Goal: Task Accomplishment & Management: Manage account settings

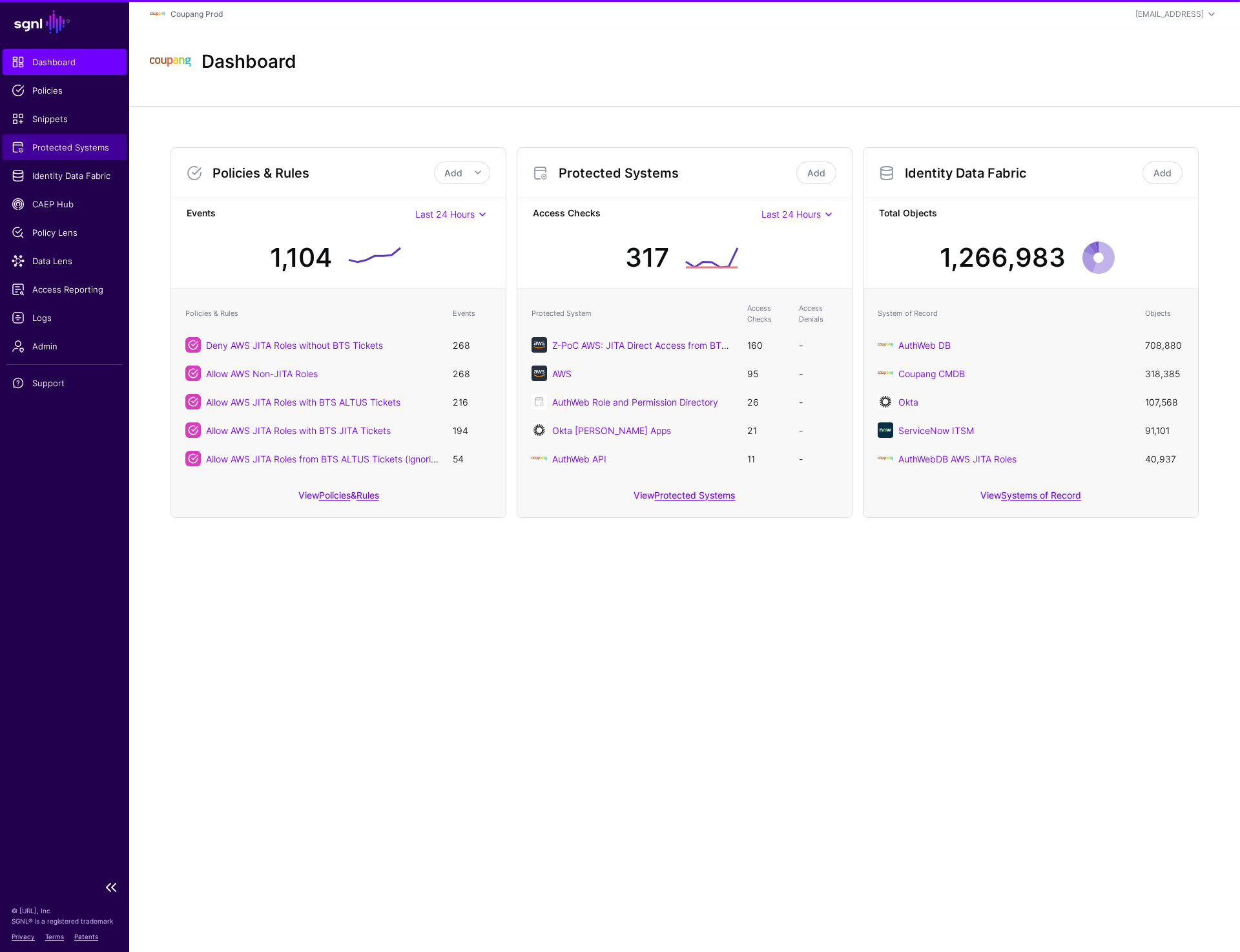
click at [54, 149] on span "Protected Systems" at bounding box center [64, 148] width 106 height 13
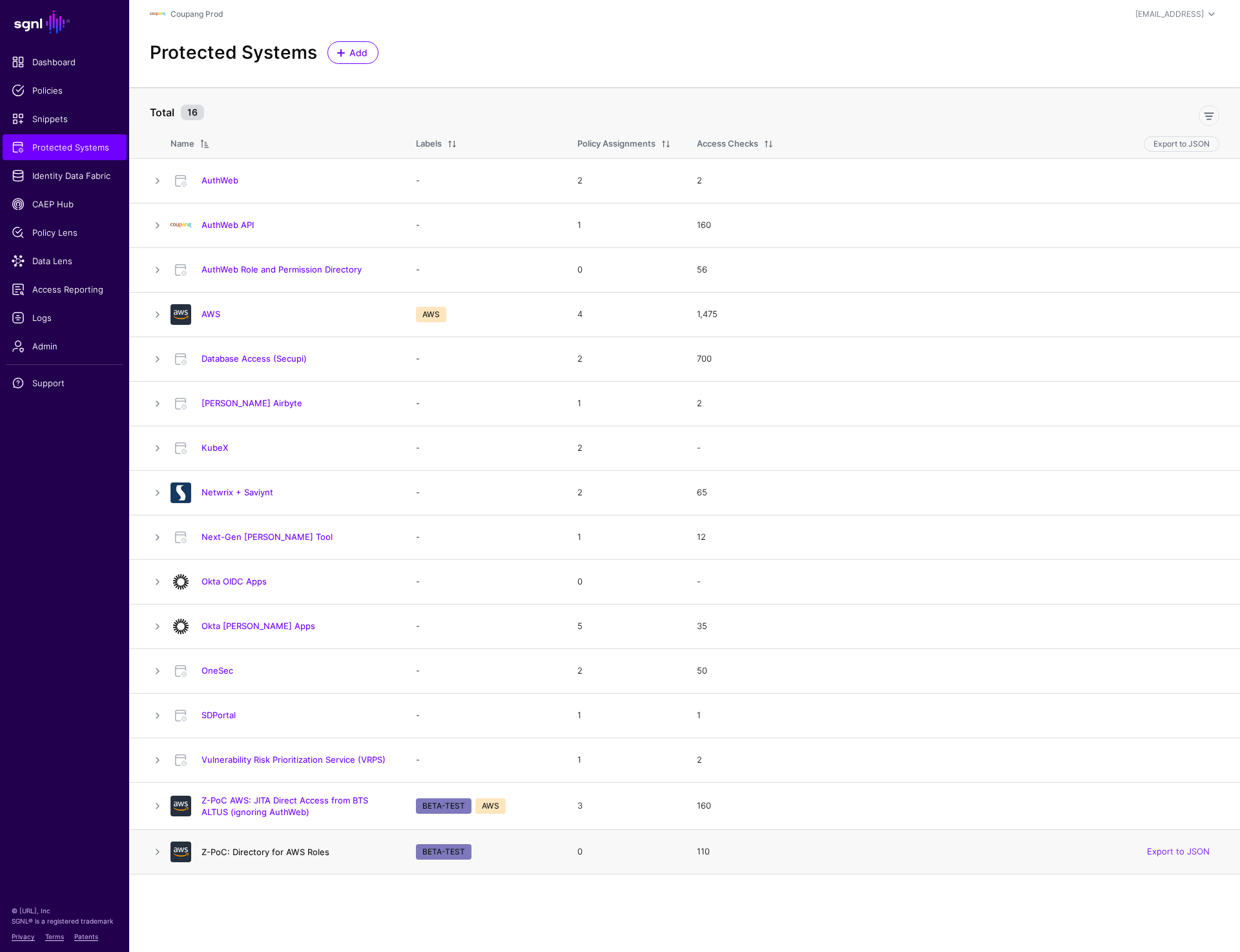
click at [258, 847] on link "Z-PoC: Directory for AWS Roles" at bounding box center [265, 852] width 128 height 10
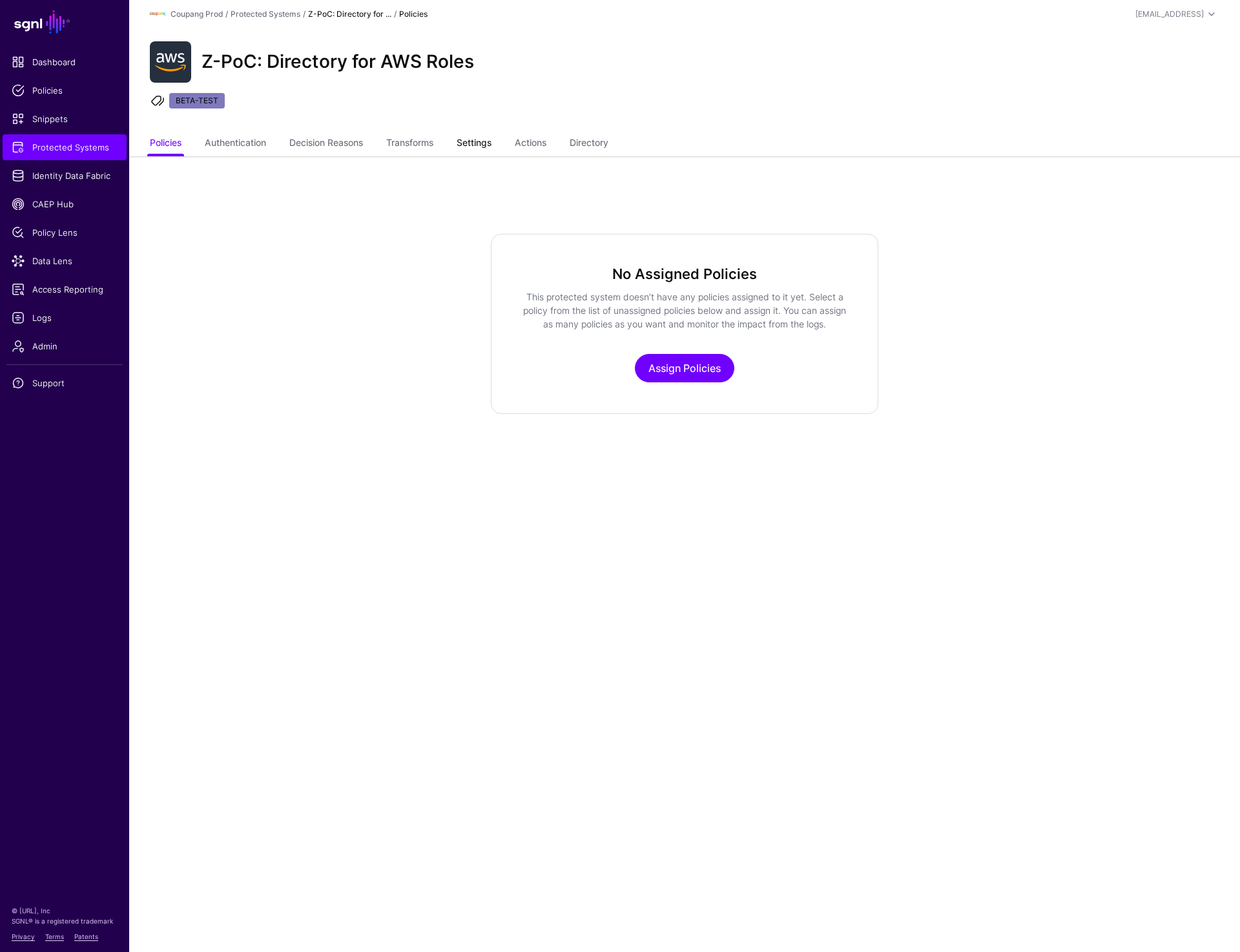
click at [481, 143] on link "Settings" at bounding box center [474, 144] width 35 height 25
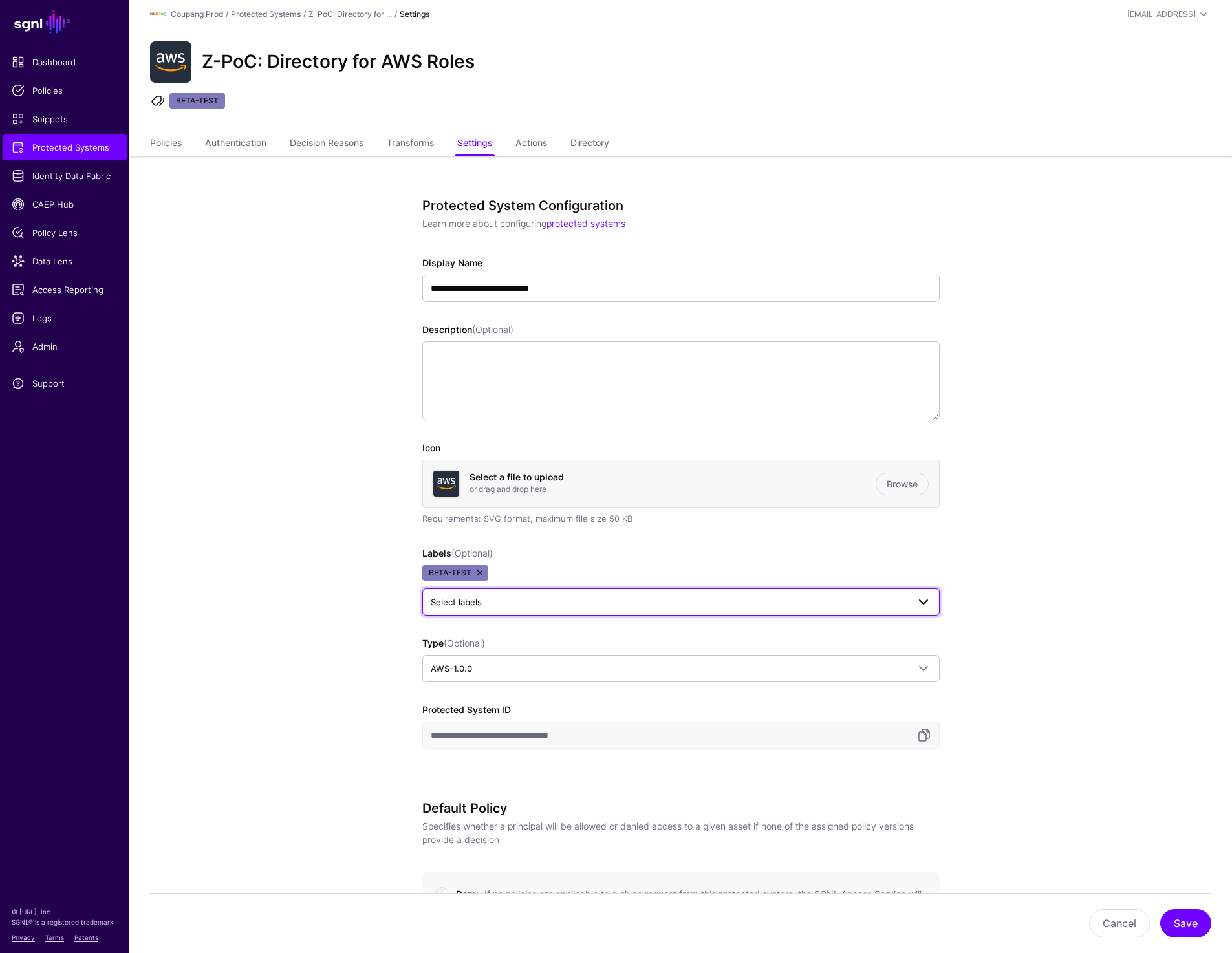
click at [534, 600] on span "Select labels" at bounding box center [669, 601] width 477 height 14
click at [440, 671] on span "AWS" at bounding box center [446, 672] width 17 height 9
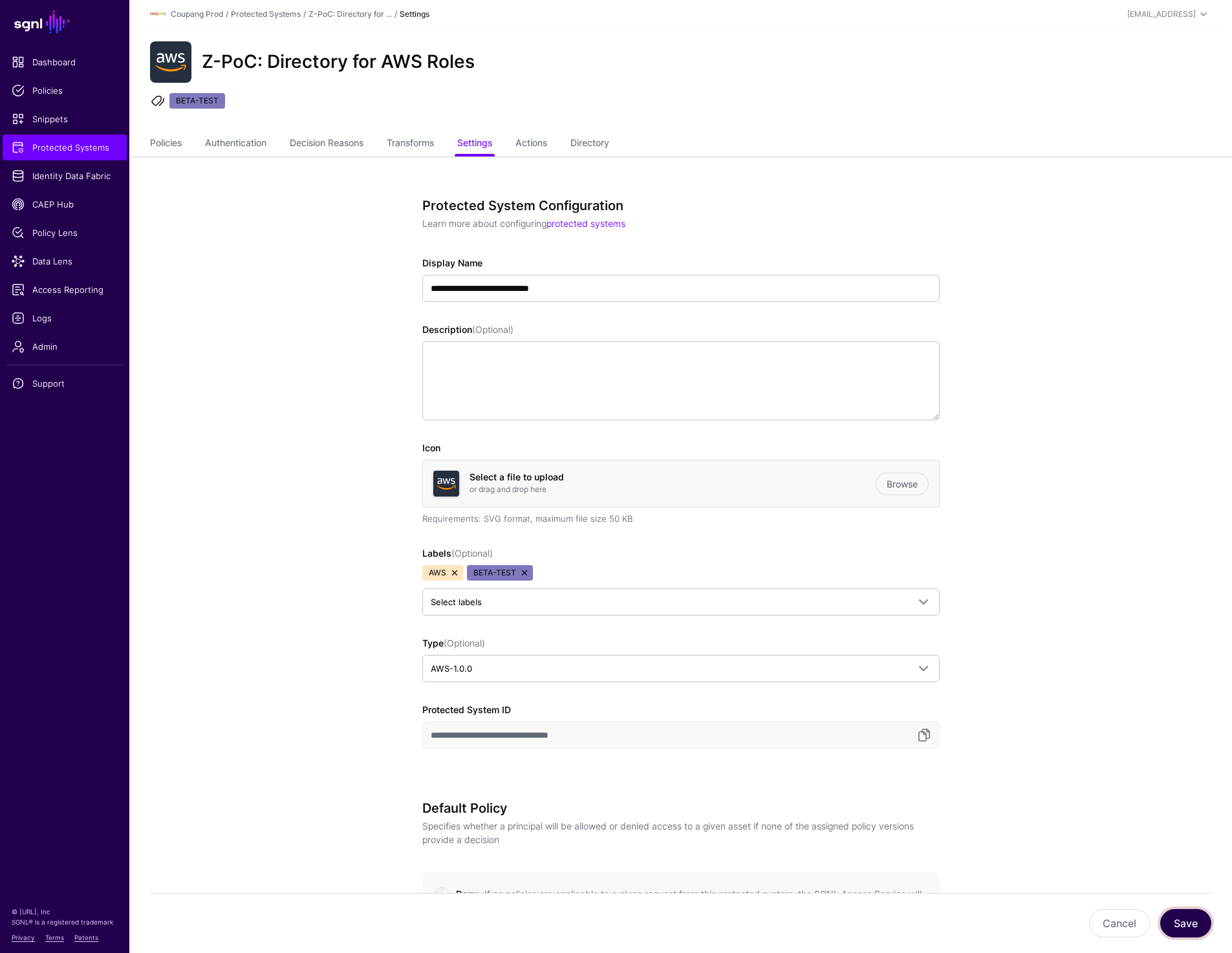
click at [1169, 917] on button "Save" at bounding box center [1186, 923] width 51 height 28
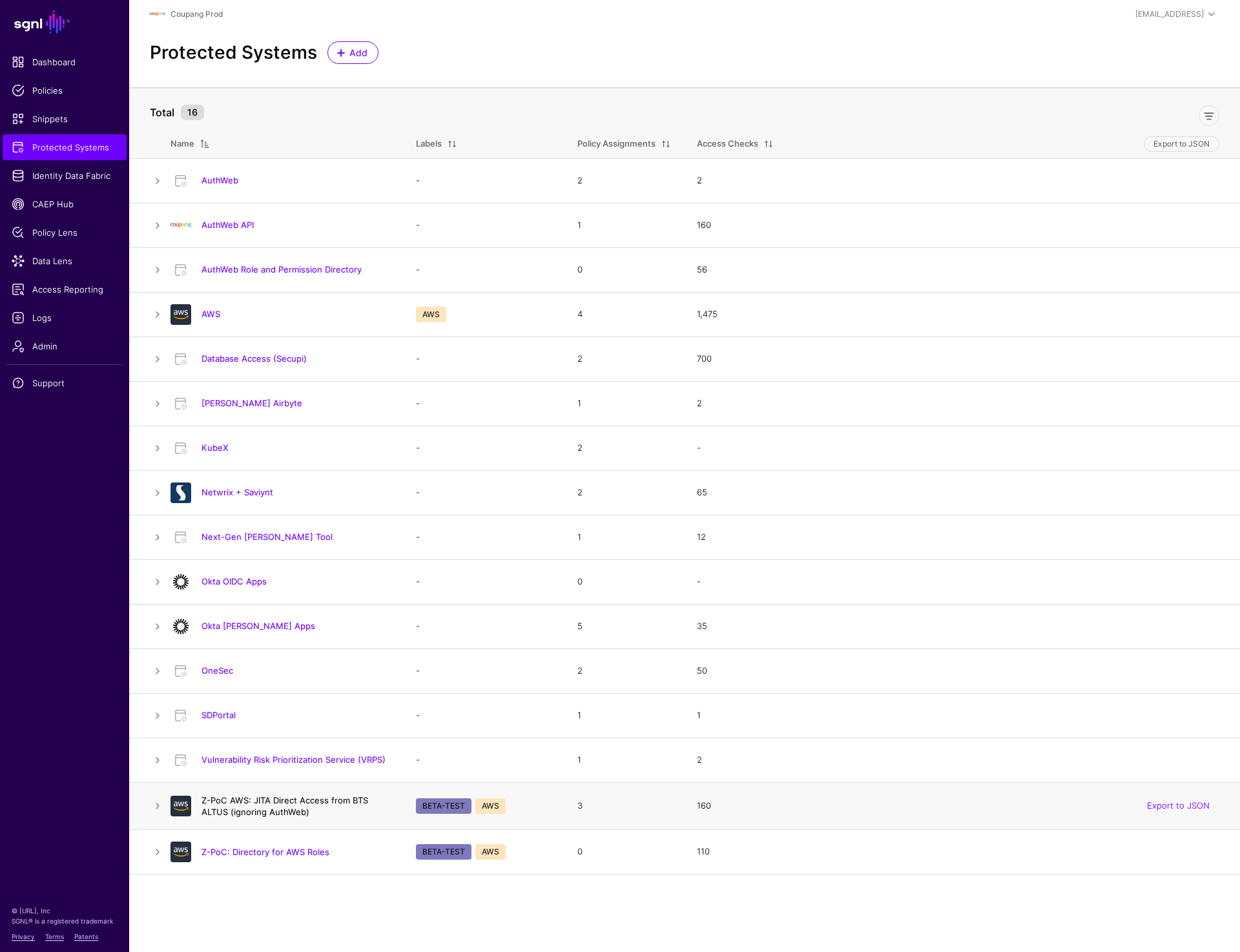
click at [290, 800] on link "Z-PoC AWS: JITA Direct Access from BTS ALTUS (ignoring AuthWeb)" at bounding box center [285, 805] width 167 height 22
click at [225, 813] on link "Z-PoC AWS: JITA Direct Access from BTS ALTUS (ignoring AuthWeb)" at bounding box center [285, 805] width 167 height 22
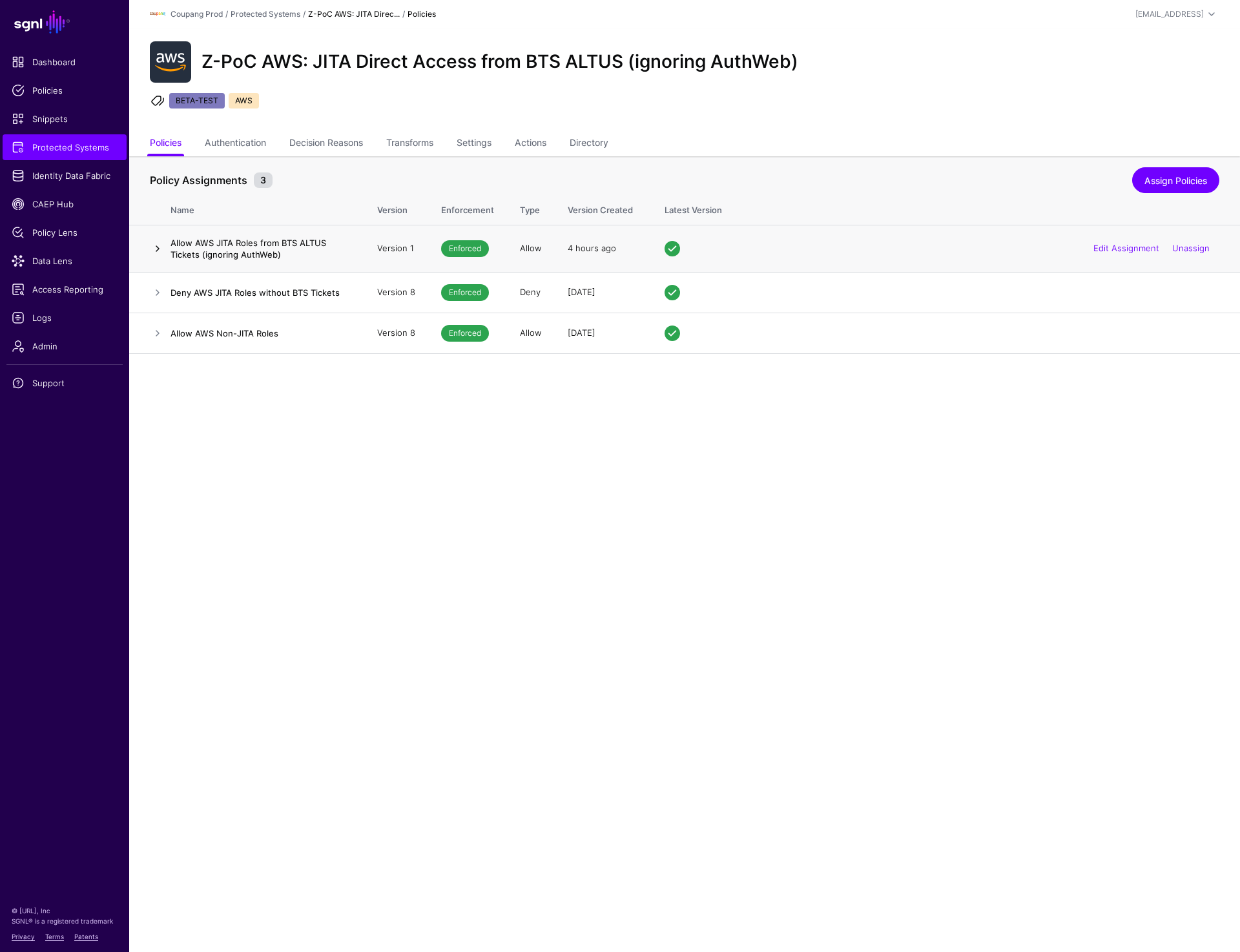
click at [159, 242] on link at bounding box center [157, 248] width 15 height 15
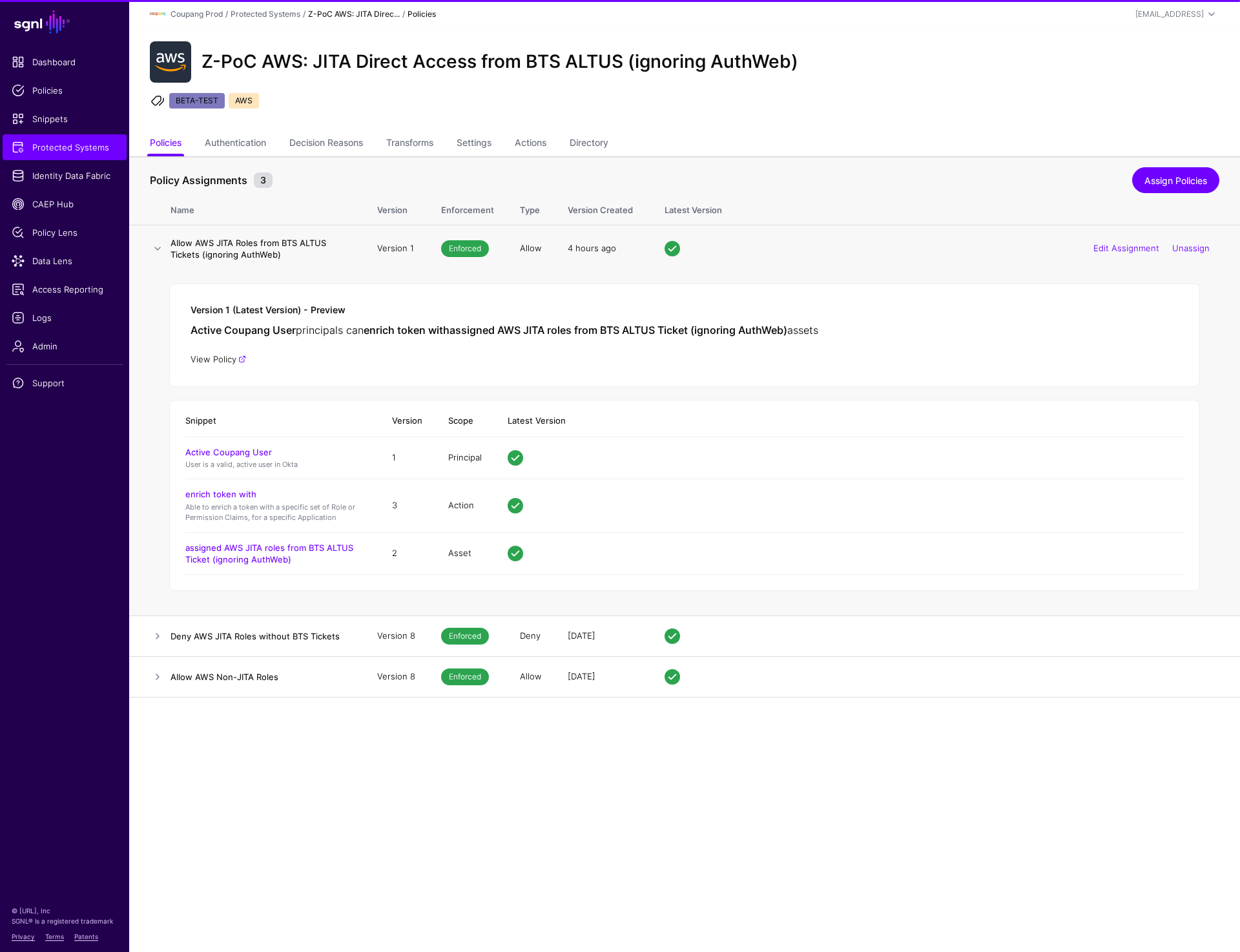
click at [223, 355] on link "View Policy" at bounding box center [218, 359] width 56 height 10
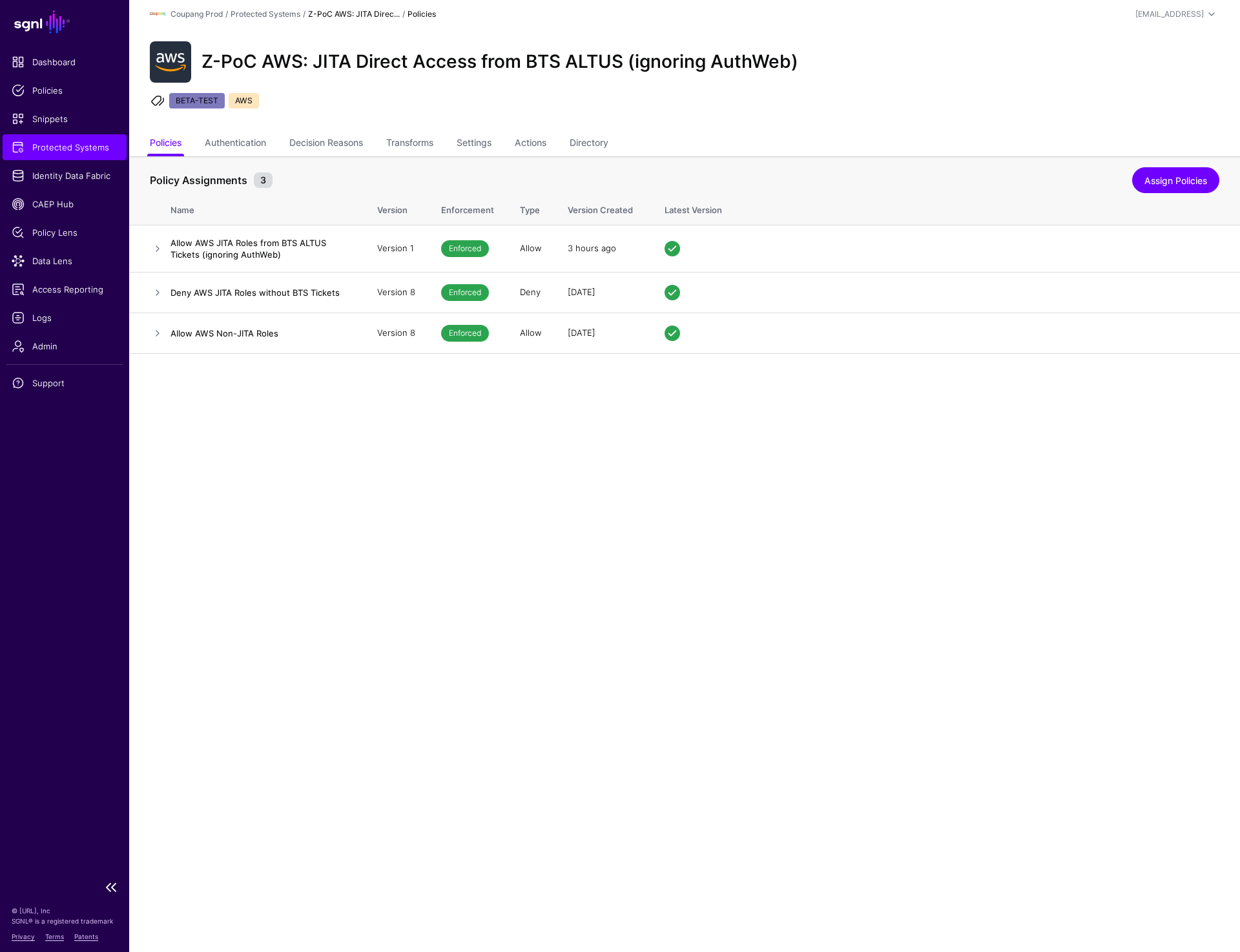
click at [37, 153] on span "Protected Systems" at bounding box center [64, 148] width 106 height 13
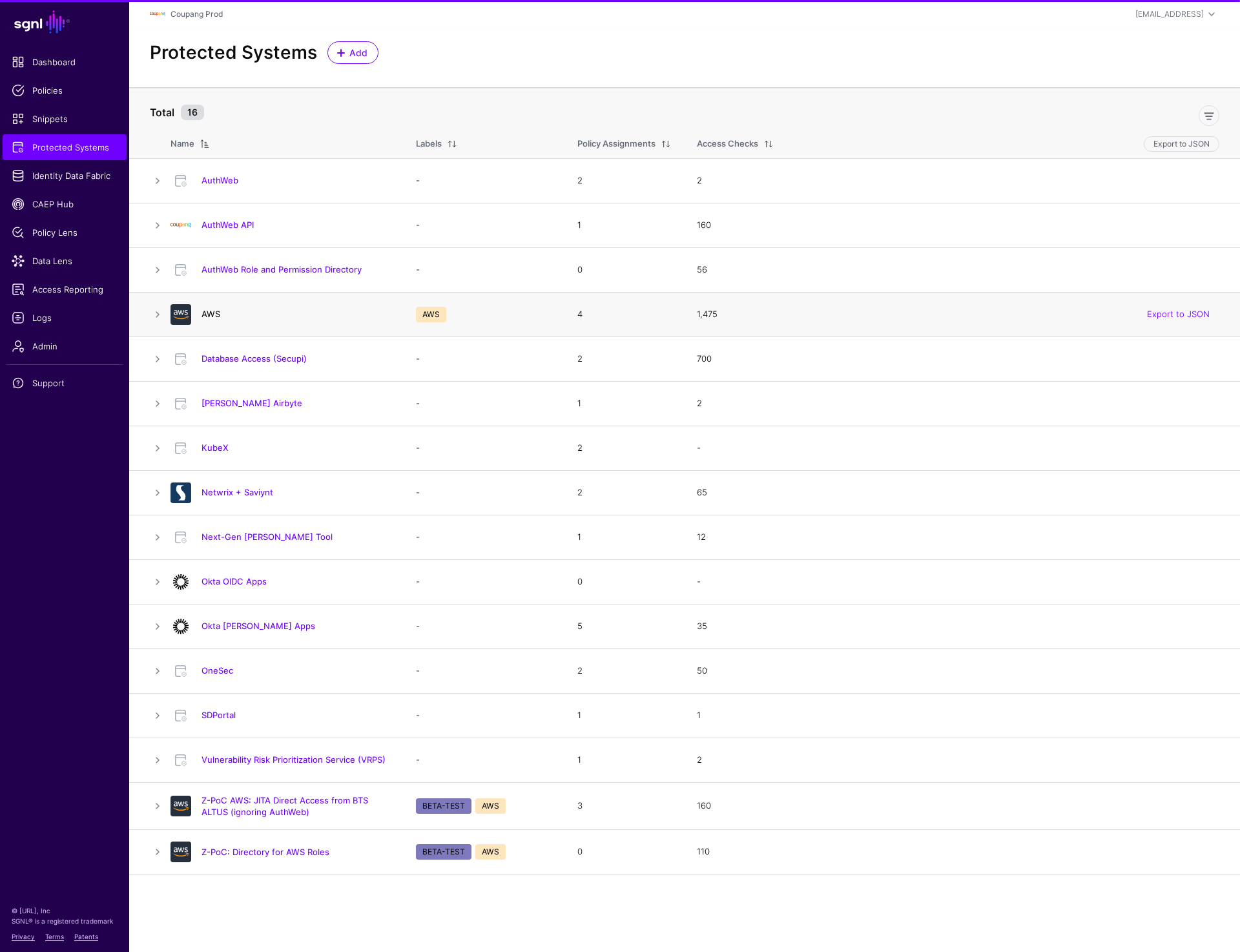
click at [208, 312] on link "AWS" at bounding box center [211, 314] width 19 height 10
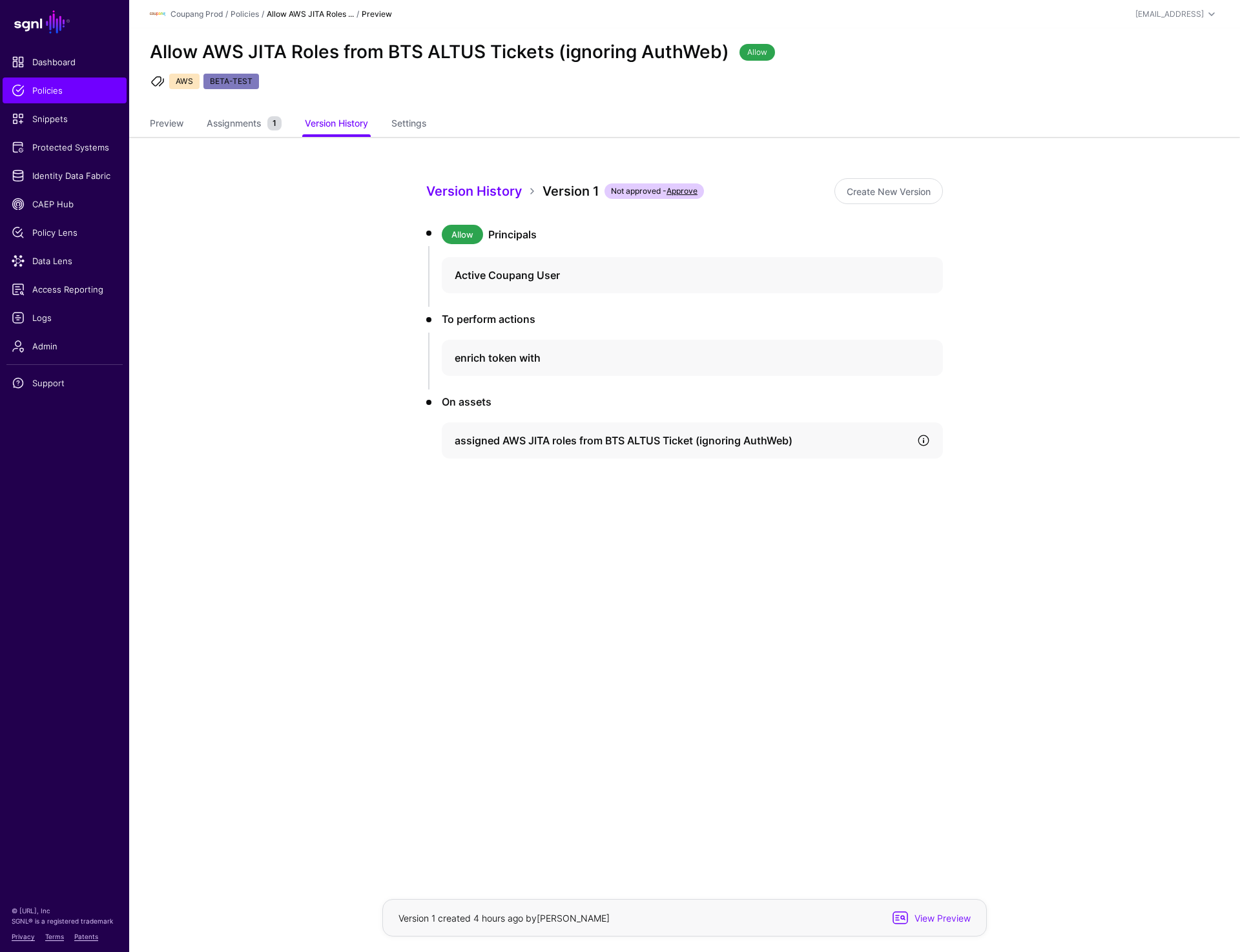
click at [928, 435] on link at bounding box center [924, 440] width 13 height 13
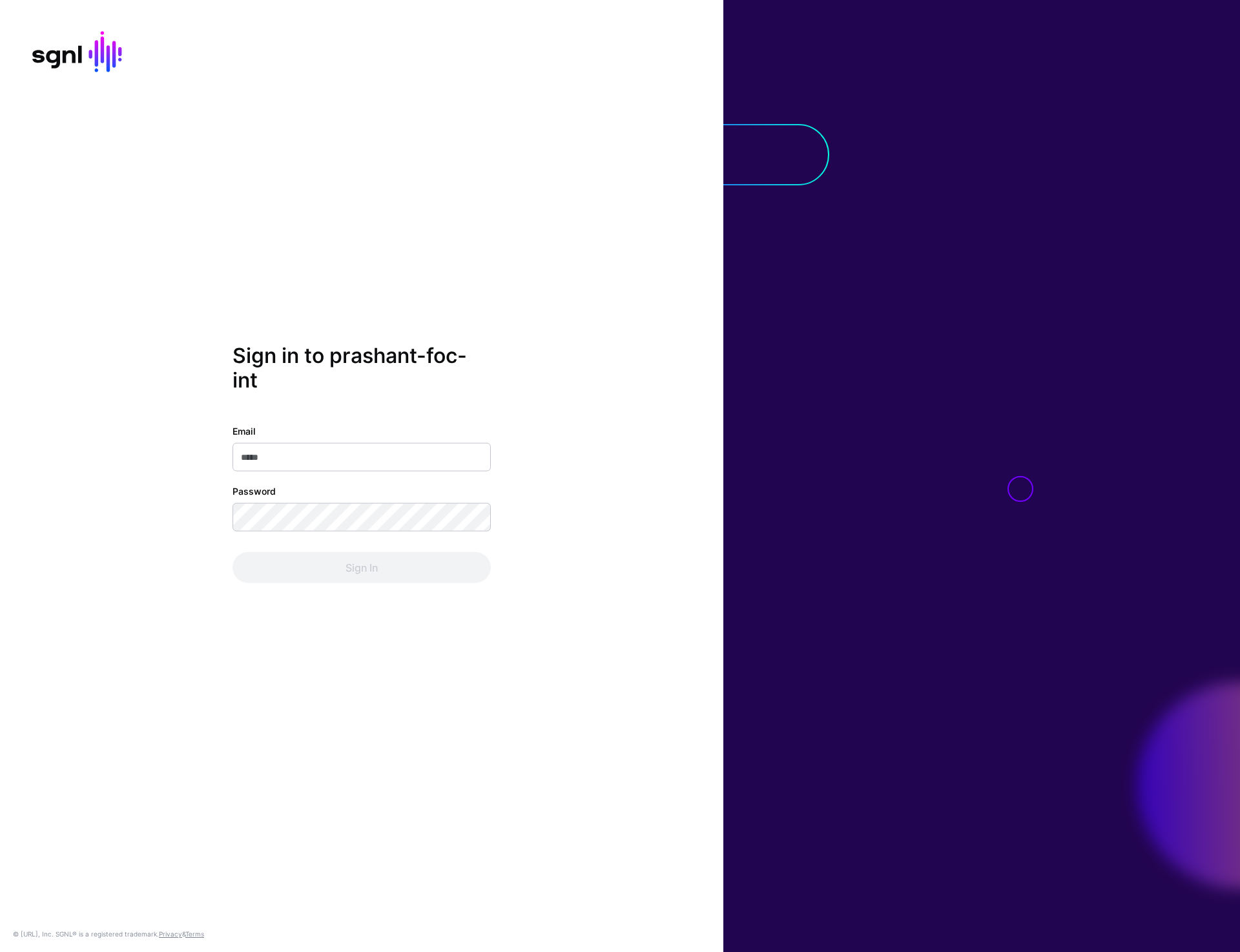
type input "**********"
click at [320, 577] on button "Sign In" at bounding box center [361, 566] width 259 height 31
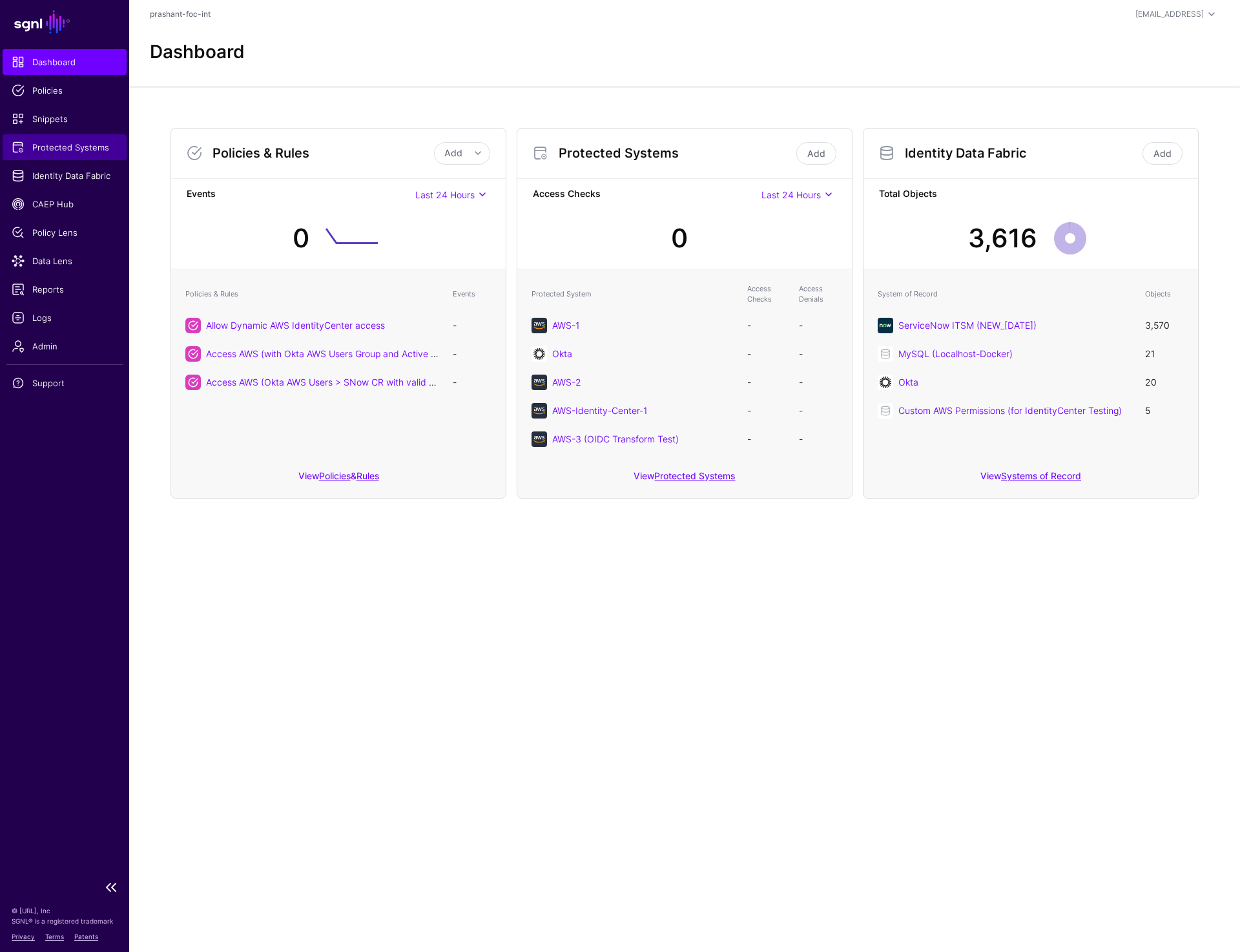
click at [61, 141] on span "Protected Systems" at bounding box center [64, 148] width 106 height 13
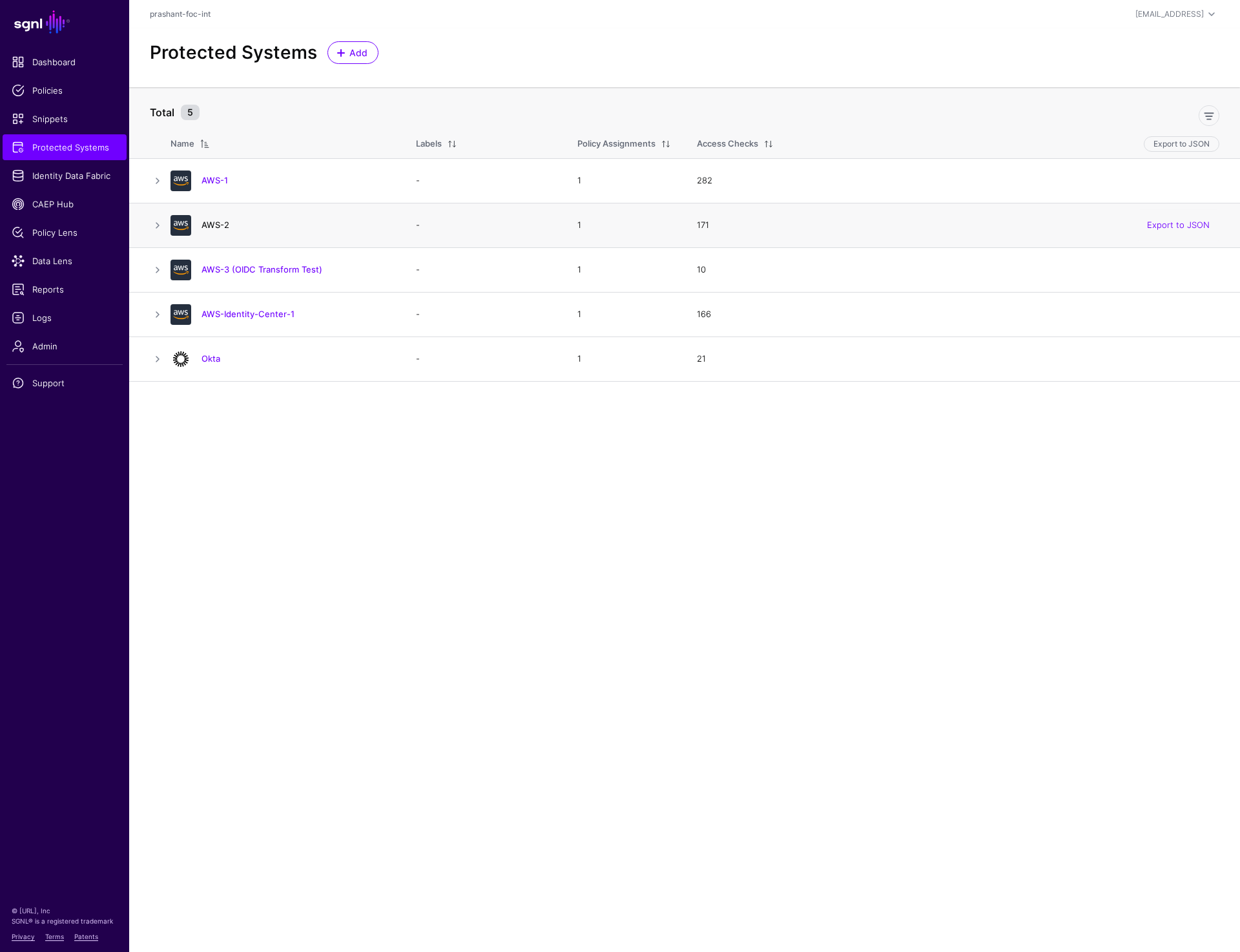
click at [212, 225] on link "AWS-2" at bounding box center [215, 225] width 27 height 10
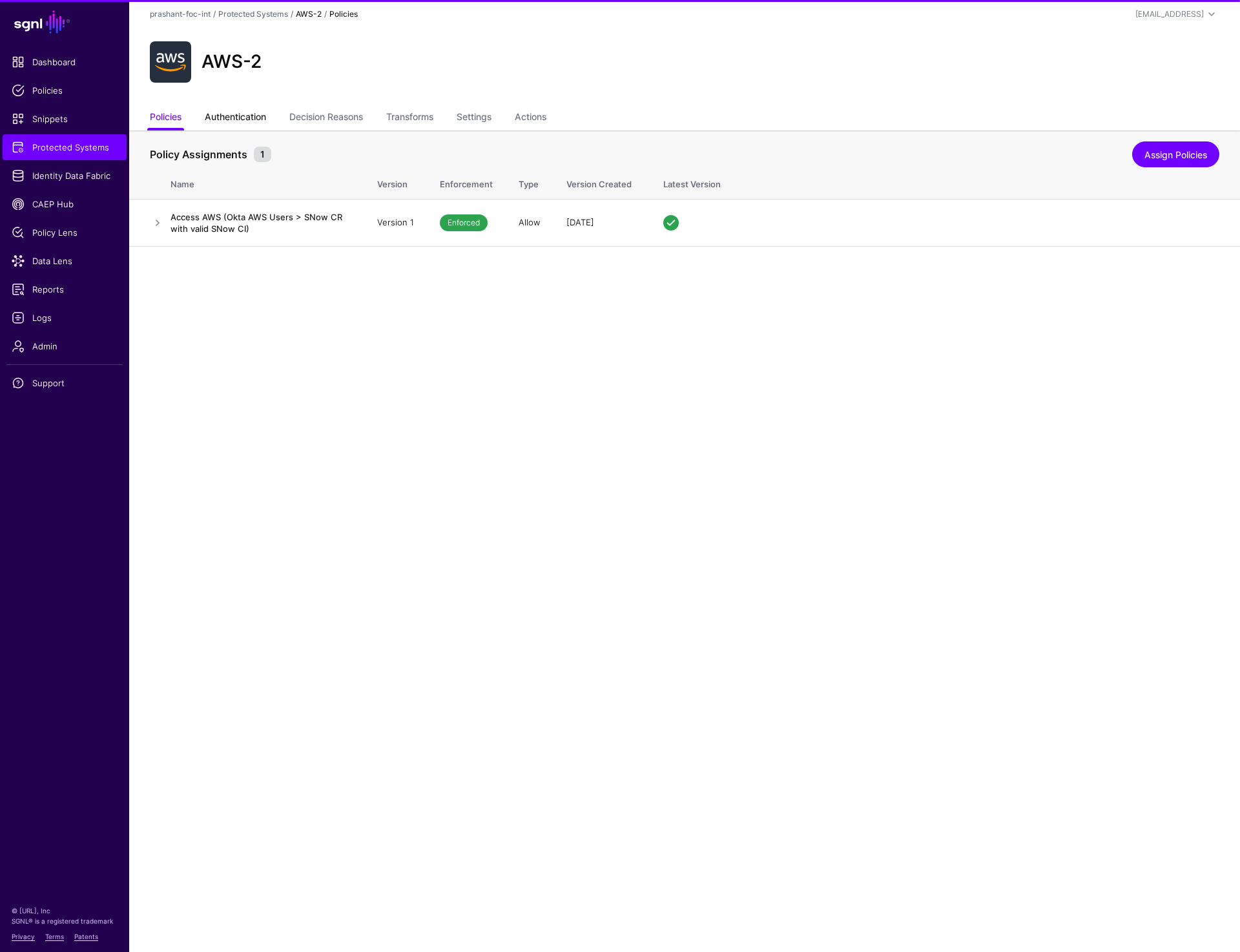
click at [239, 120] on link "Authentication" at bounding box center [235, 118] width 62 height 25
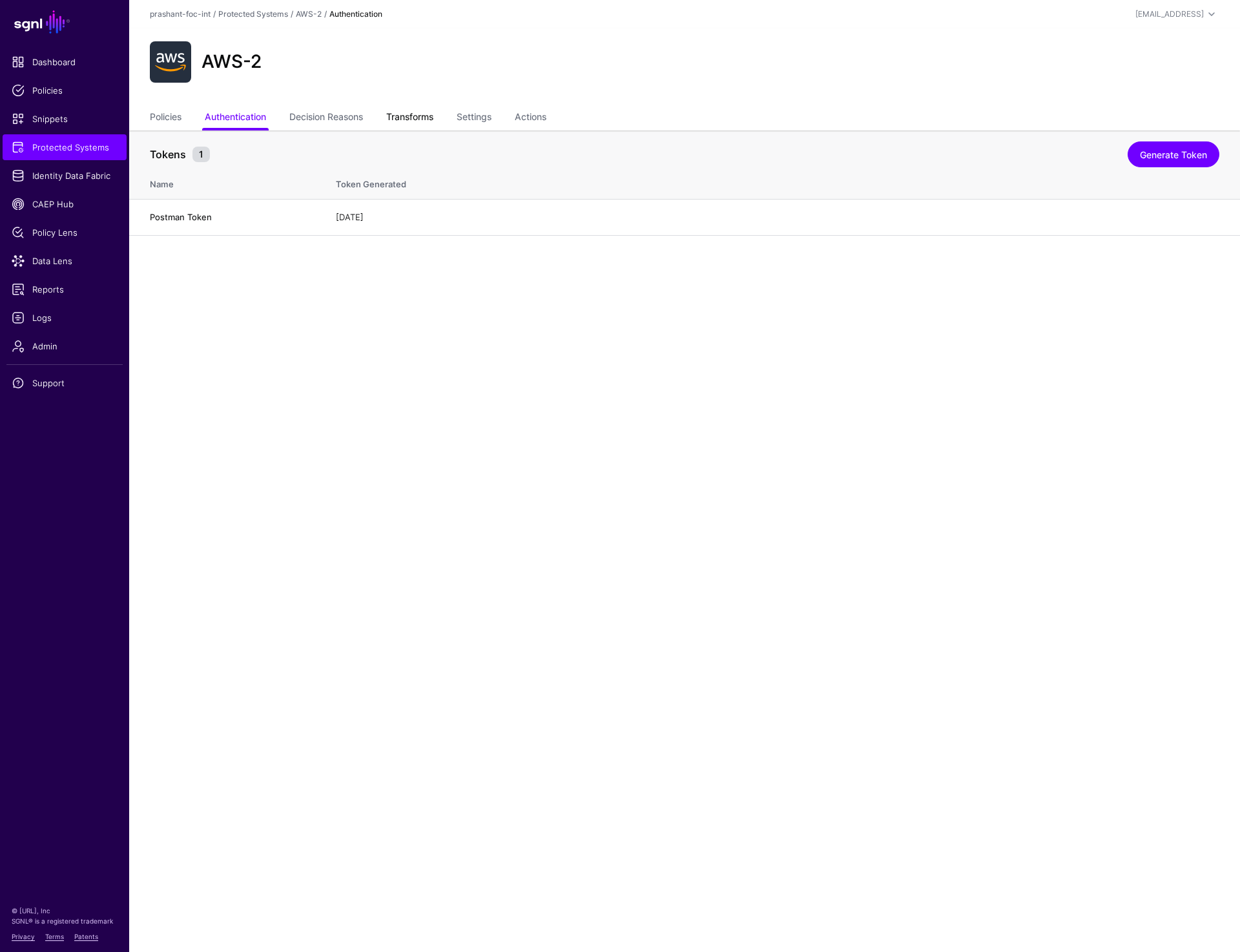
click at [425, 117] on link "Transforms" at bounding box center [410, 118] width 47 height 25
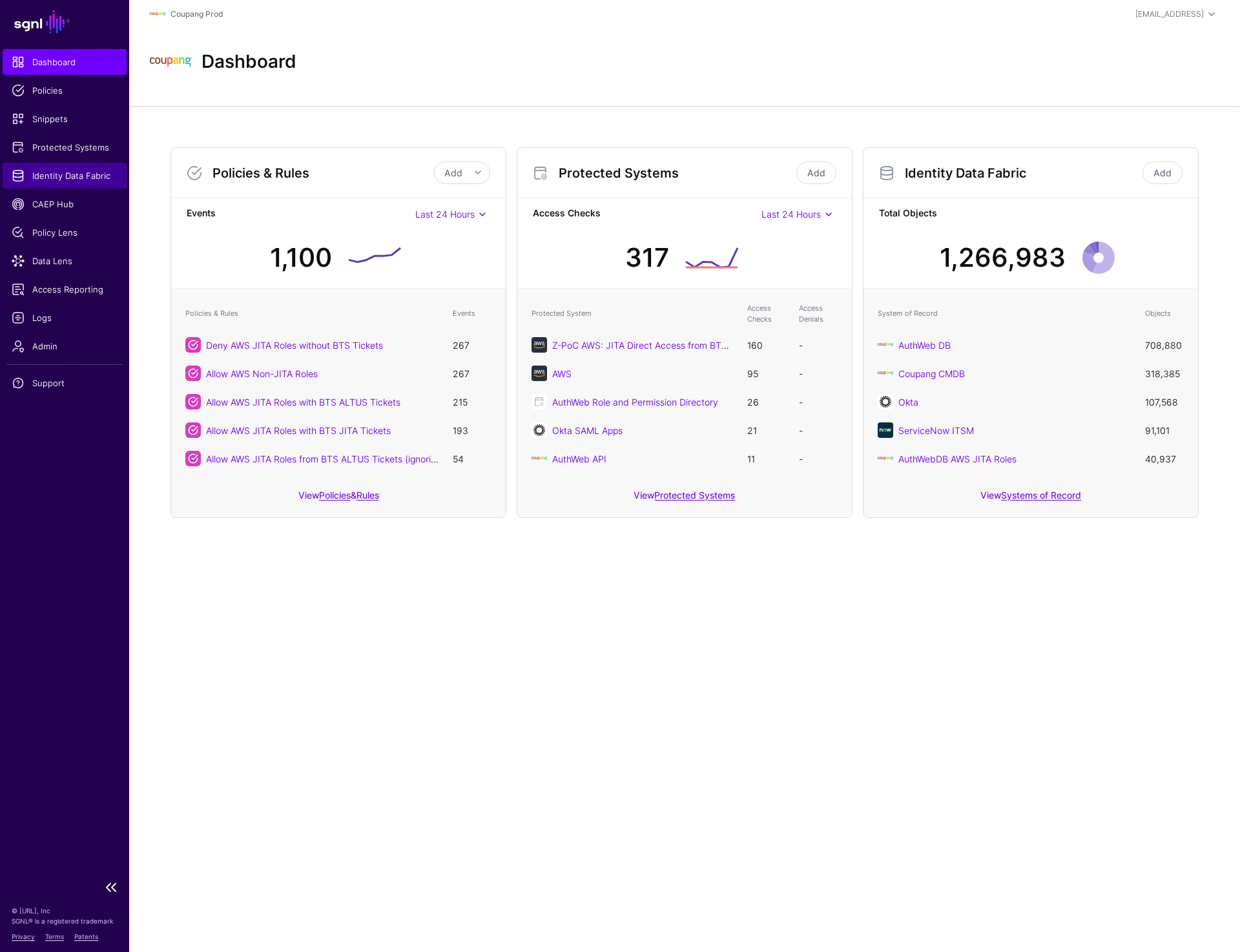
click at [67, 178] on span "Identity Data Fabric" at bounding box center [64, 176] width 106 height 13
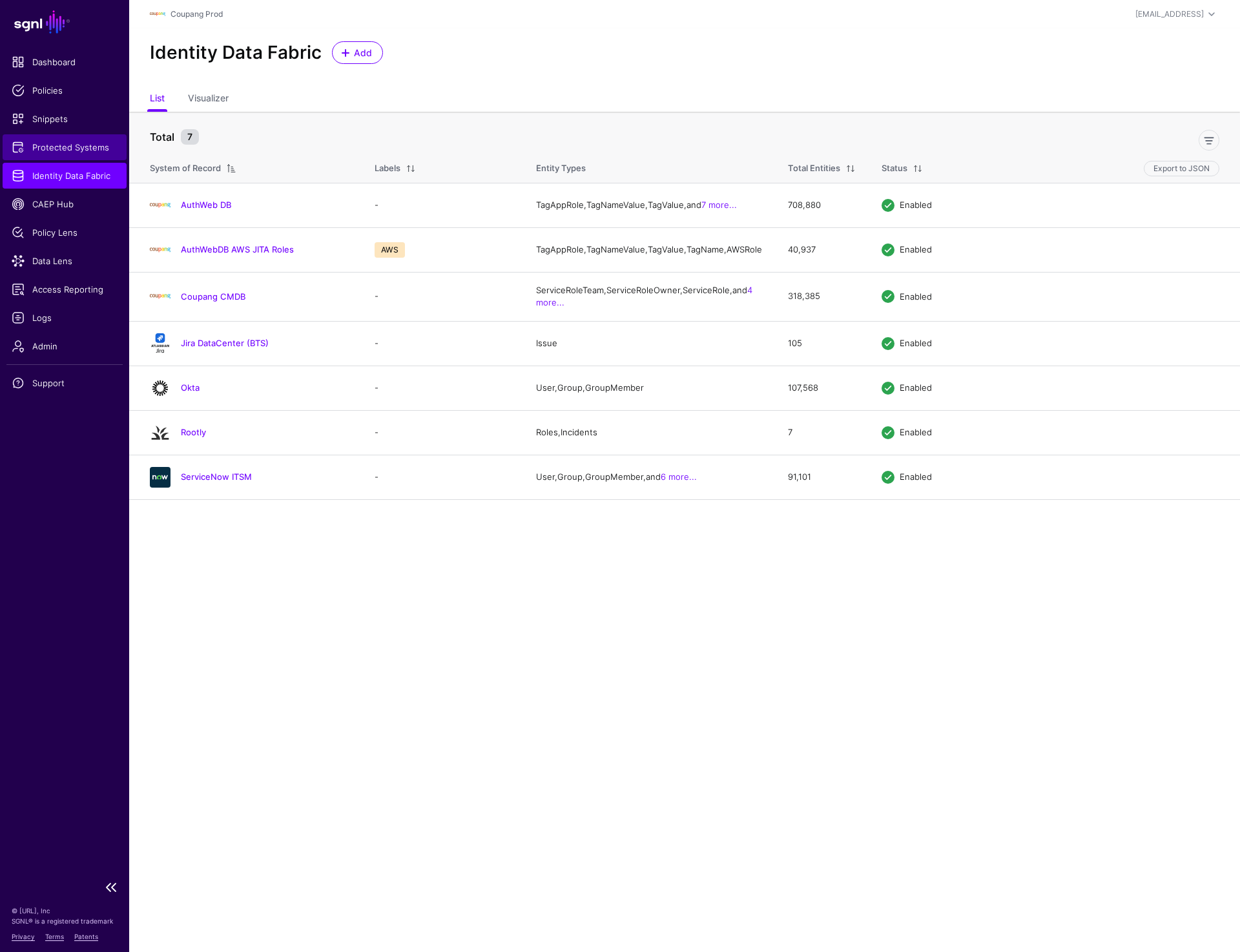
click at [86, 136] on link "Protected Systems" at bounding box center [64, 147] width 124 height 26
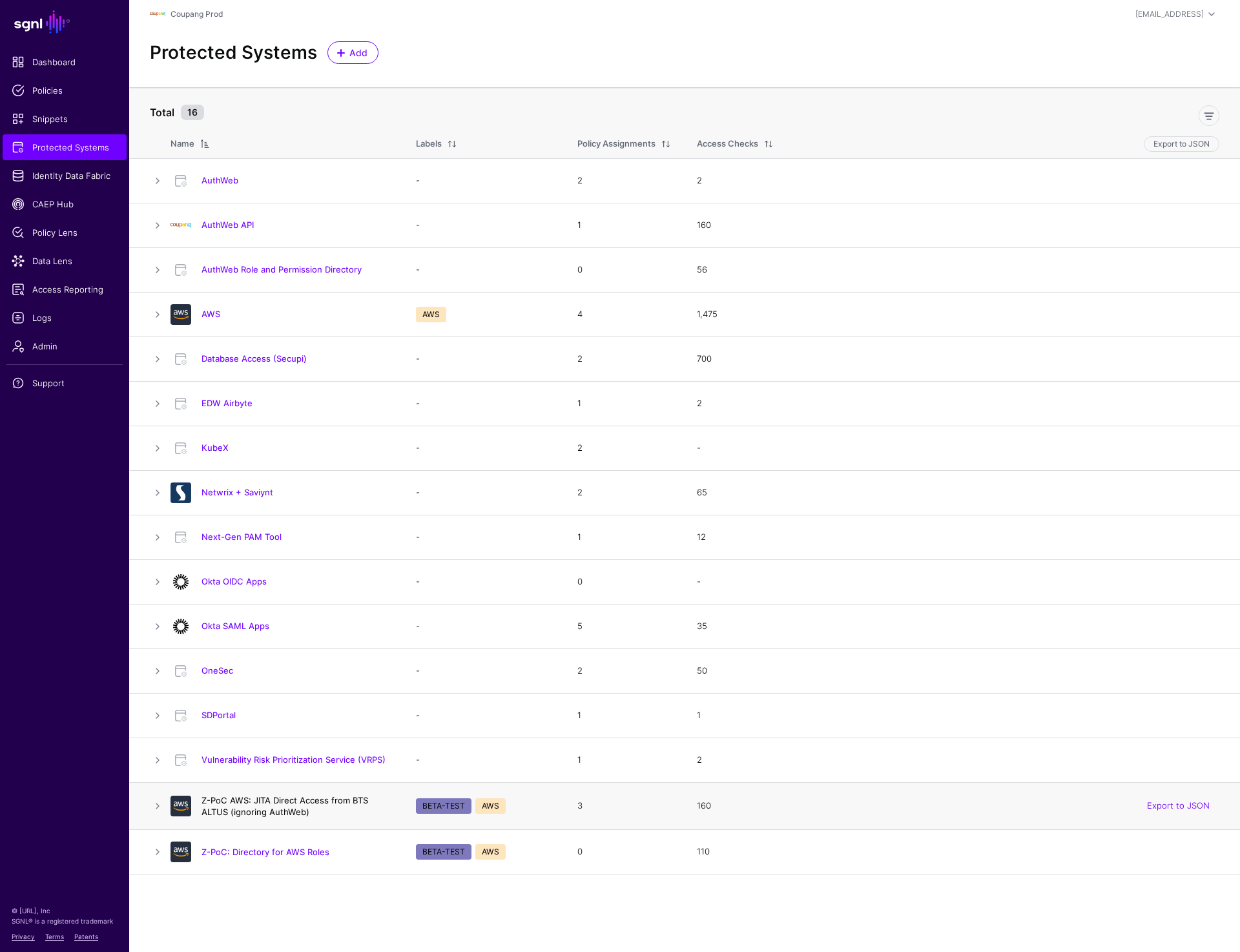
click at [285, 807] on link "Z-PoC AWS: JITA Direct Access from BTS ALTUS (ignoring AuthWeb)" at bounding box center [285, 805] width 167 height 22
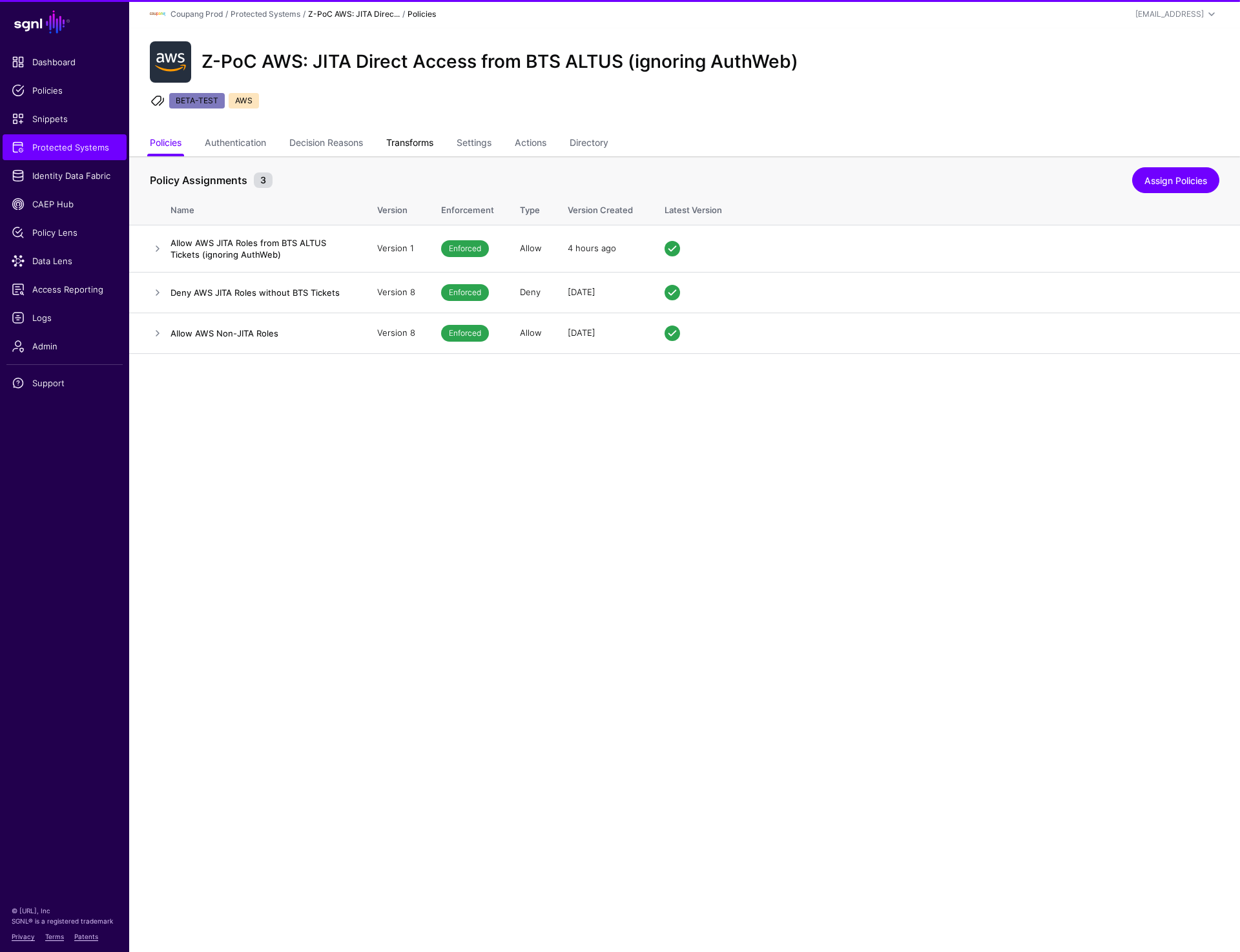
click at [421, 148] on link "Transforms" at bounding box center [410, 144] width 47 height 25
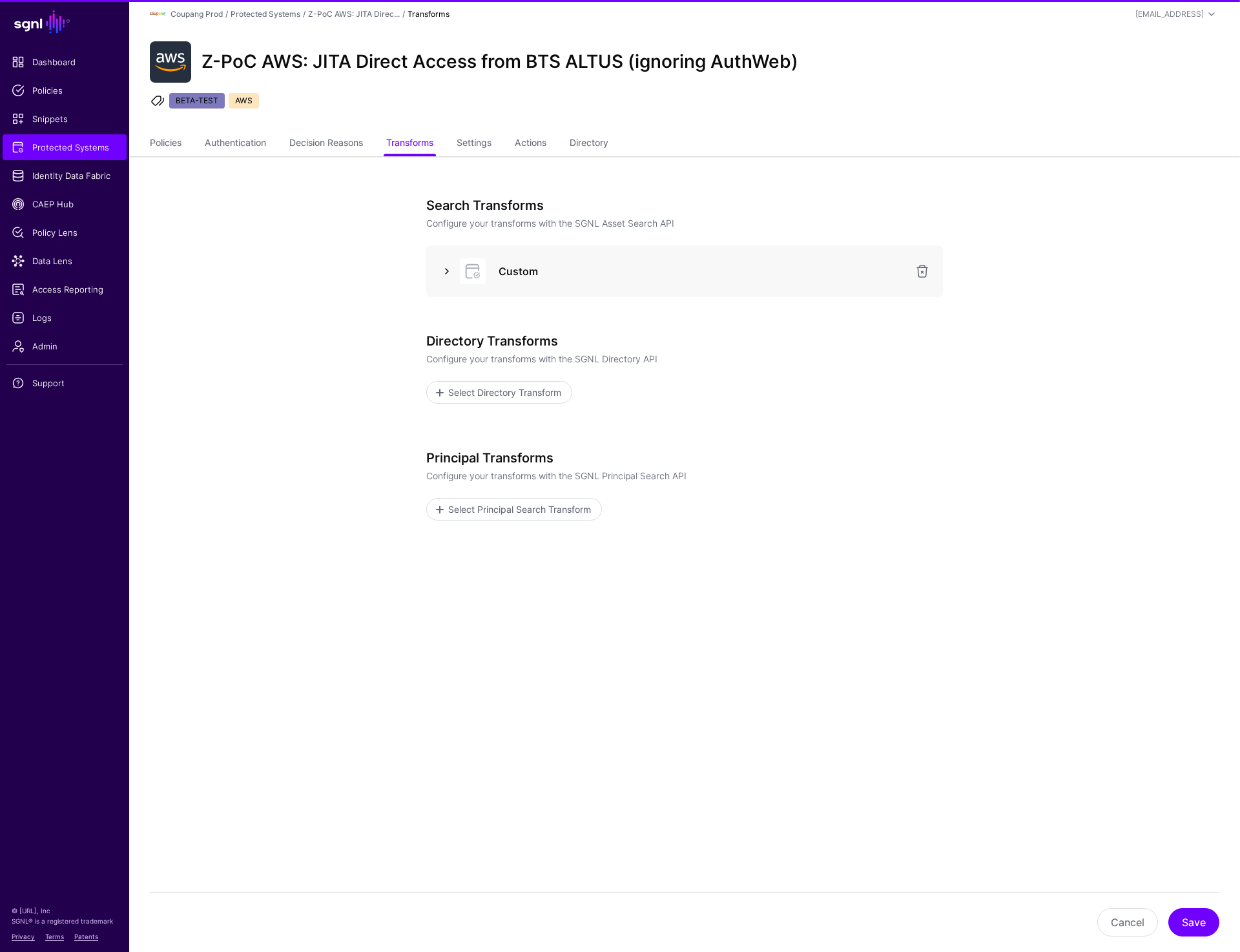
click at [440, 269] on link at bounding box center [447, 271] width 15 height 15
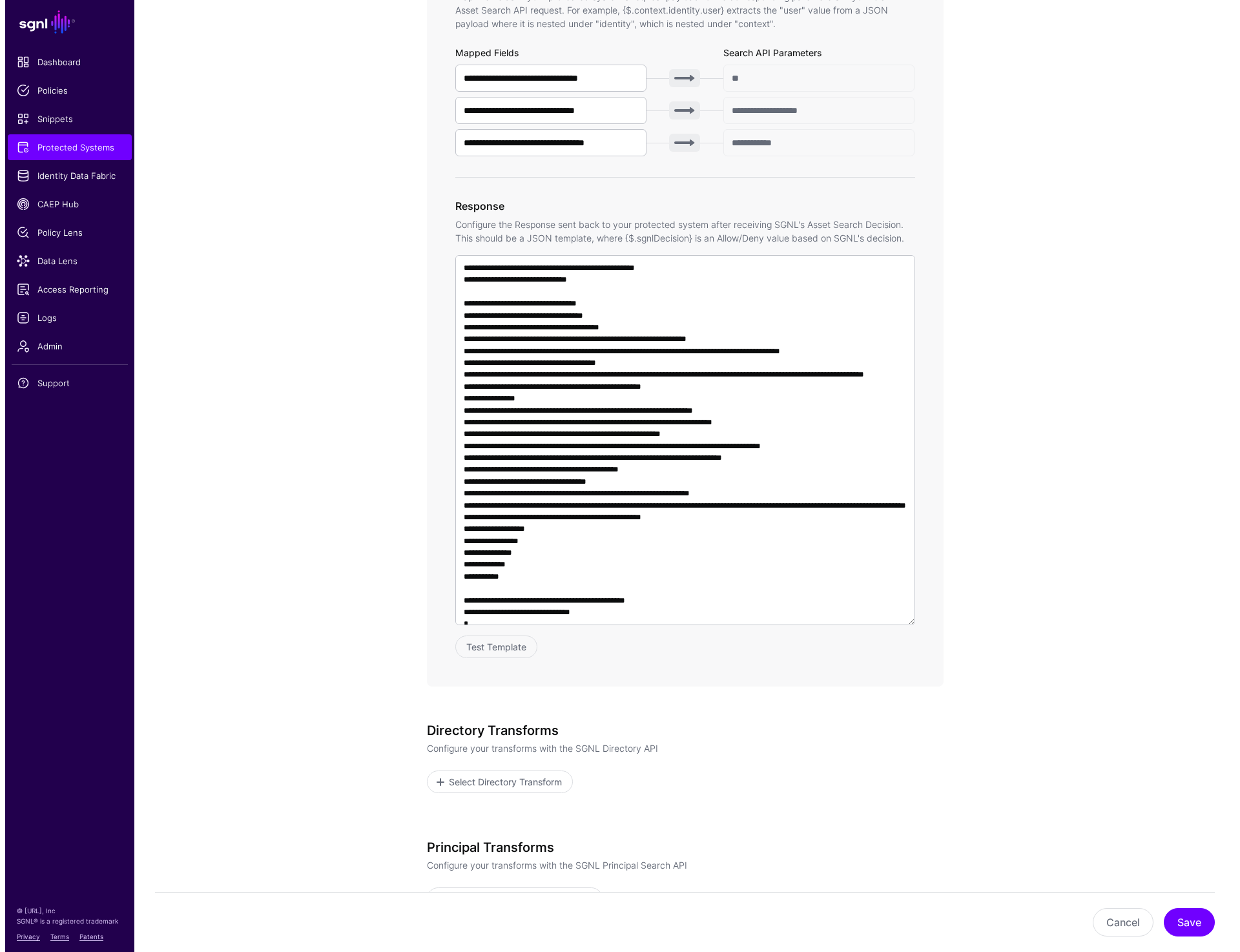
scroll to position [577, 0]
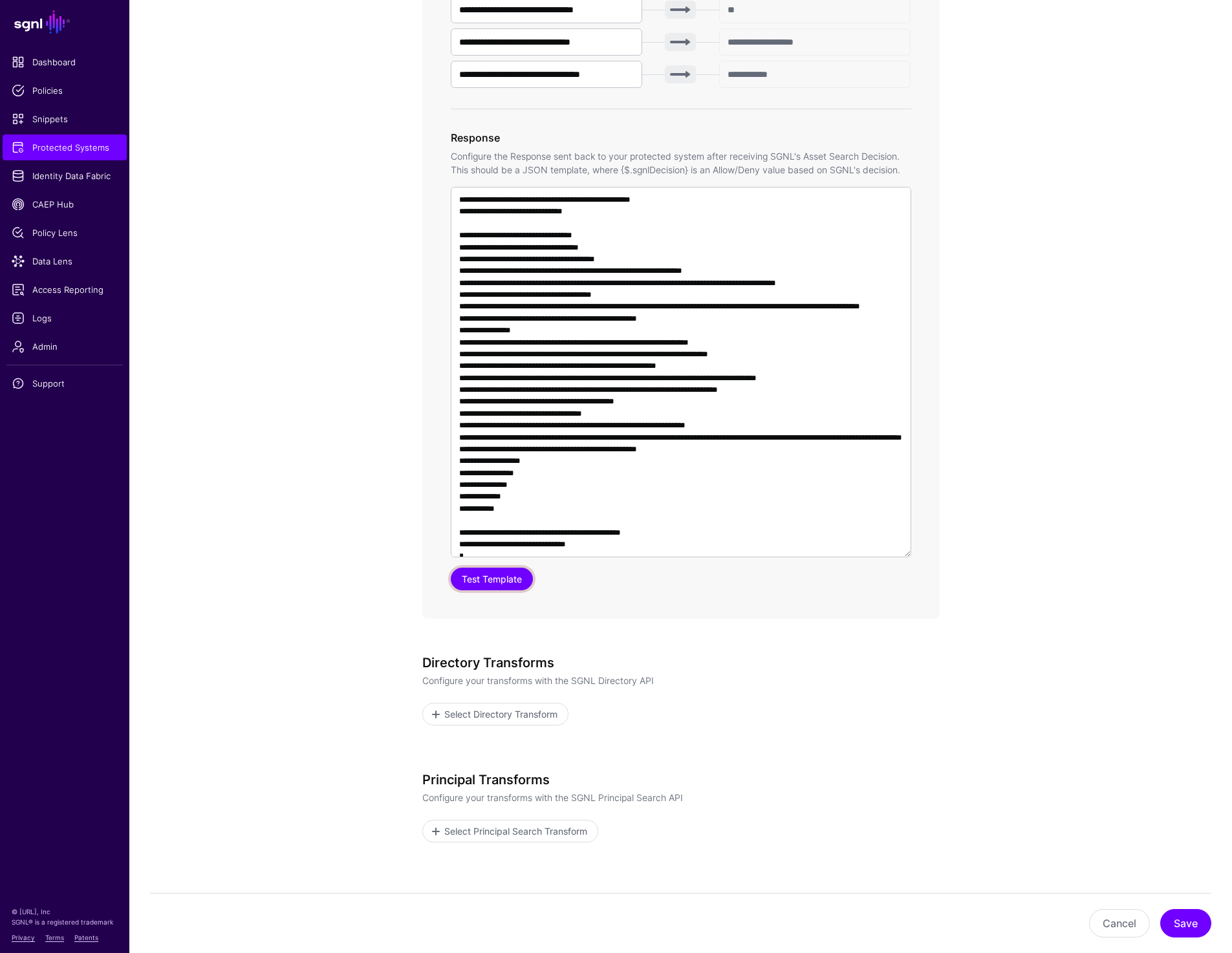
click at [488, 577] on button "Test Template" at bounding box center [491, 579] width 83 height 23
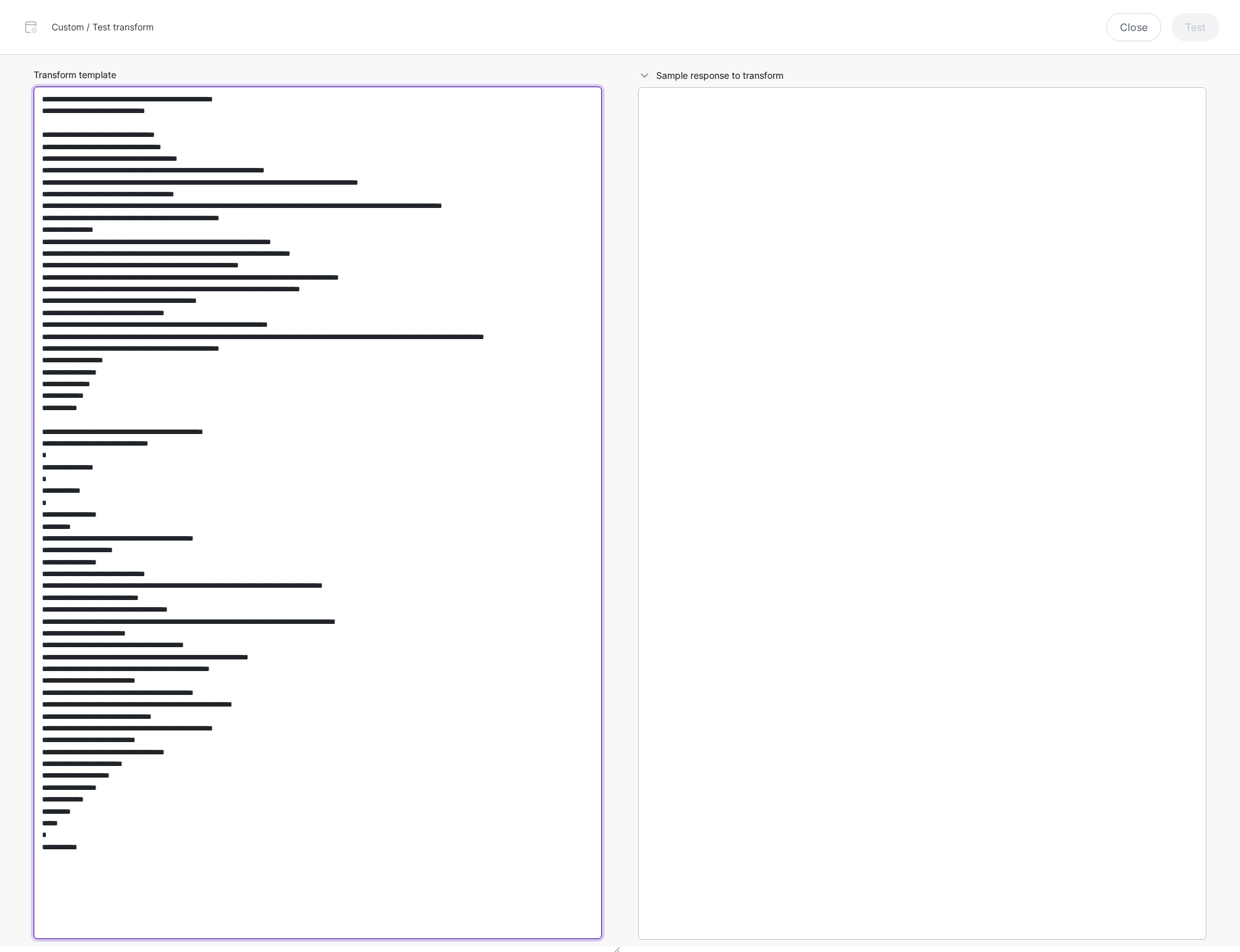
click at [306, 334] on textarea "Transform template" at bounding box center [317, 512] width 568 height 853
click at [307, 395] on textarea "Transform template" at bounding box center [317, 512] width 568 height 853
paste textarea "**********"
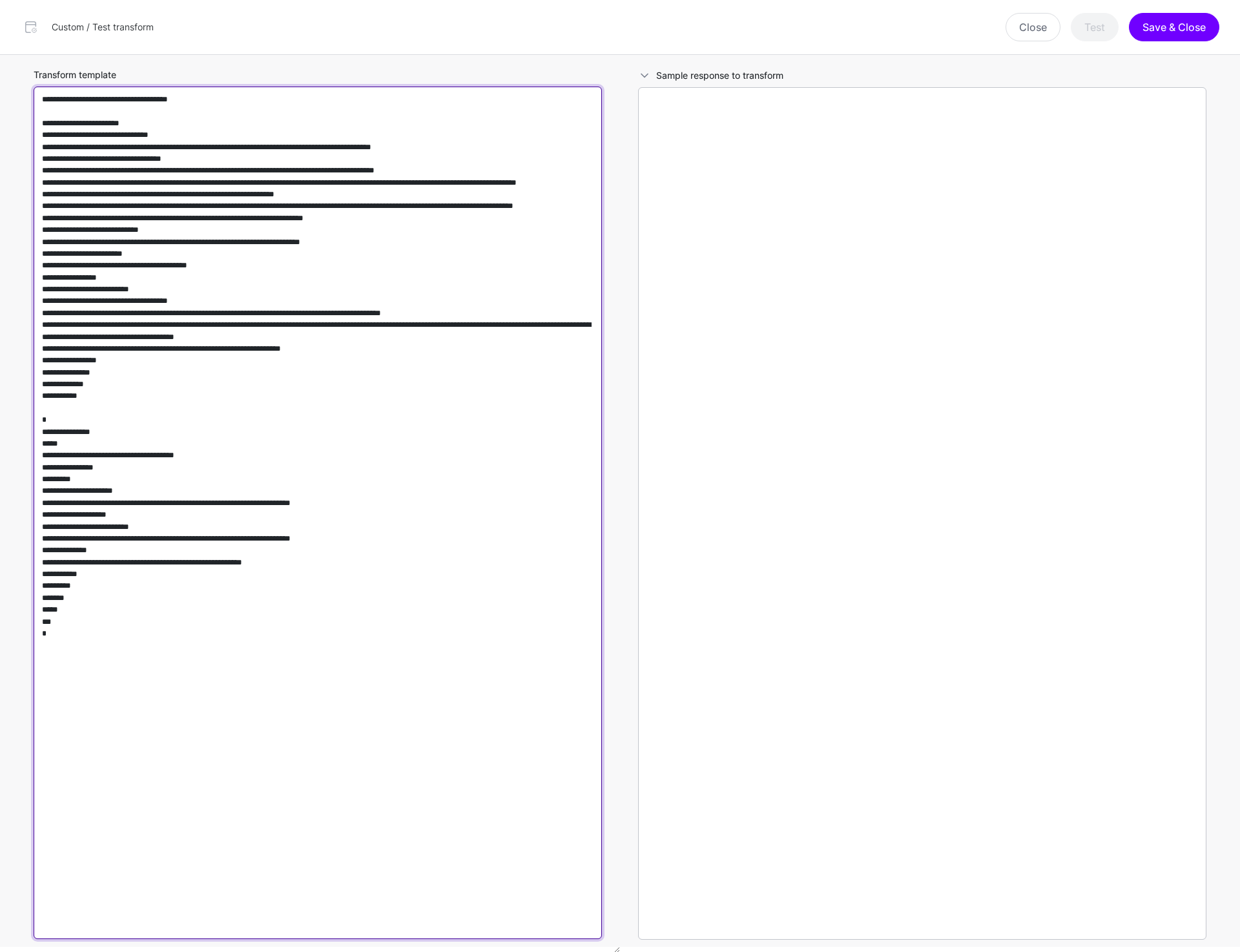
type textarea "**********"
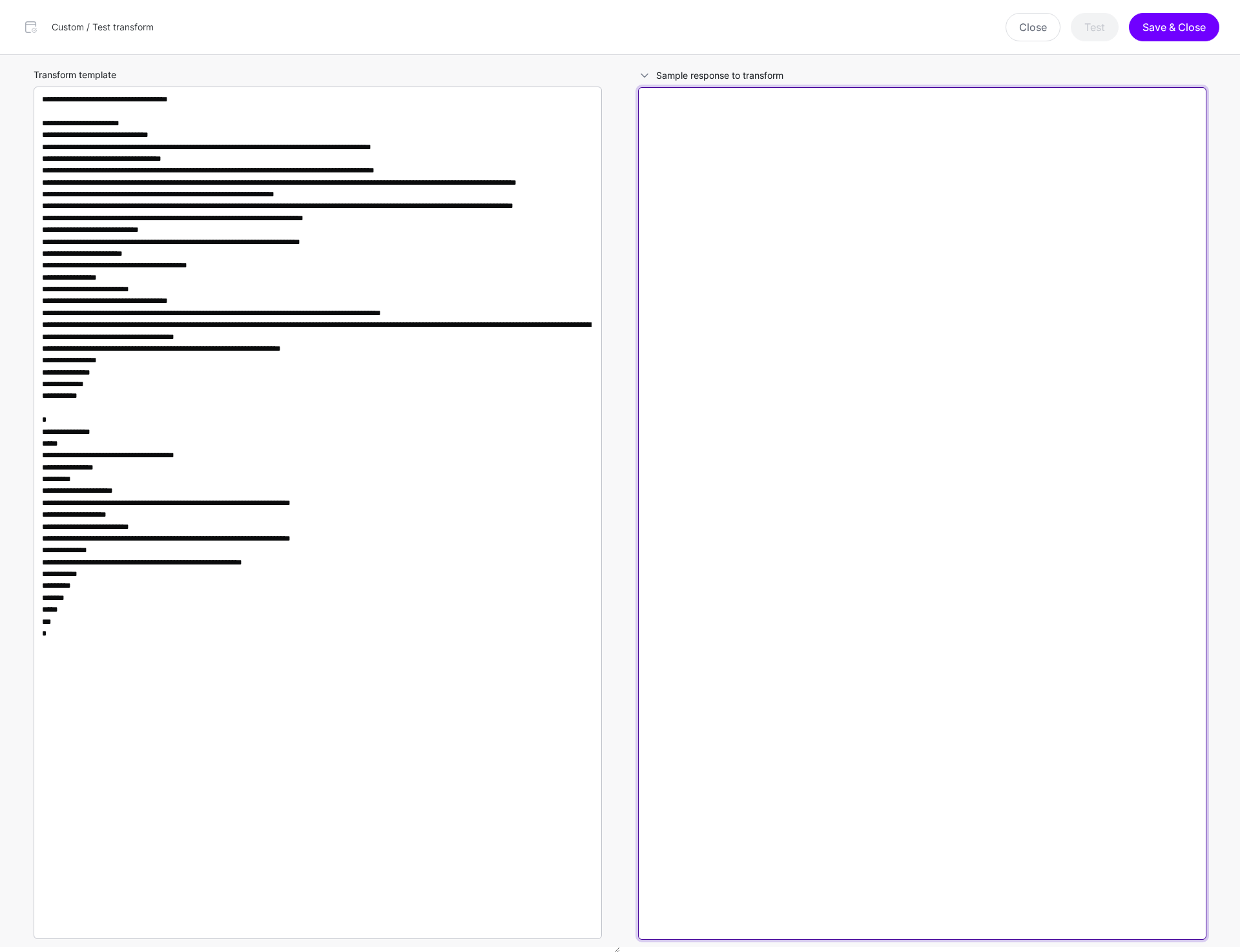
click at [888, 338] on textarea at bounding box center [923, 513] width 568 height 853
paste textarea "**********"
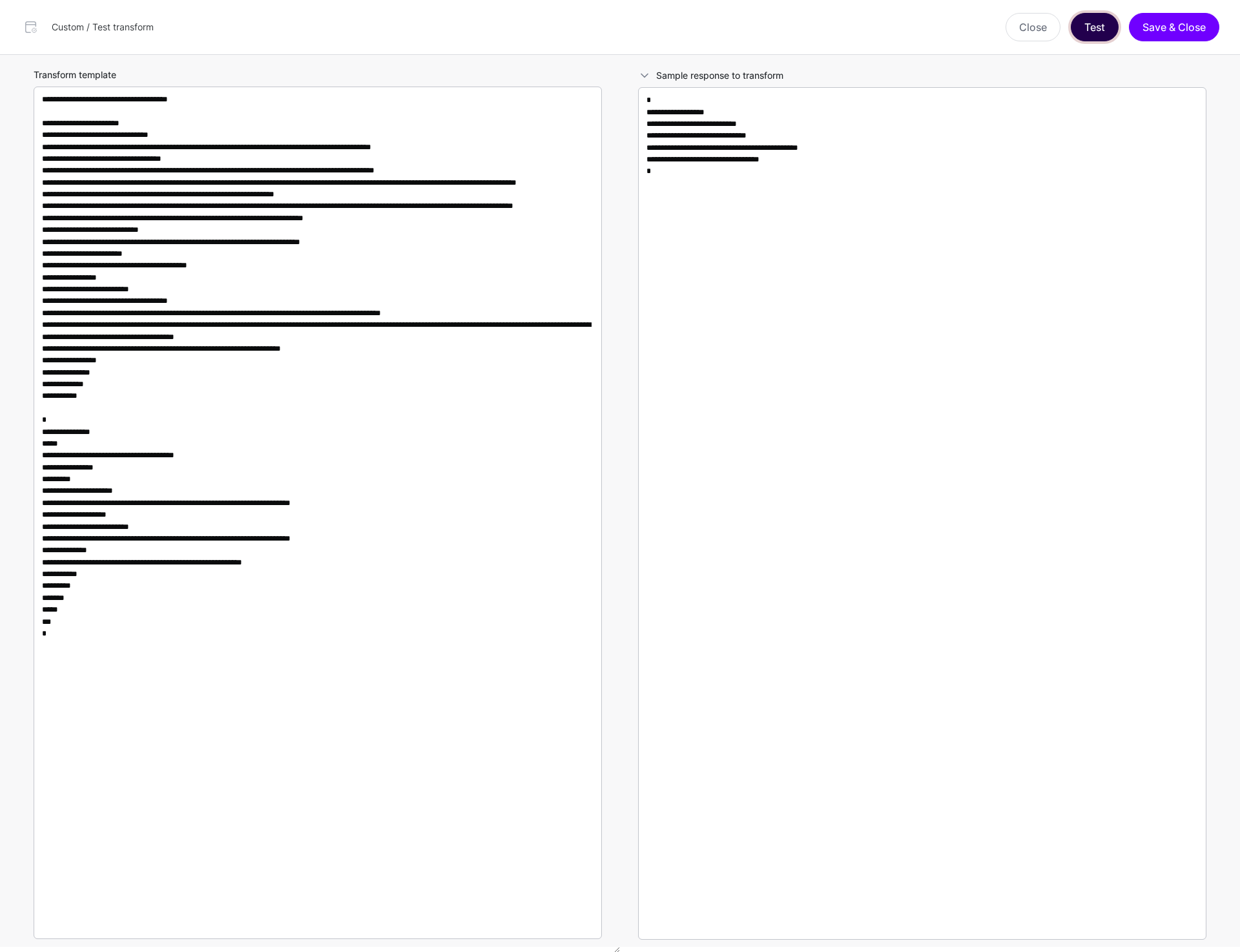
click at [1096, 32] on button "Test" at bounding box center [1094, 27] width 47 height 28
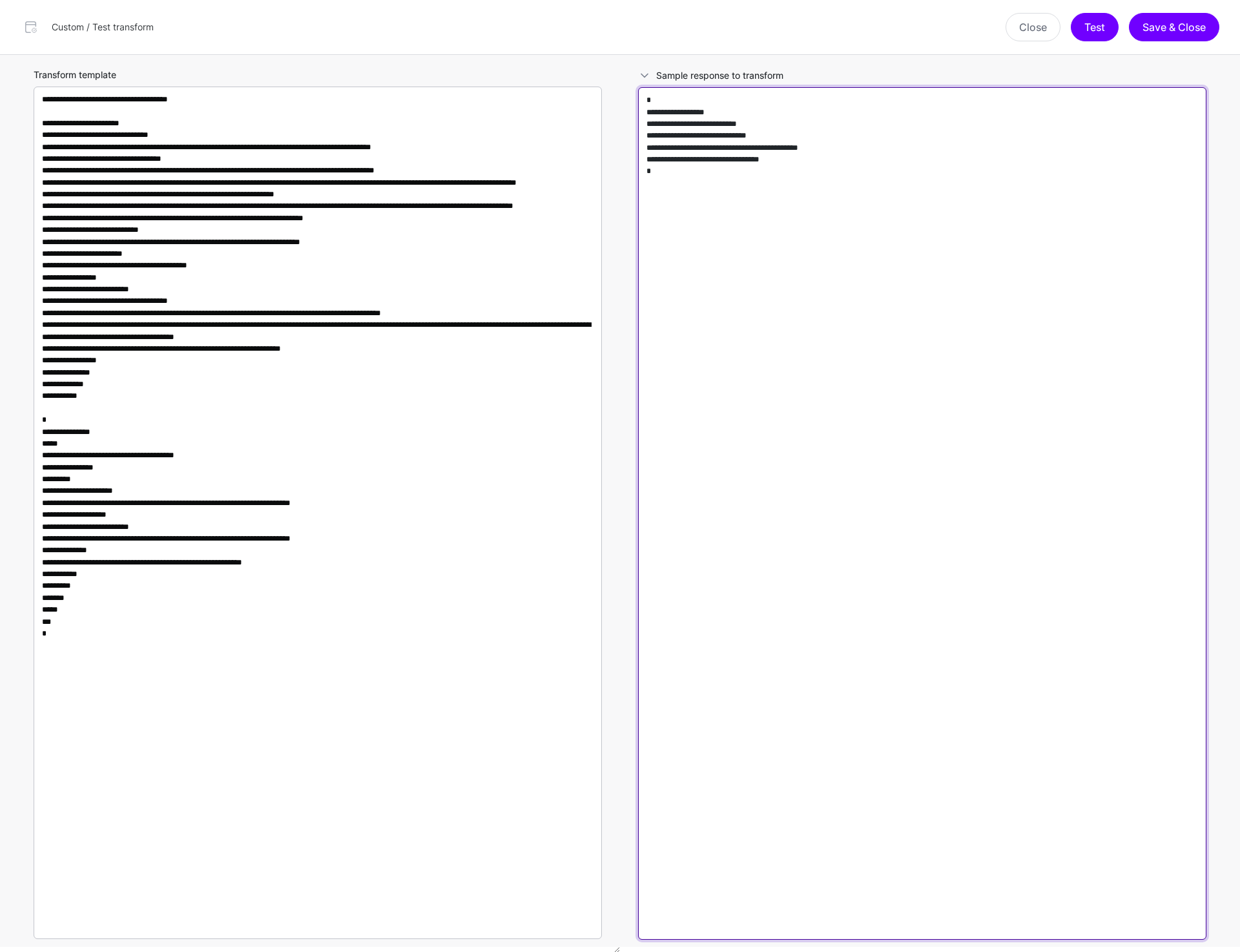
click at [778, 437] on textarea "**********" at bounding box center [923, 513] width 568 height 853
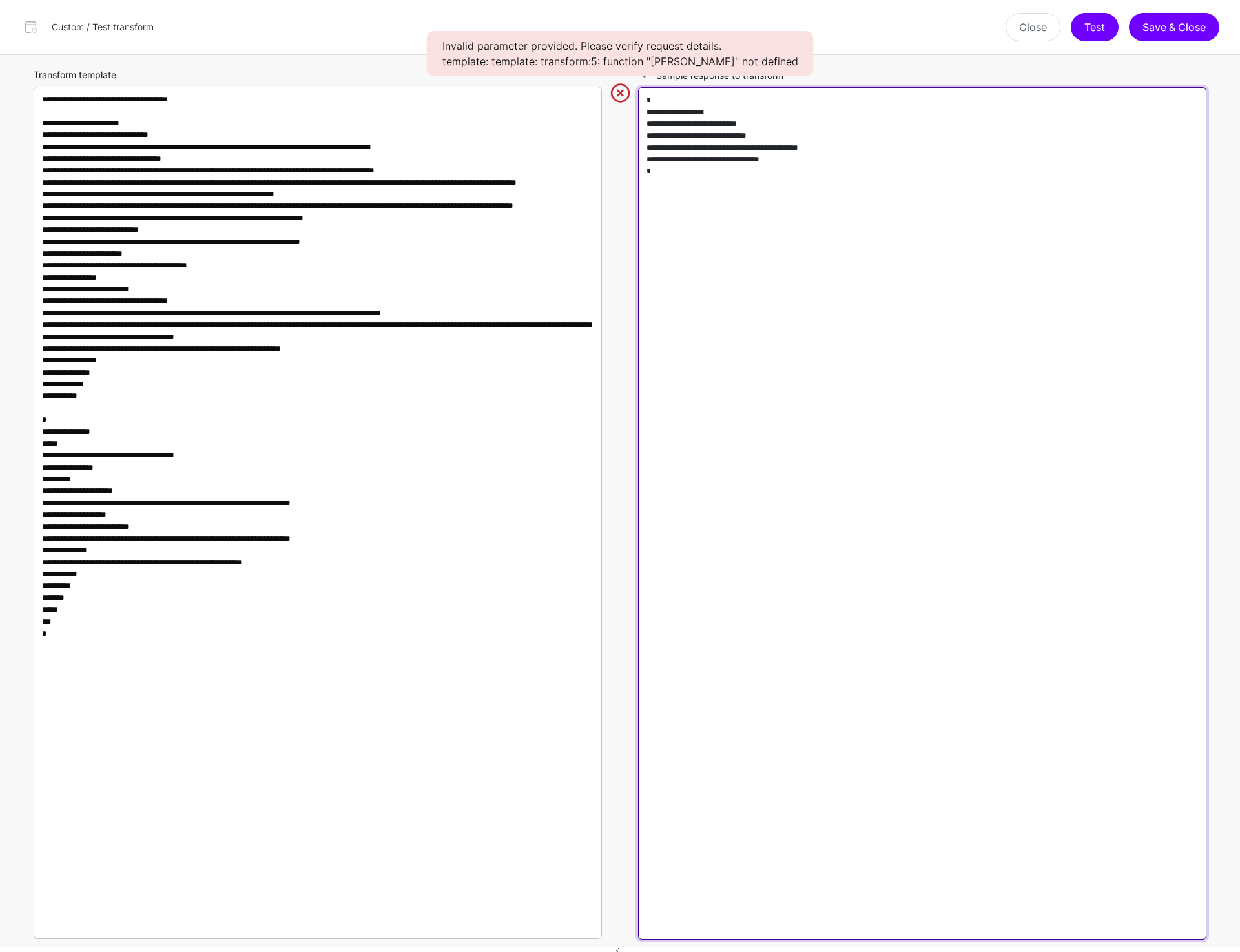
click at [778, 437] on textarea "**********" at bounding box center [923, 513] width 568 height 853
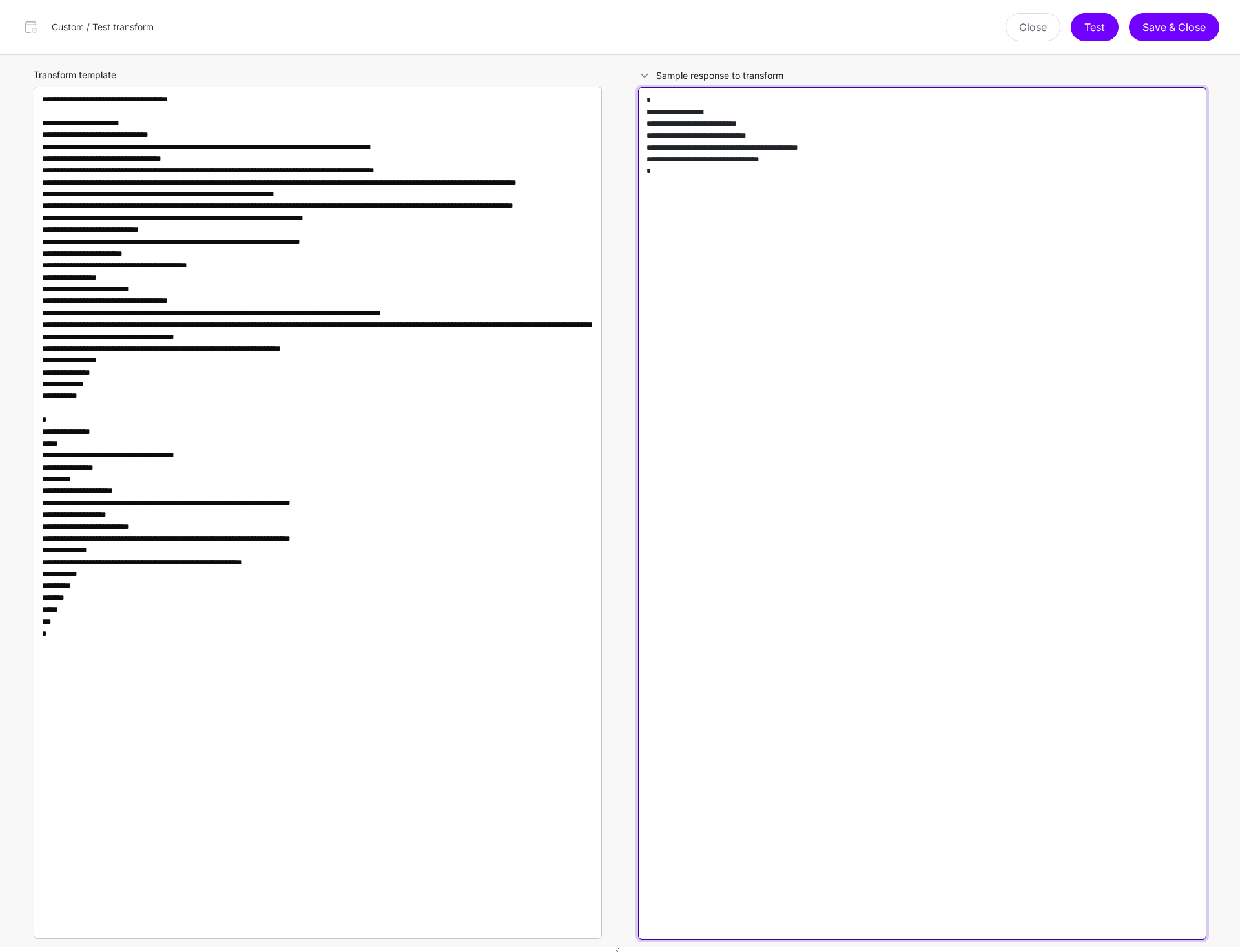
paste textarea "**********"
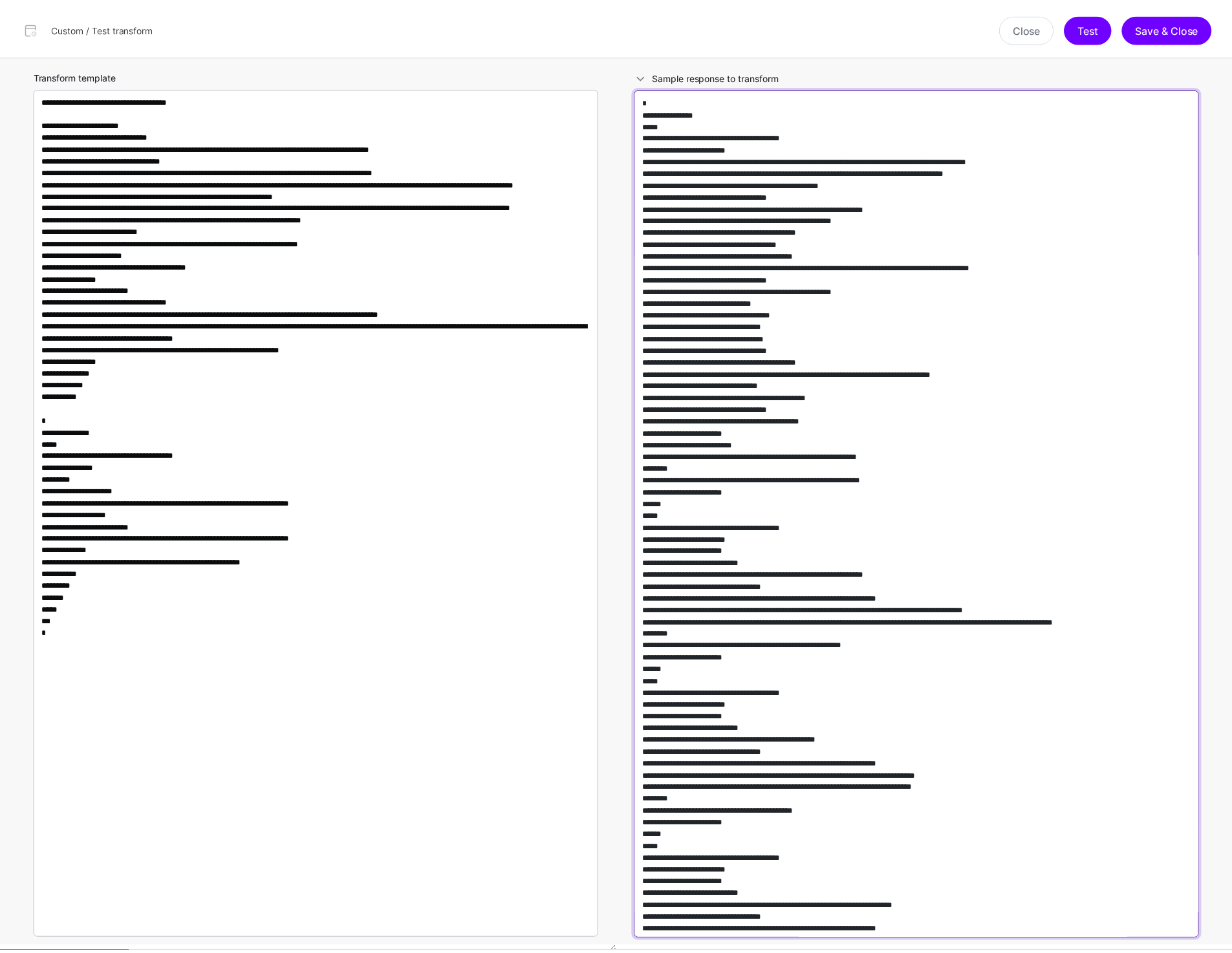
scroll to position [163, 0]
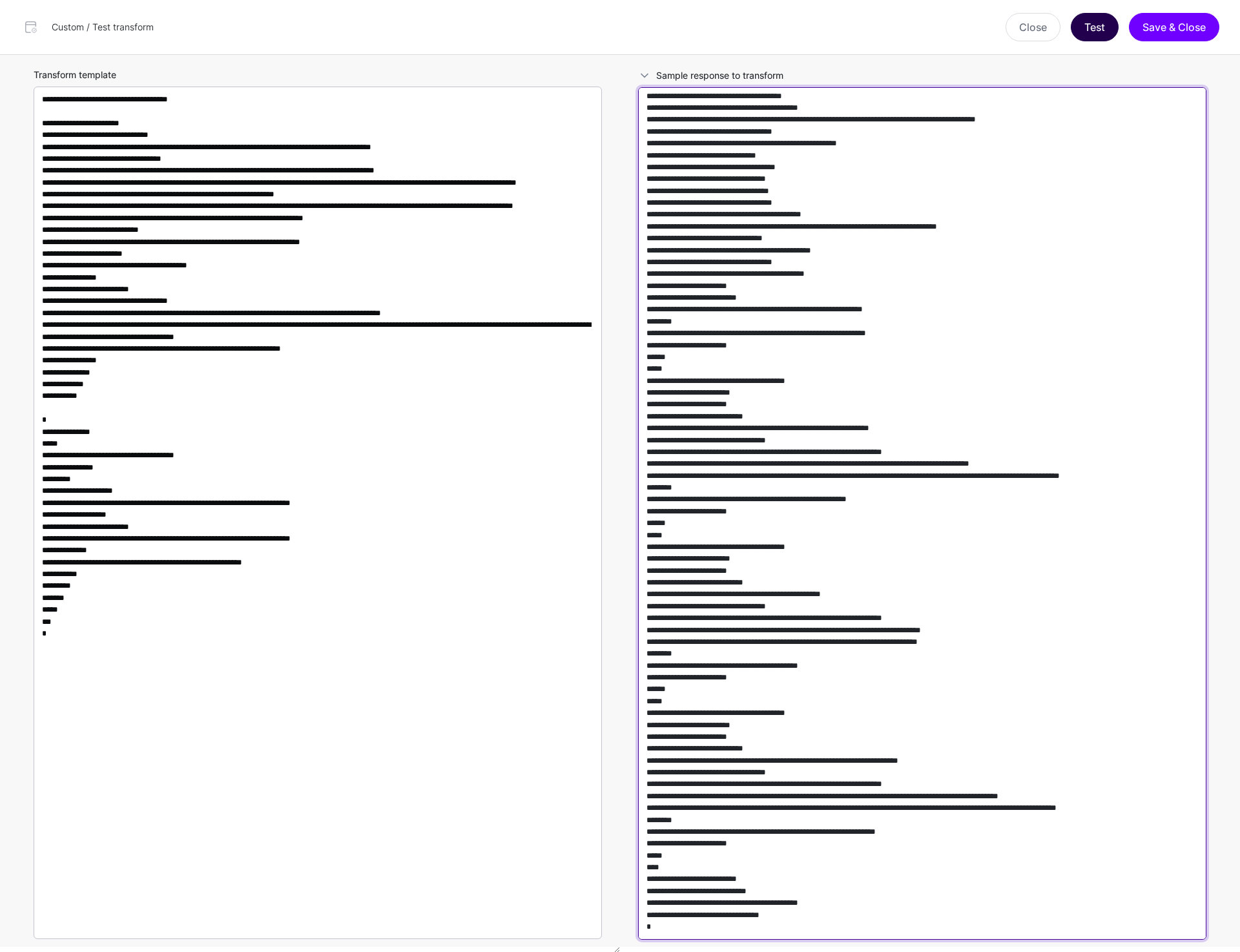
type textarea "**********"
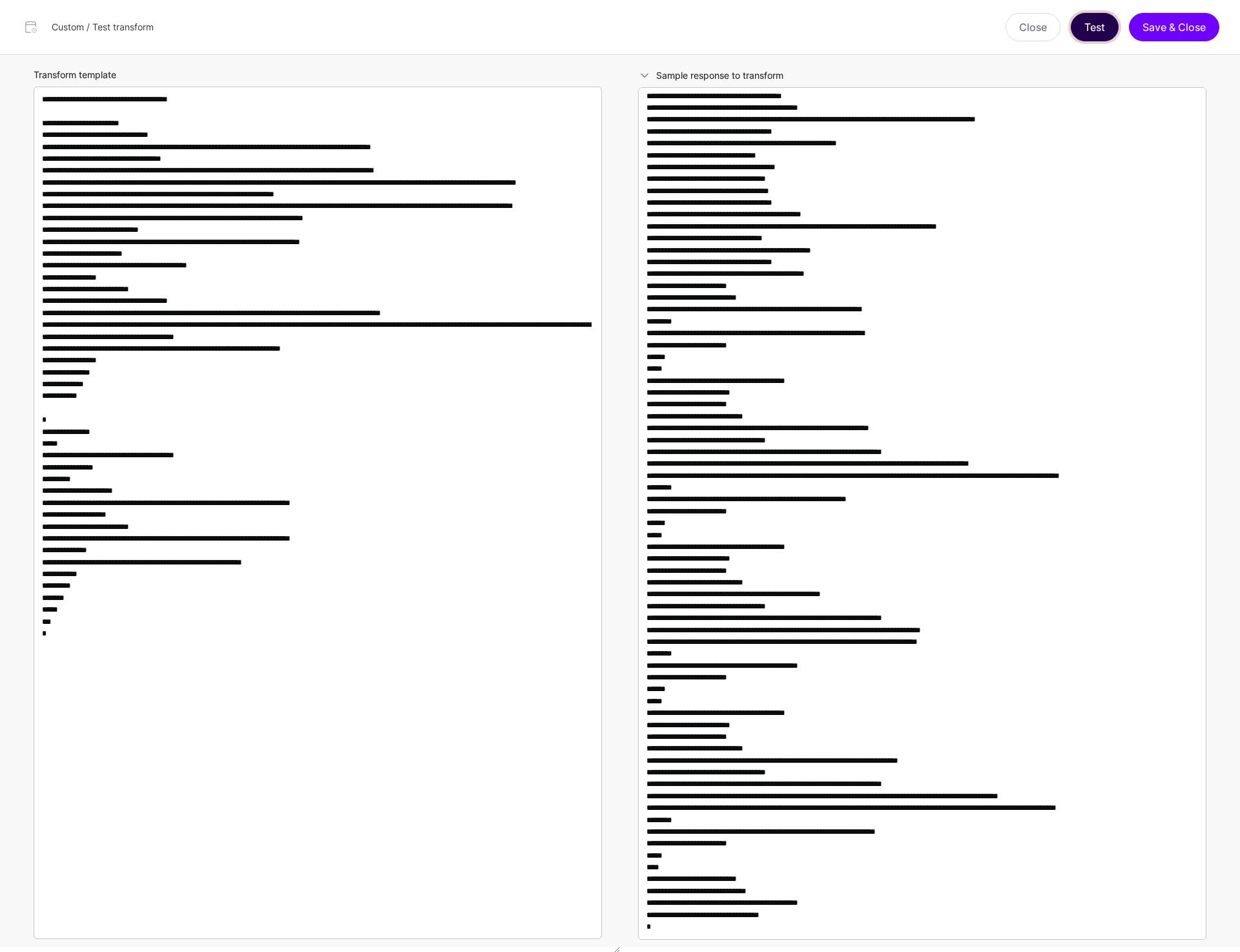
click at [1101, 24] on button "Test" at bounding box center [1094, 27] width 47 height 28
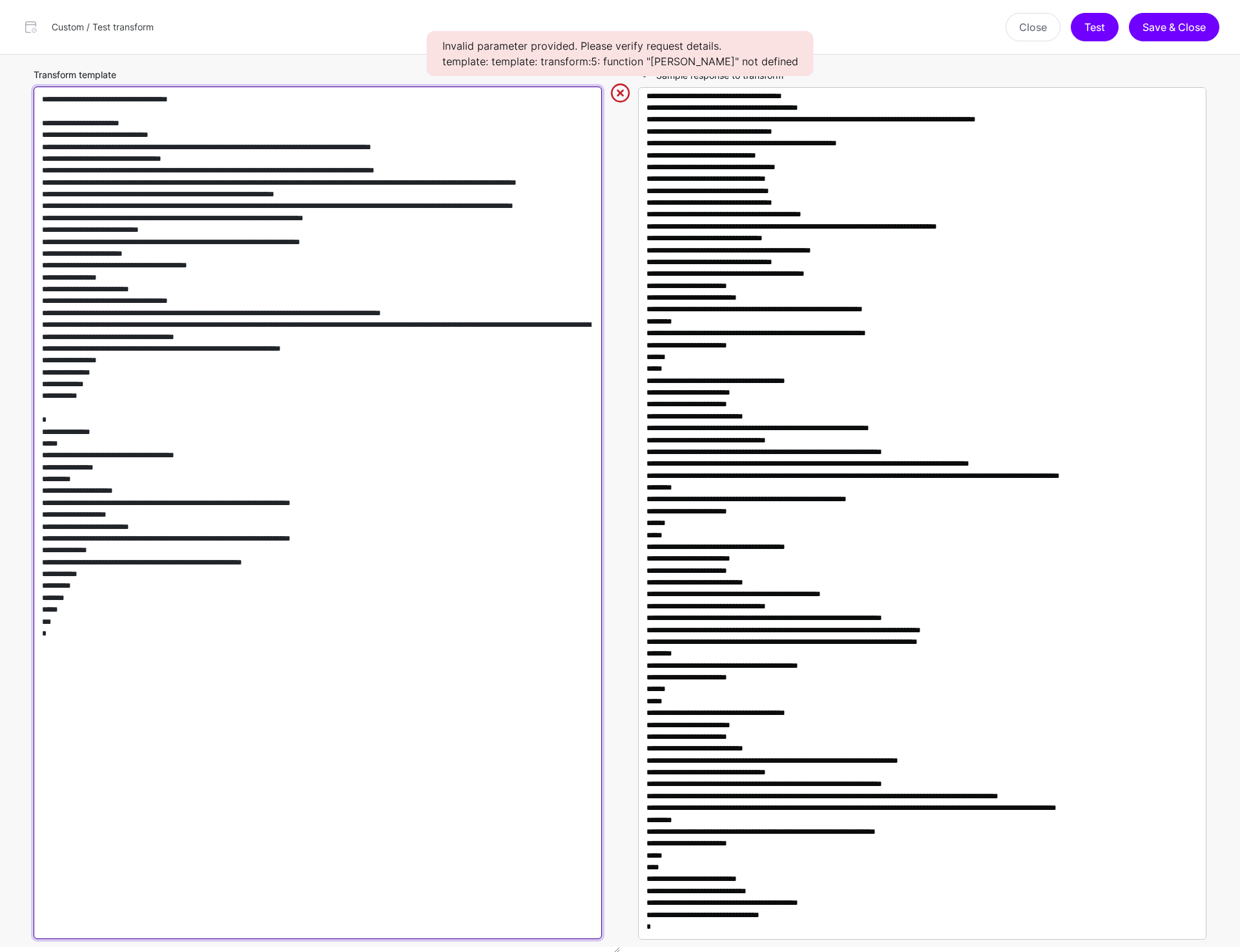
click at [325, 149] on textarea "Transform template" at bounding box center [317, 512] width 568 height 853
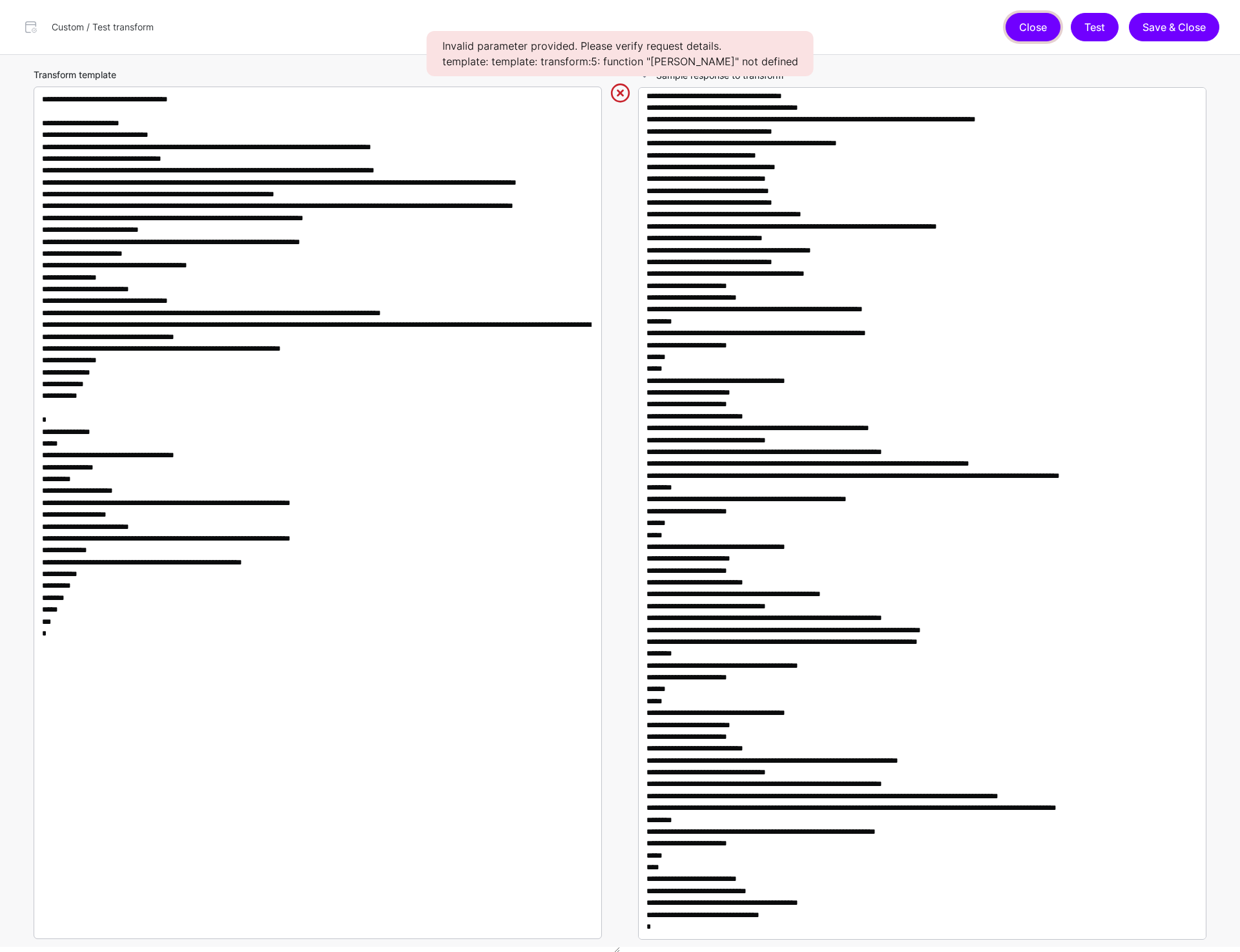
click at [1012, 33] on button "Close" at bounding box center [1033, 27] width 55 height 28
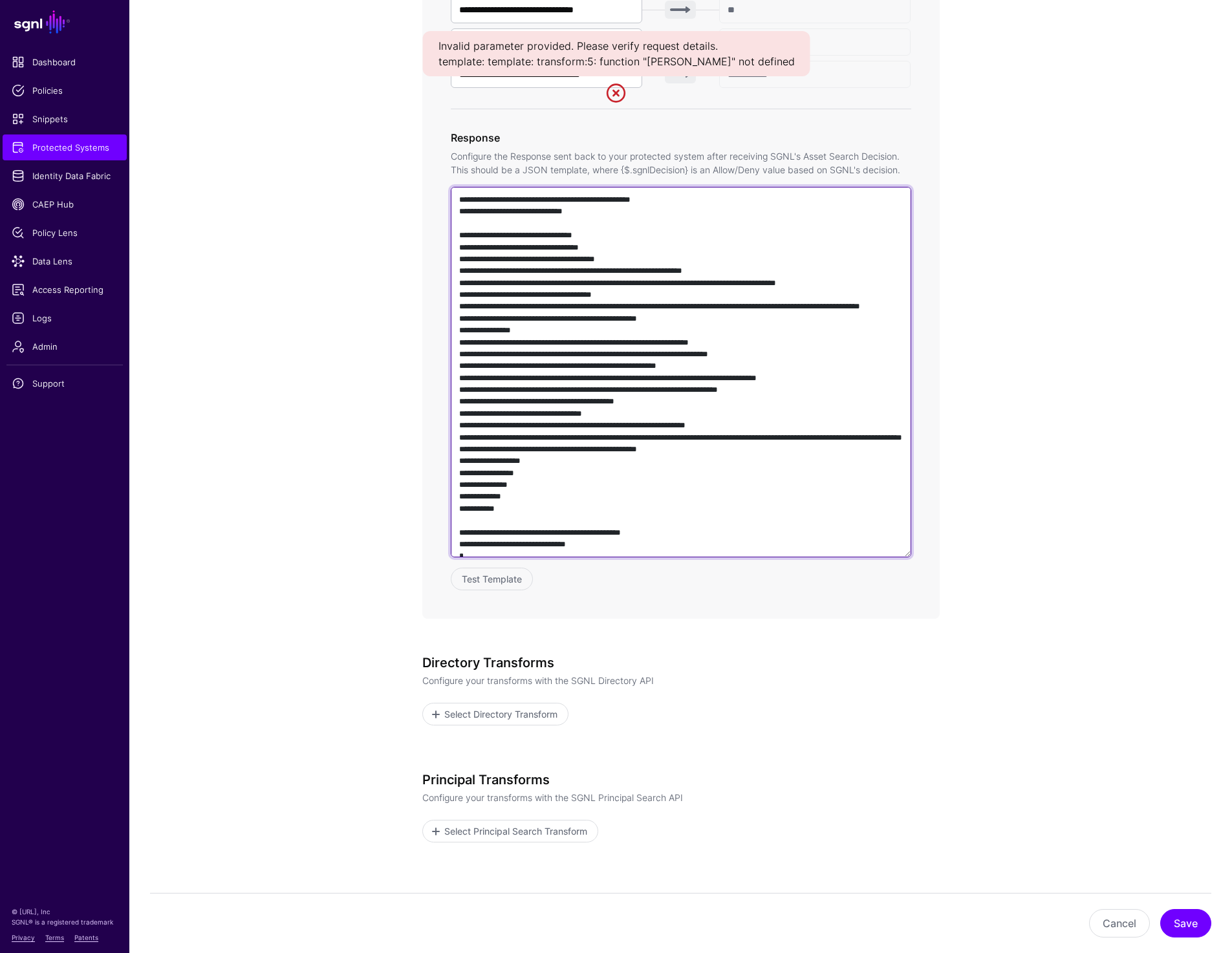
click at [660, 394] on textarea at bounding box center [680, 372] width 460 height 371
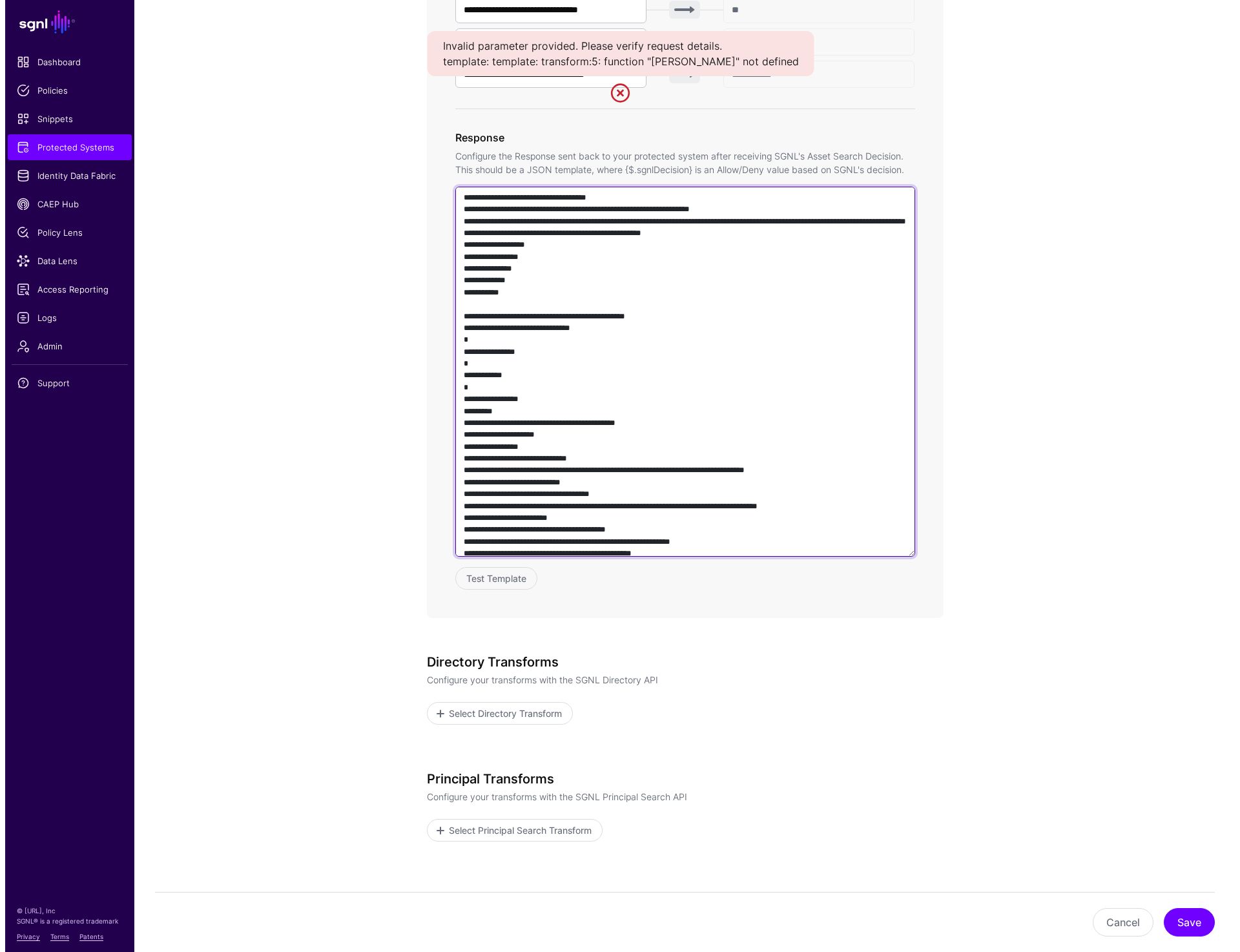
scroll to position [462, 0]
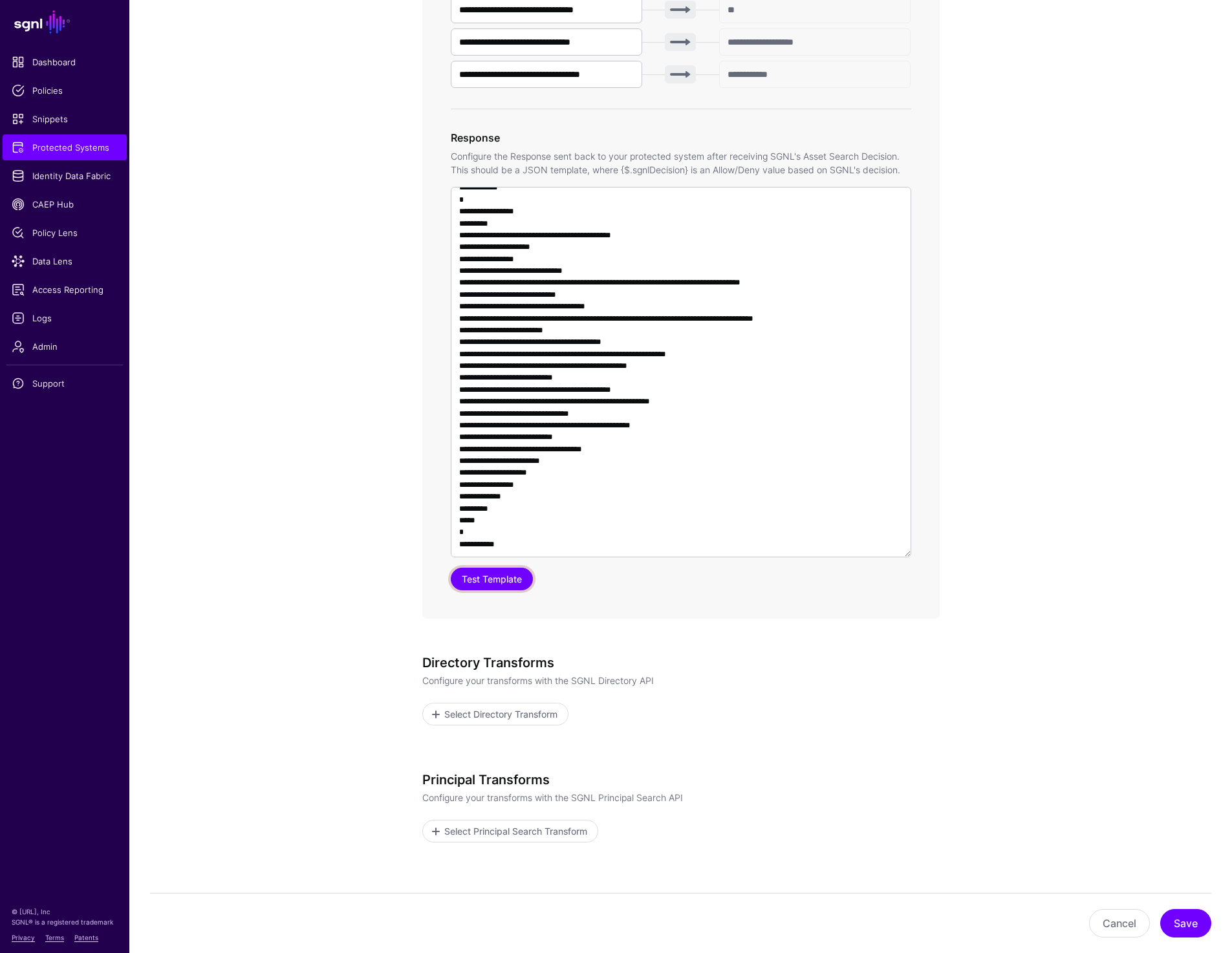
click at [495, 586] on button "Test Template" at bounding box center [491, 579] width 83 height 23
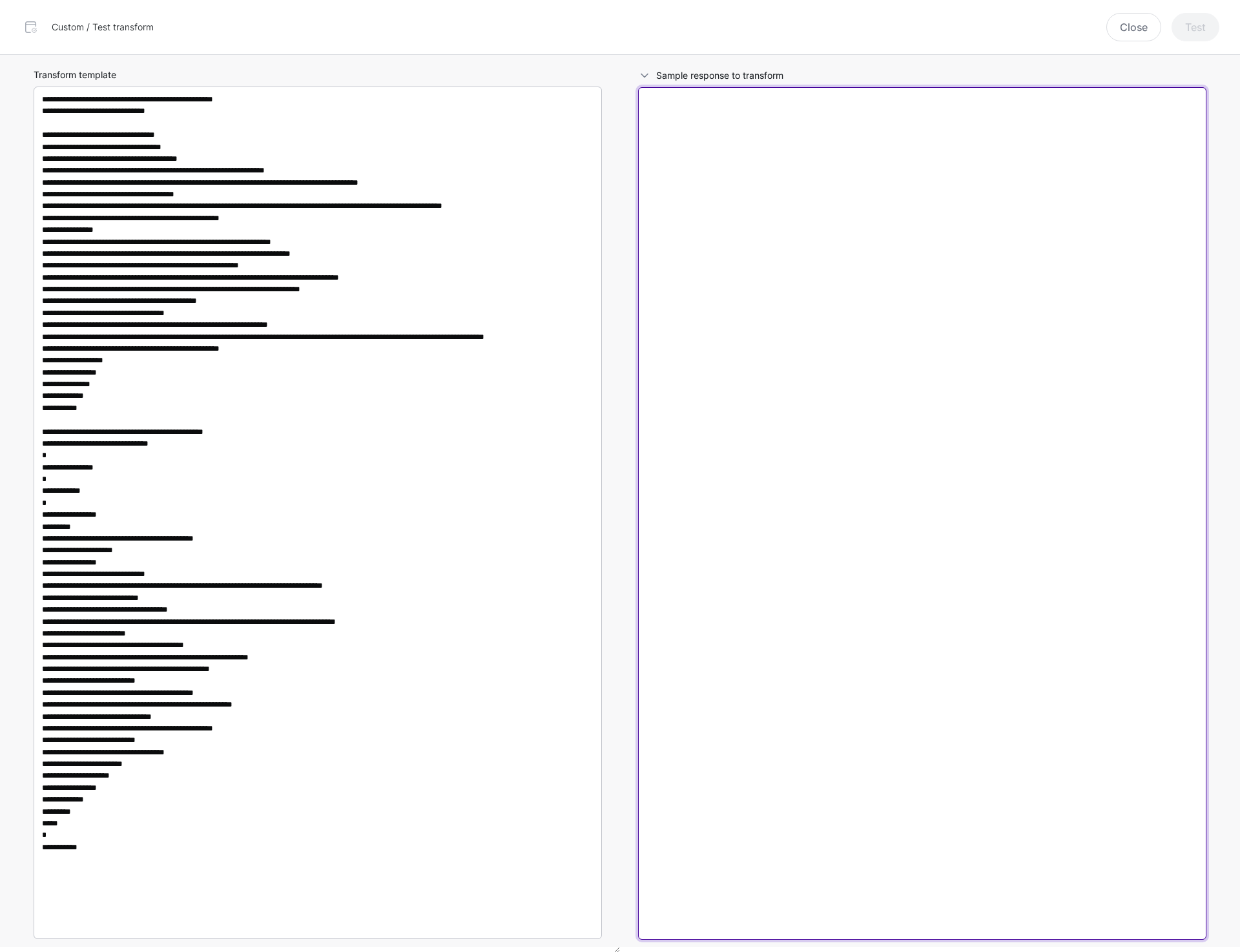
click at [882, 430] on textarea at bounding box center [923, 513] width 568 height 853
paste textarea "**********"
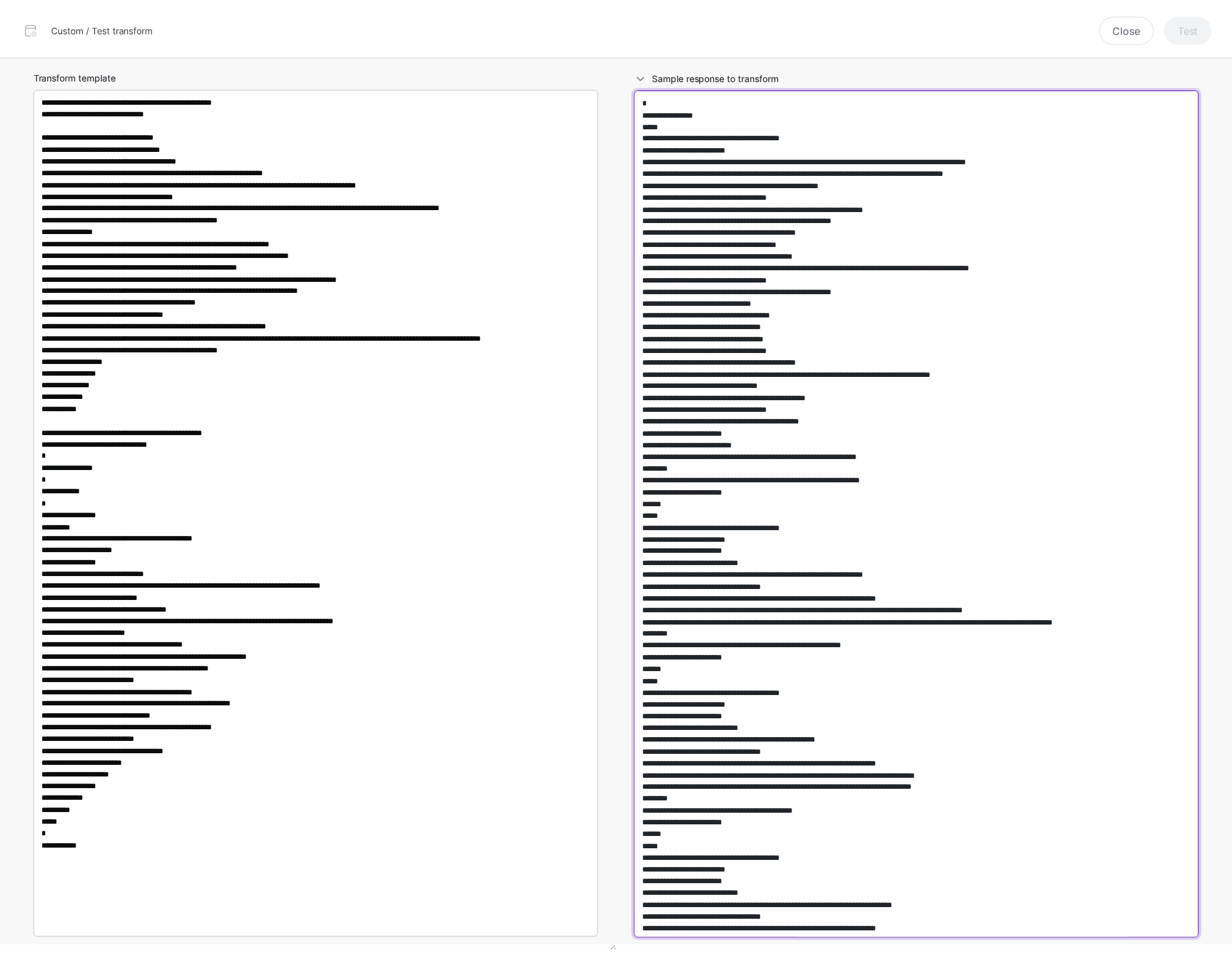
scroll to position [163, 0]
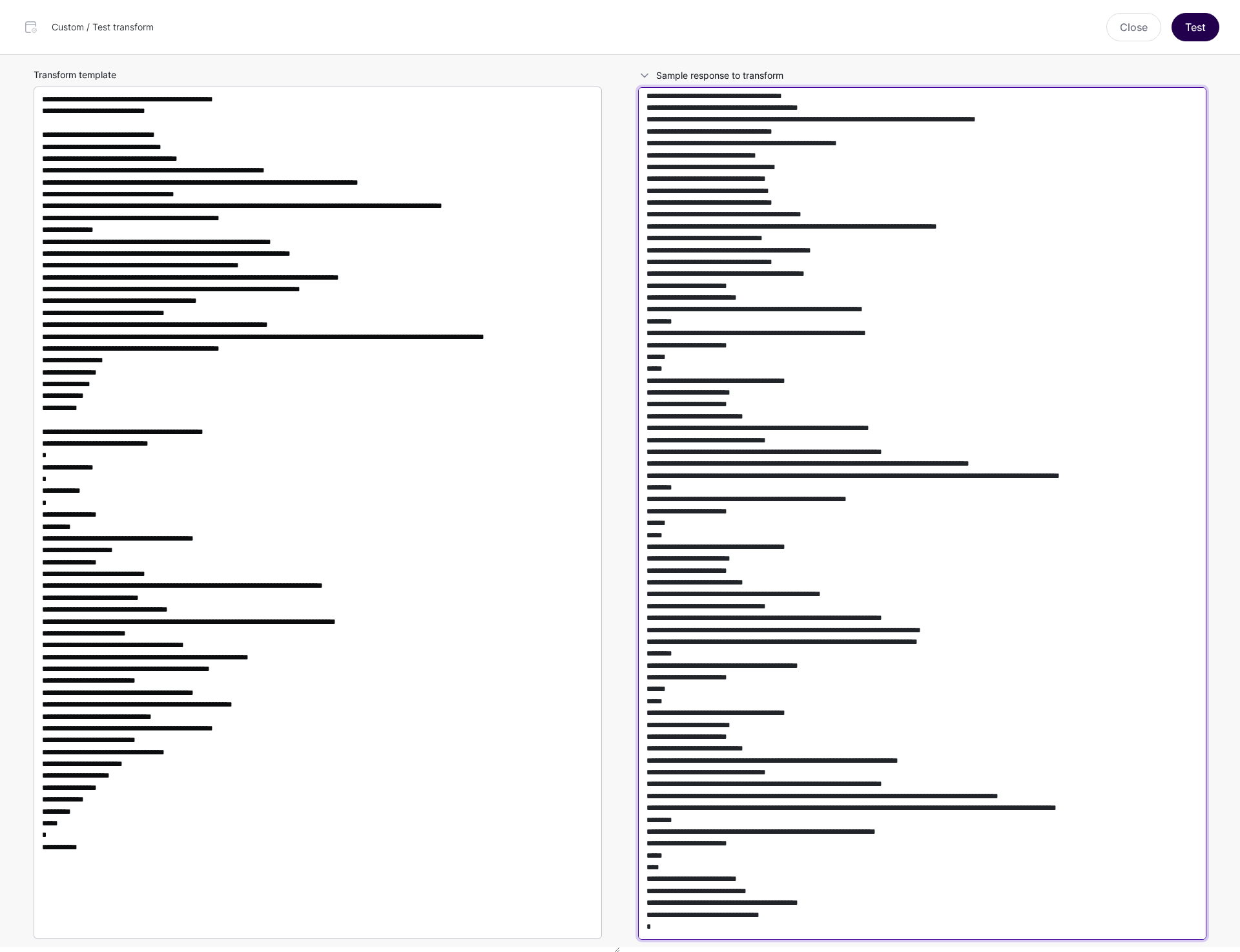
type textarea "**********"
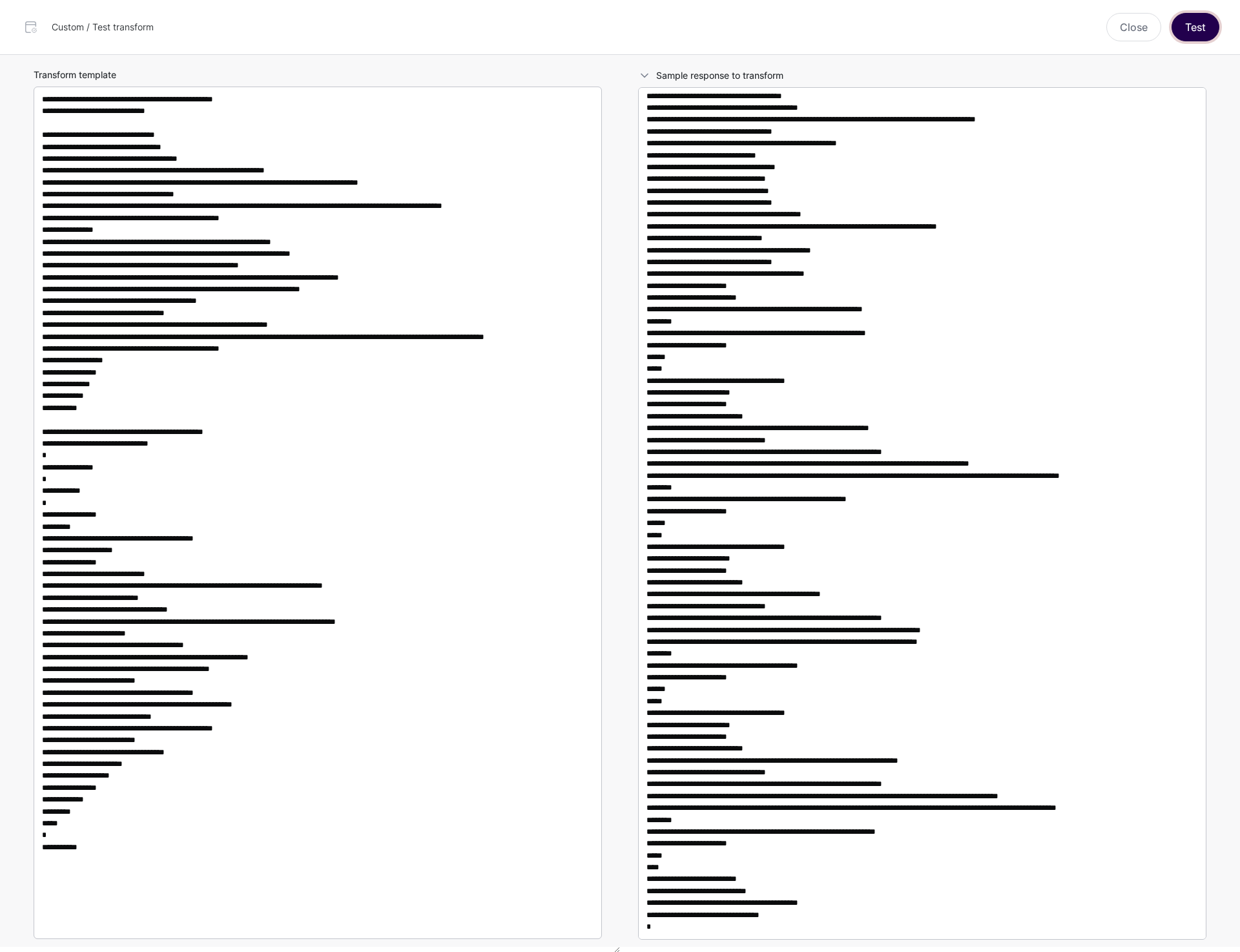
click at [1185, 35] on button "Test" at bounding box center [1195, 27] width 47 height 28
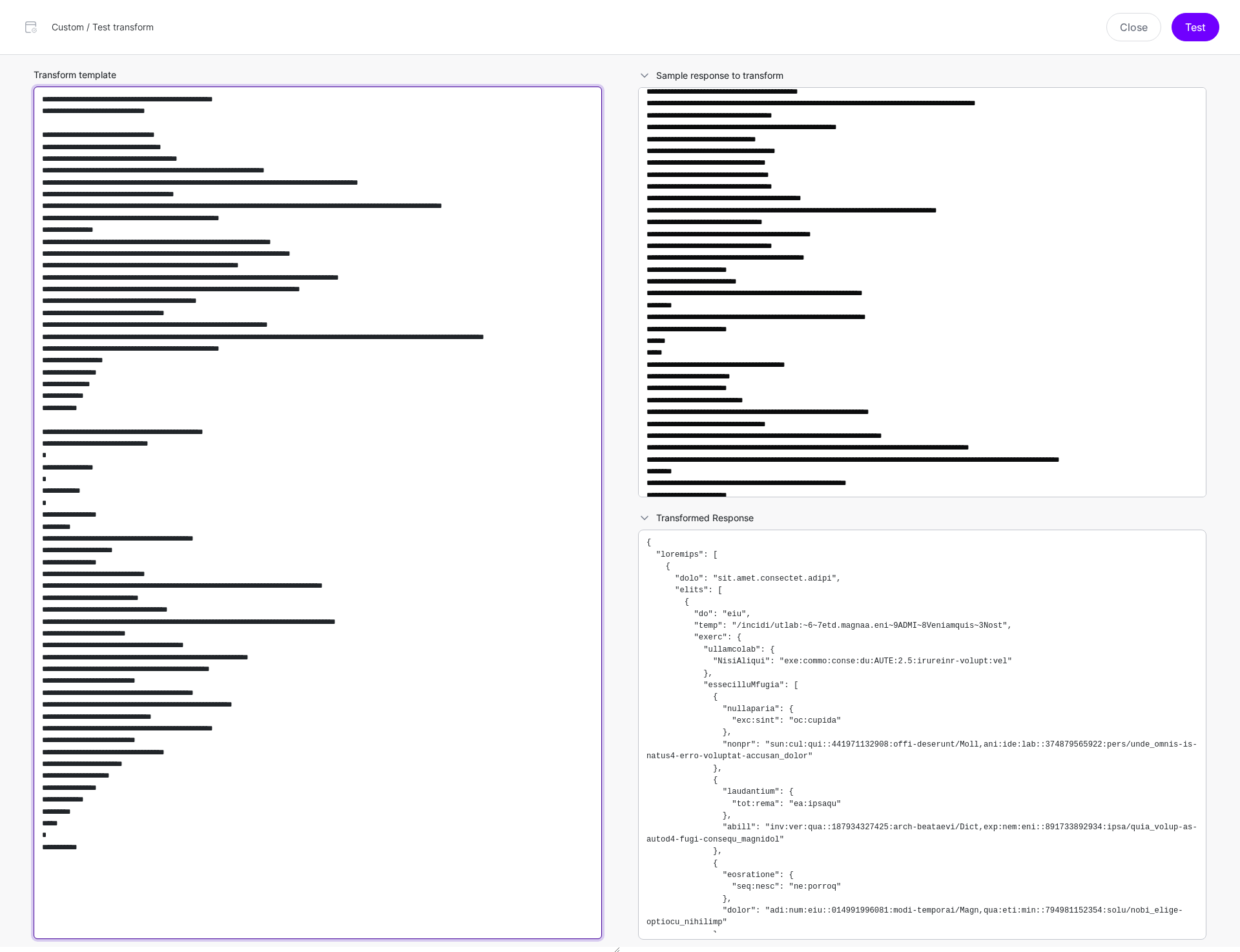
click at [371, 186] on textarea "Transform template" at bounding box center [317, 512] width 568 height 853
paste textarea "**********"
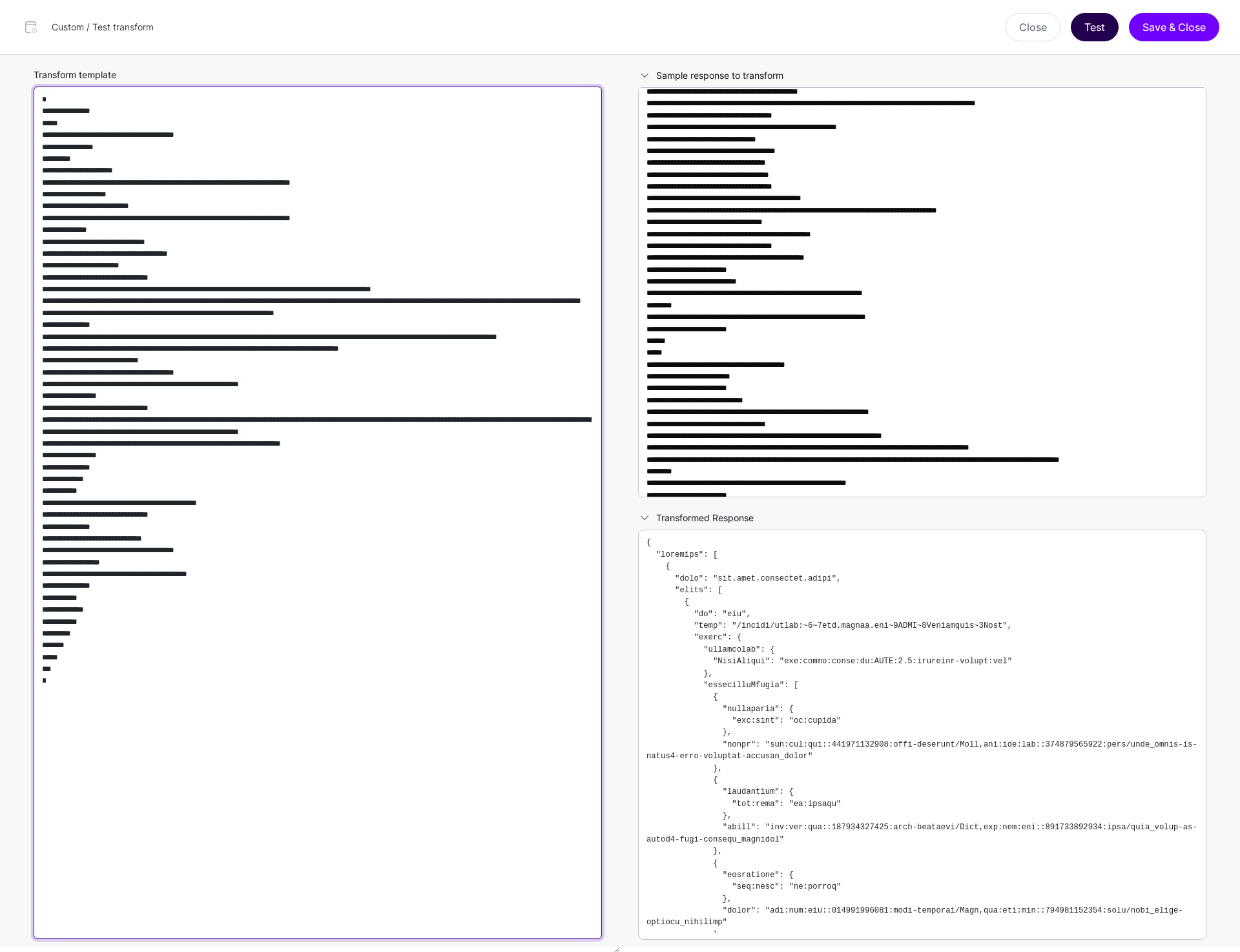
type textarea "**********"
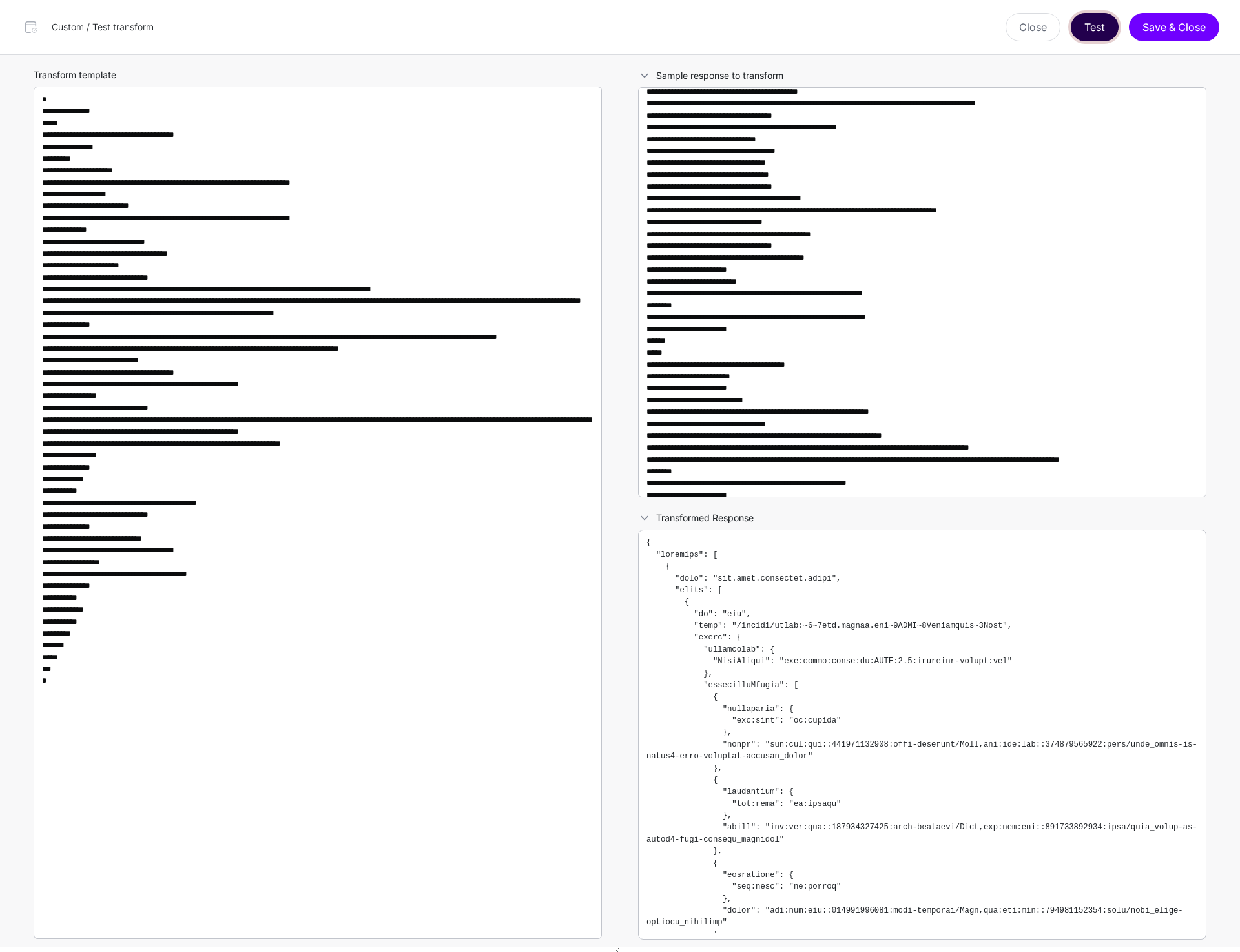
click at [1087, 30] on button "Test" at bounding box center [1094, 27] width 47 height 28
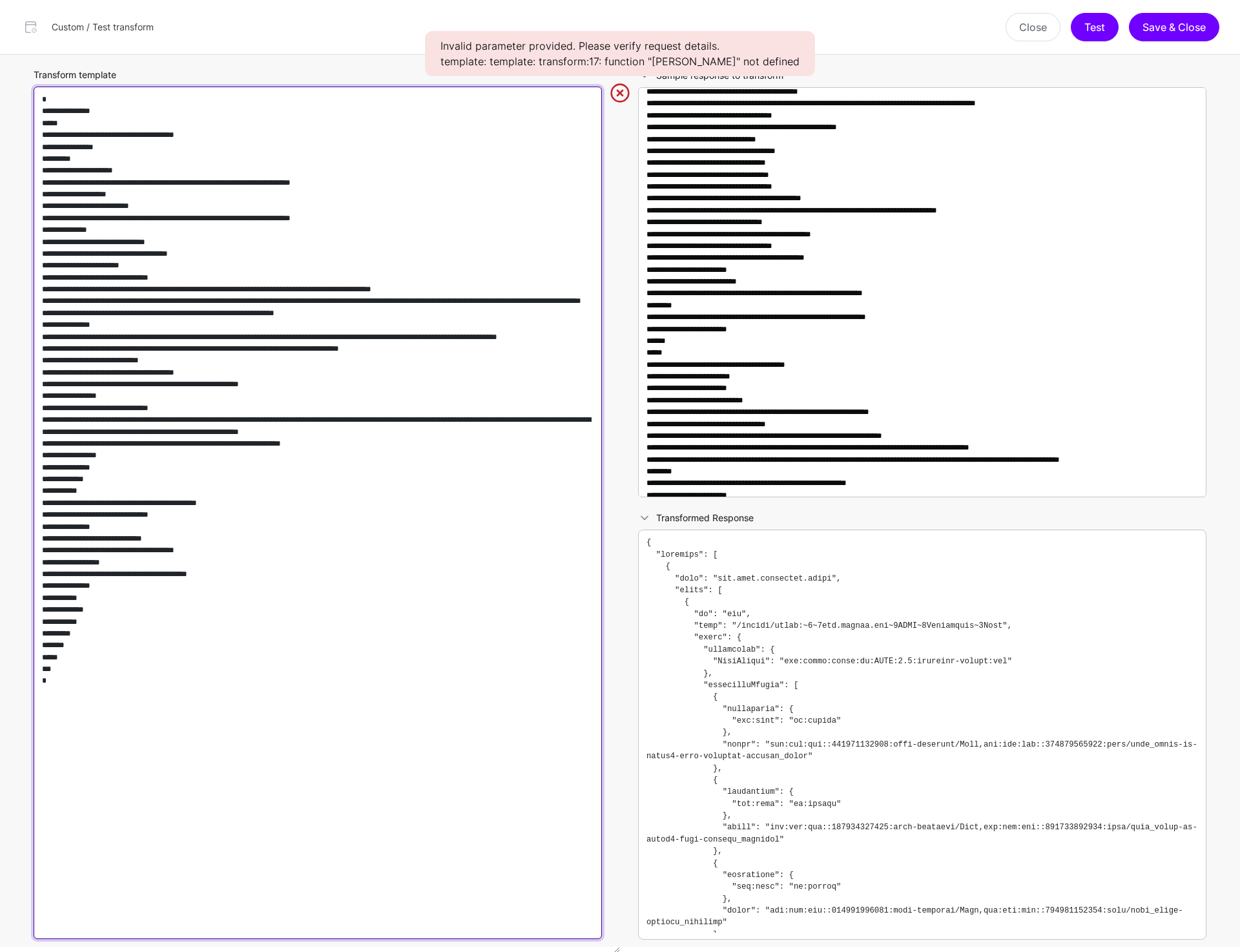
click at [286, 419] on textarea "Transform template" at bounding box center [317, 512] width 568 height 853
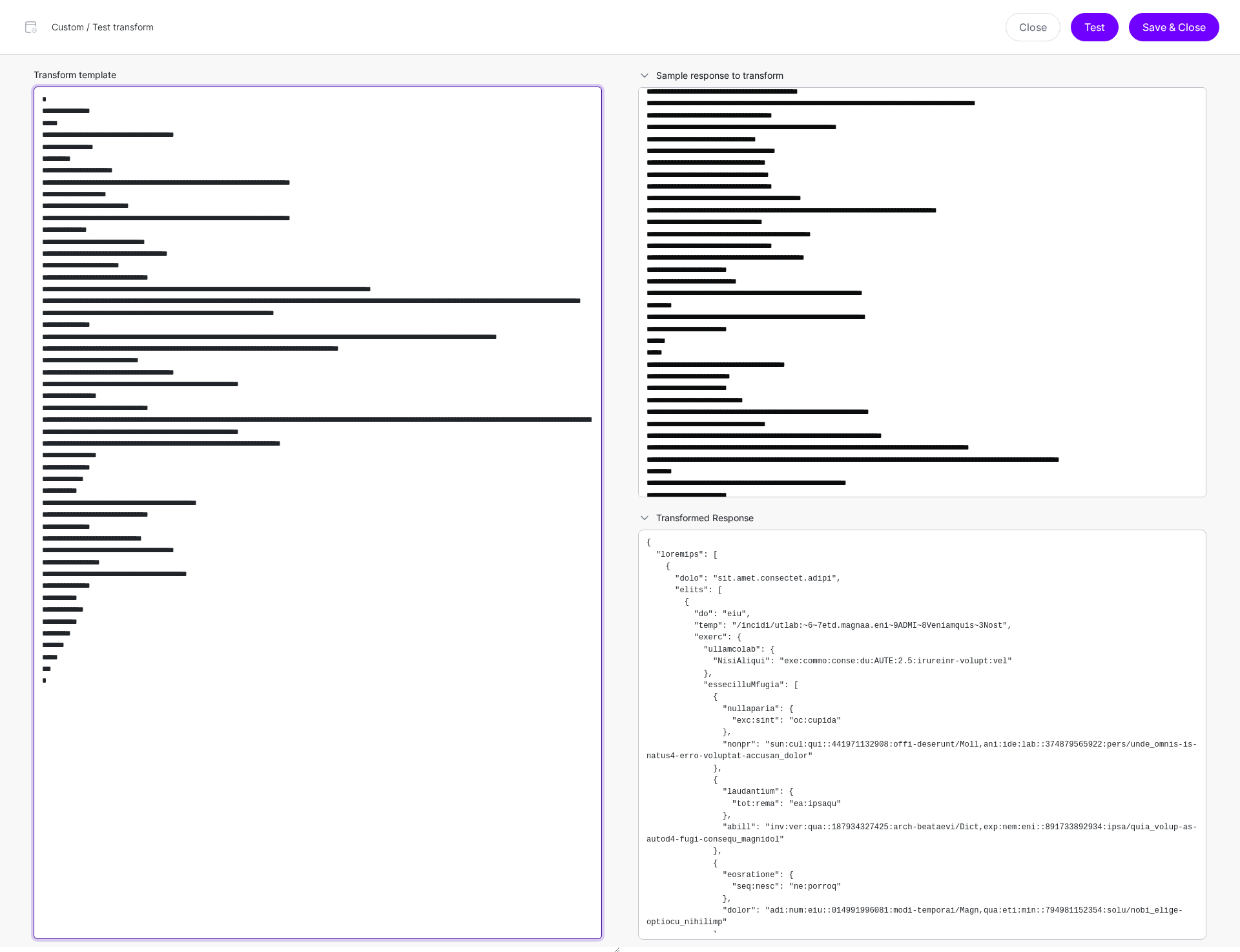
click at [436, 350] on textarea "Transform template" at bounding box center [317, 512] width 568 height 853
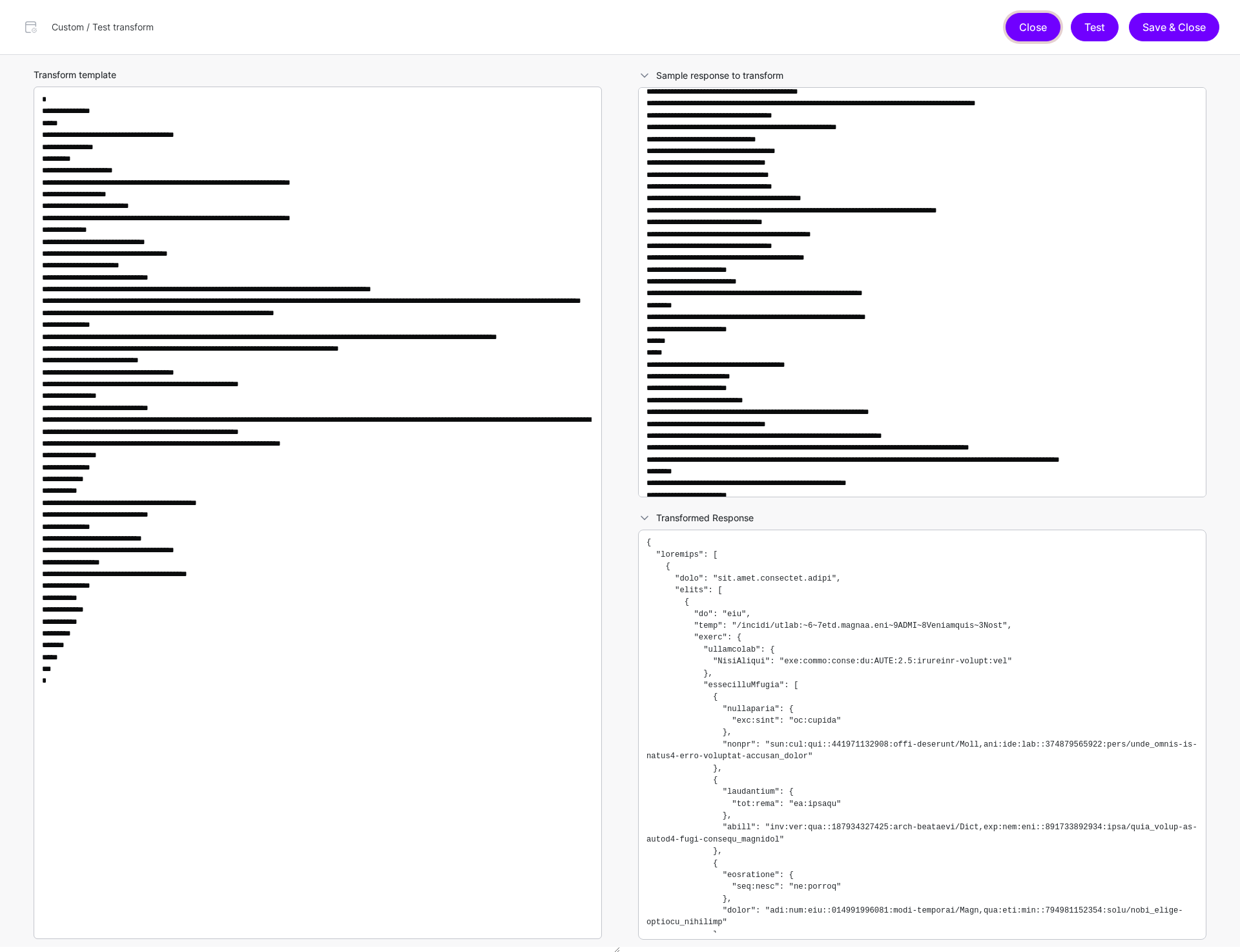
click at [1033, 28] on button "Close" at bounding box center [1033, 27] width 55 height 28
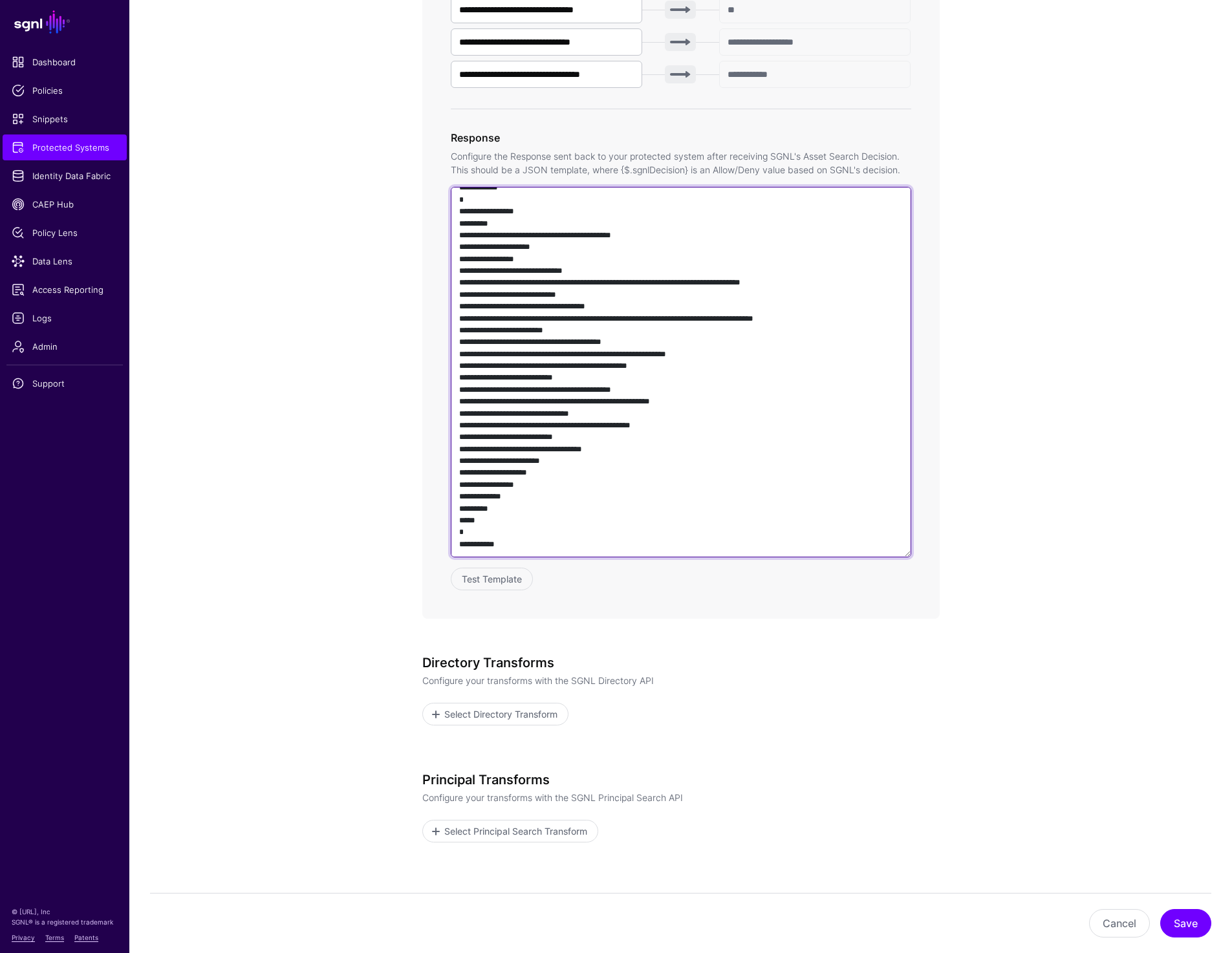
click at [623, 385] on textarea at bounding box center [680, 372] width 460 height 371
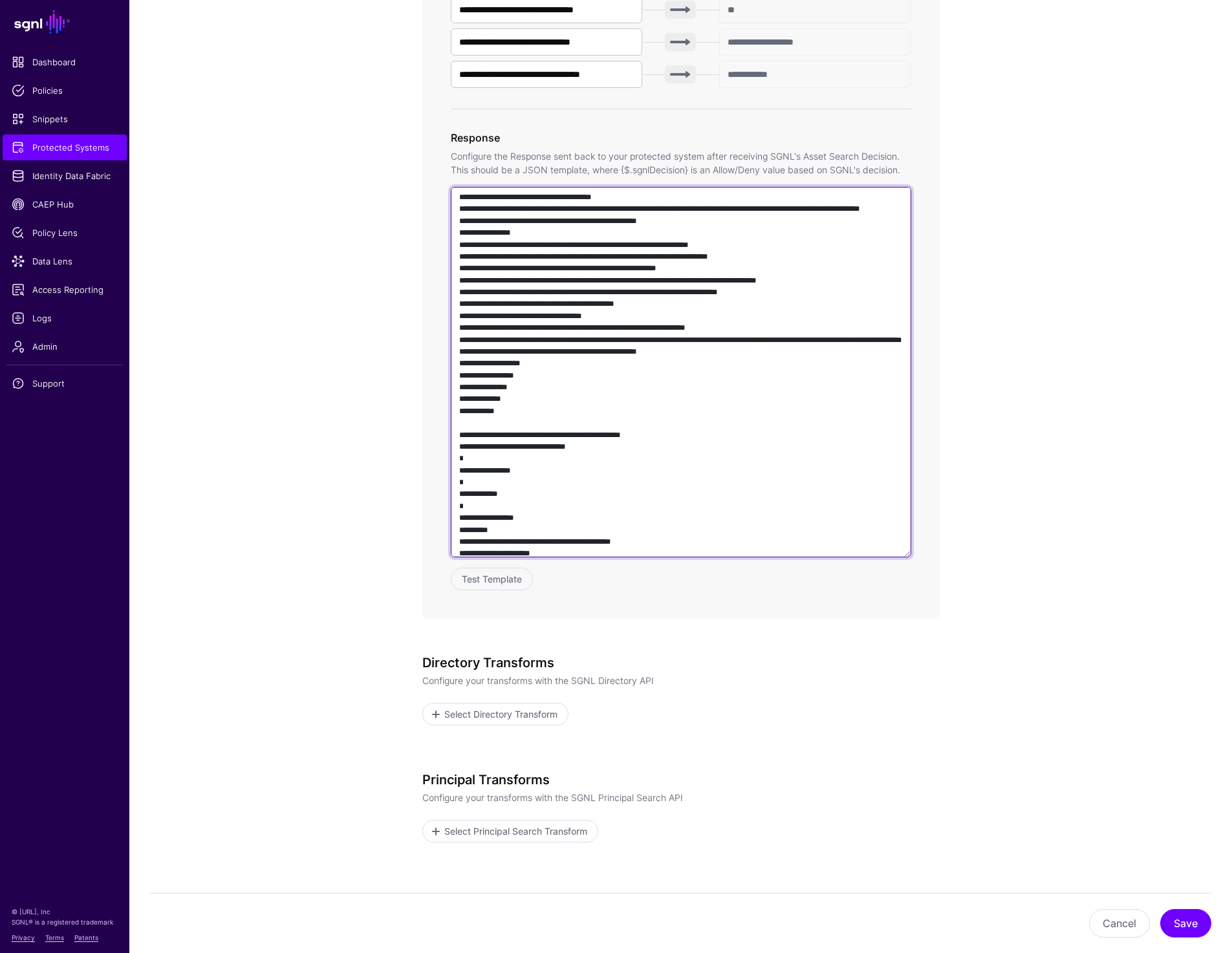
scroll to position [0, 0]
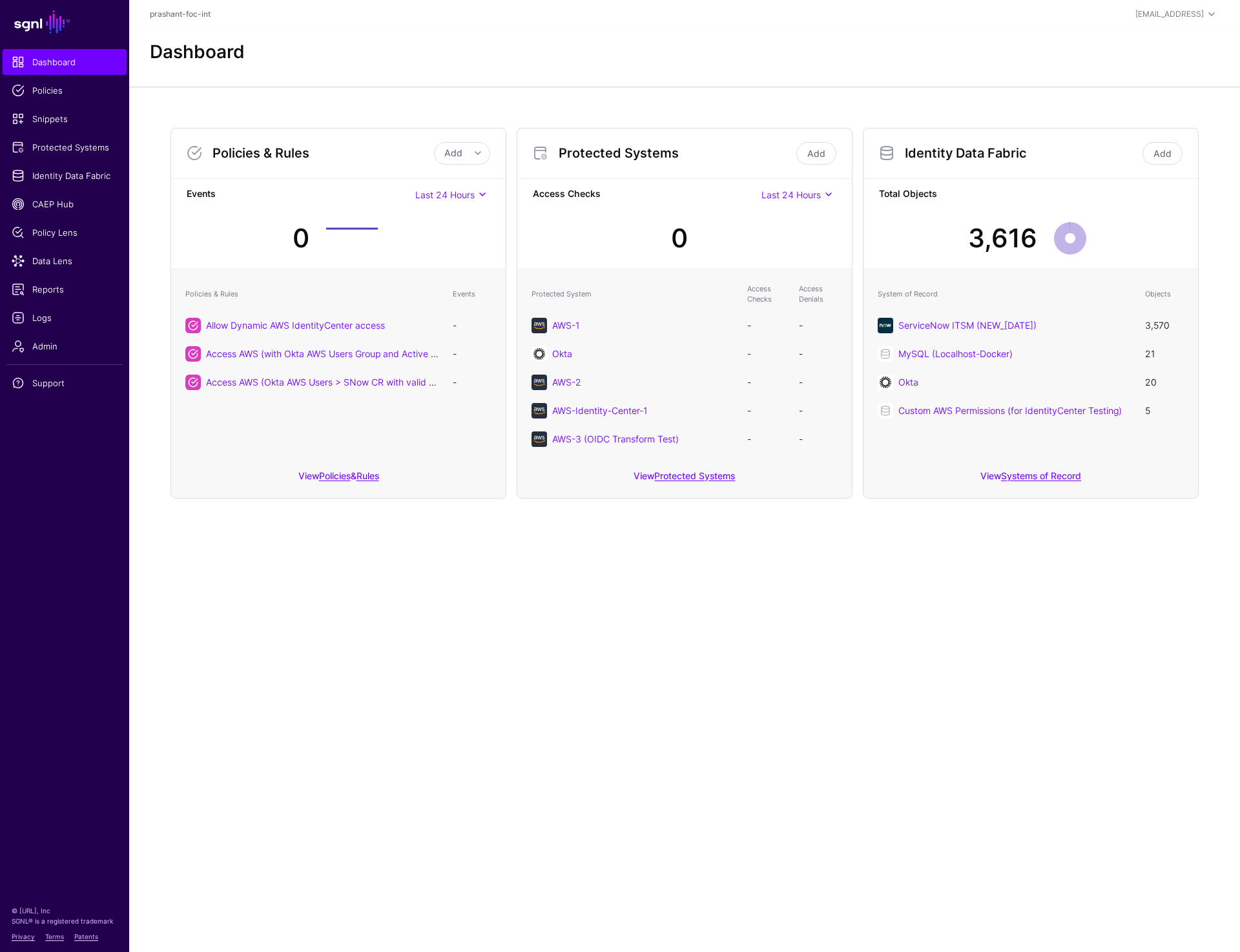
click at [505, 547] on main "SGNL Dashboard Policies Snippets Protected Systems Identity Data Fabric CAEP Hu…" at bounding box center [620, 476] width 1240 height 952
click at [356, 51] on div "Dashboard" at bounding box center [685, 52] width 1080 height 22
click at [39, 178] on span "Identity Data Fabric" at bounding box center [64, 176] width 106 height 13
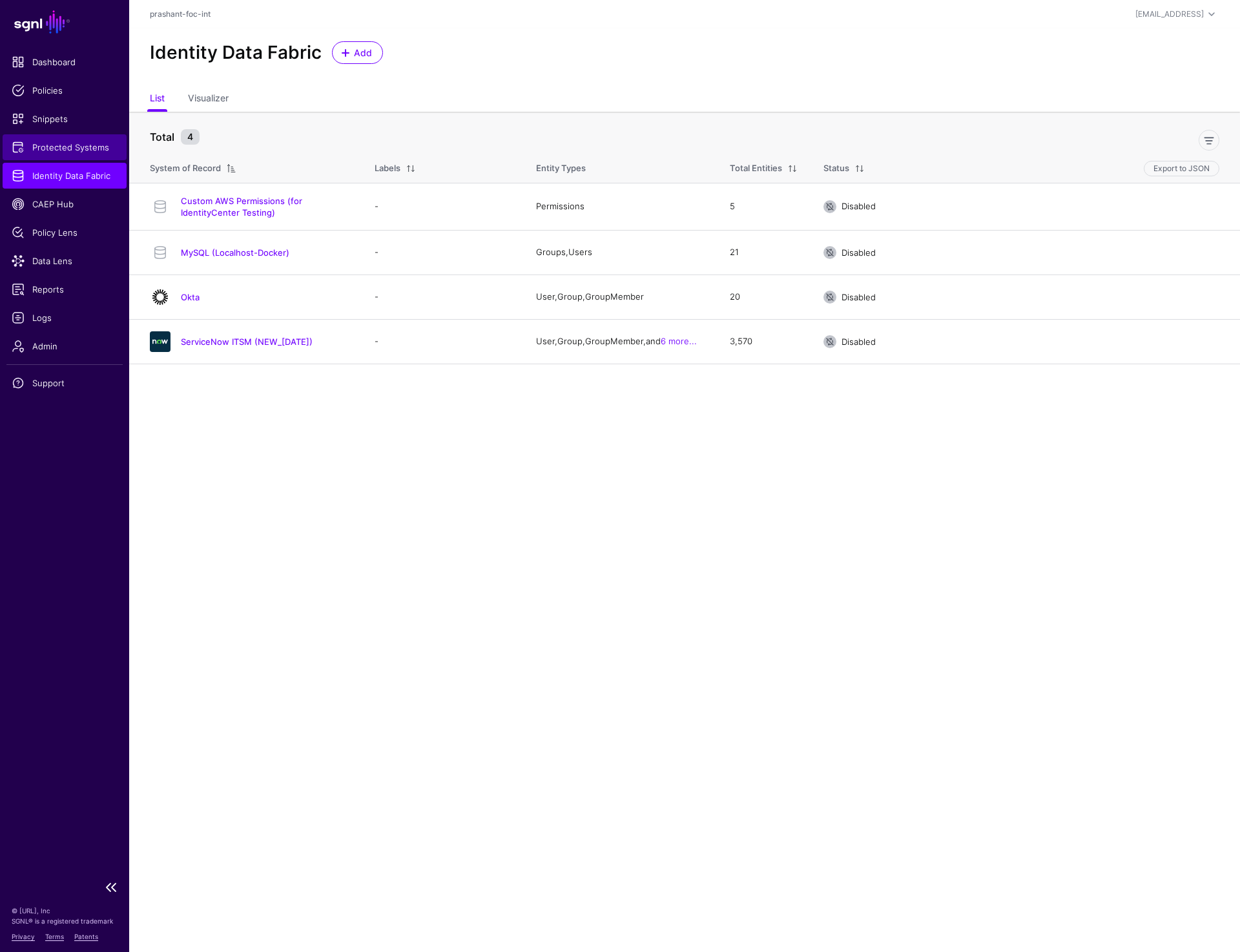
click at [43, 147] on span "Protected Systems" at bounding box center [64, 148] width 106 height 13
click at [190, 292] on link "Okta" at bounding box center [190, 296] width 19 height 10
click at [204, 342] on link "ServiceNow ITSM (NEW_[DATE])" at bounding box center [246, 341] width 132 height 10
click at [254, 208] on link "Custom AWS Permissions (for IdentityCenter Testing)" at bounding box center [242, 207] width 121 height 22
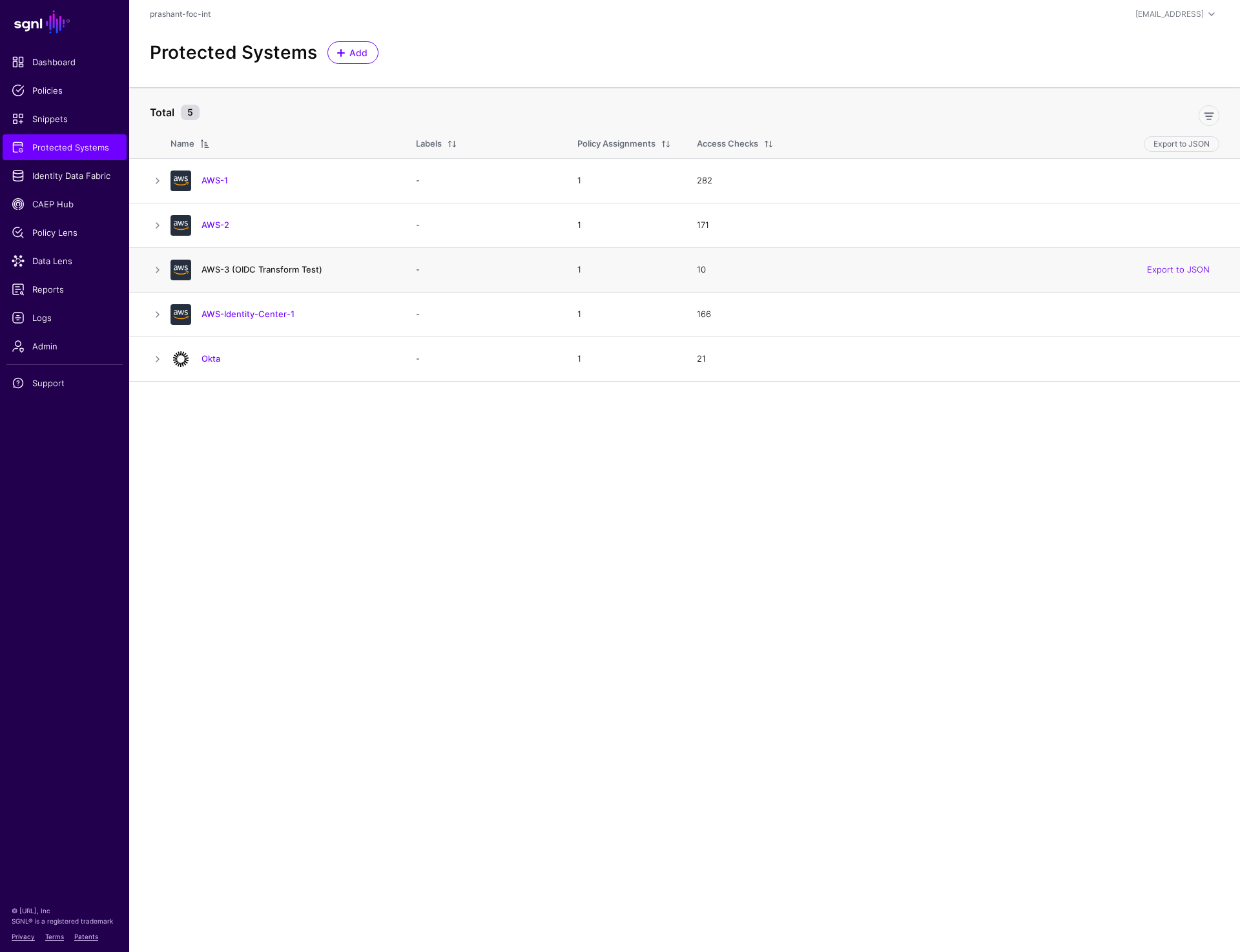
click at [279, 271] on link "AWS-3 (OIDC Transform Test)" at bounding box center [261, 269] width 120 height 10
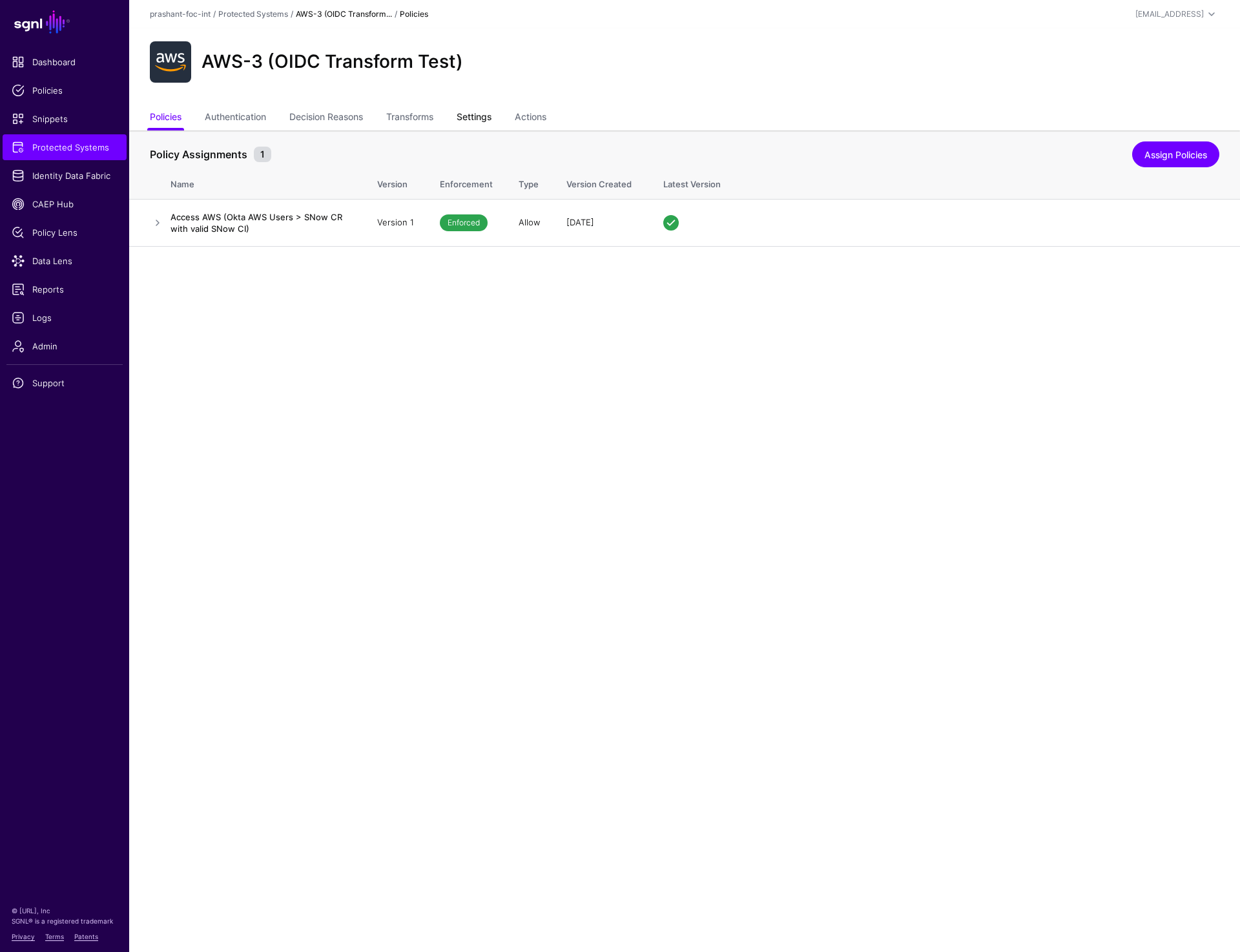
click at [492, 115] on link "Settings" at bounding box center [474, 118] width 35 height 25
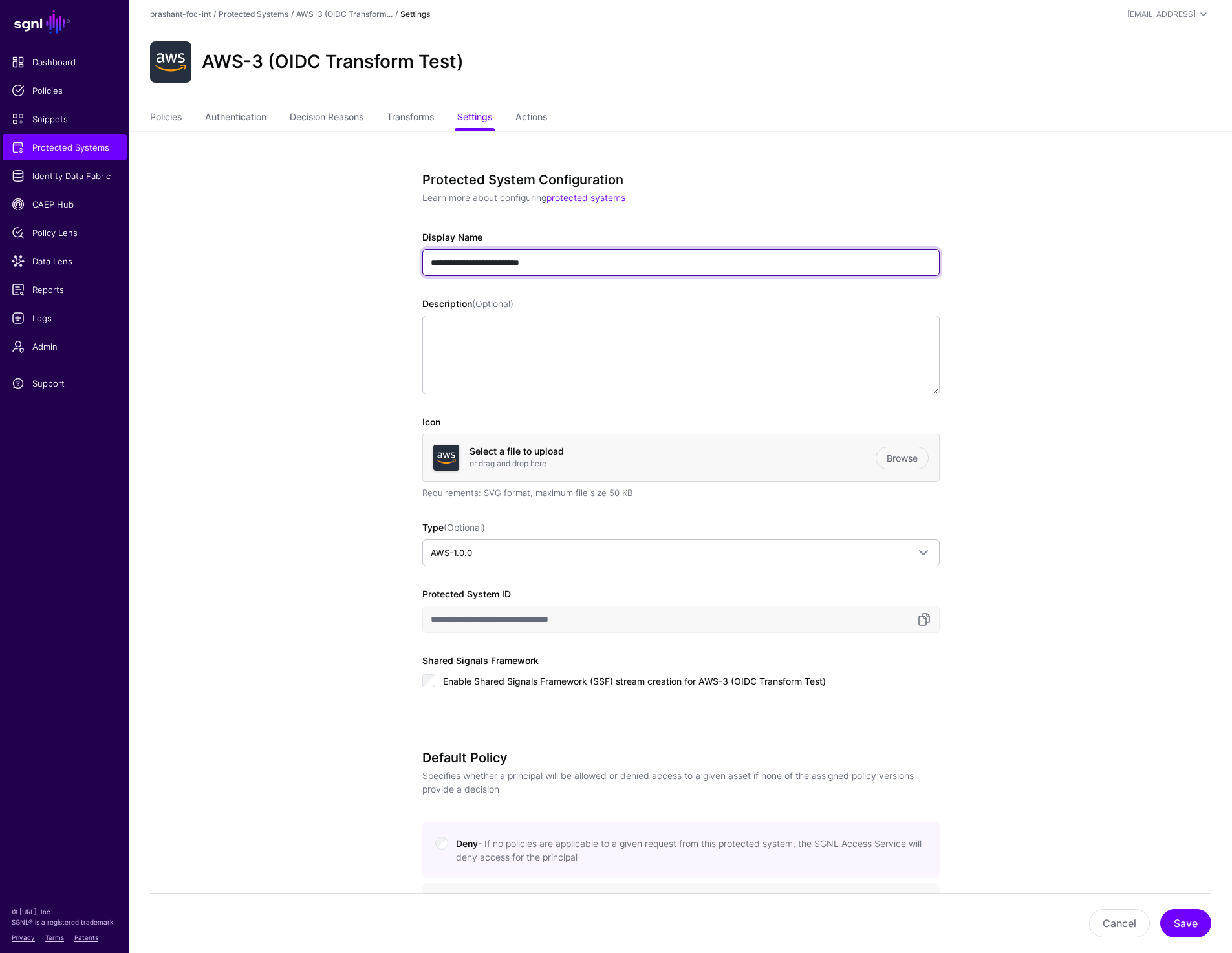
click at [513, 263] on input "**********" at bounding box center [680, 262] width 517 height 27
type input "**********"
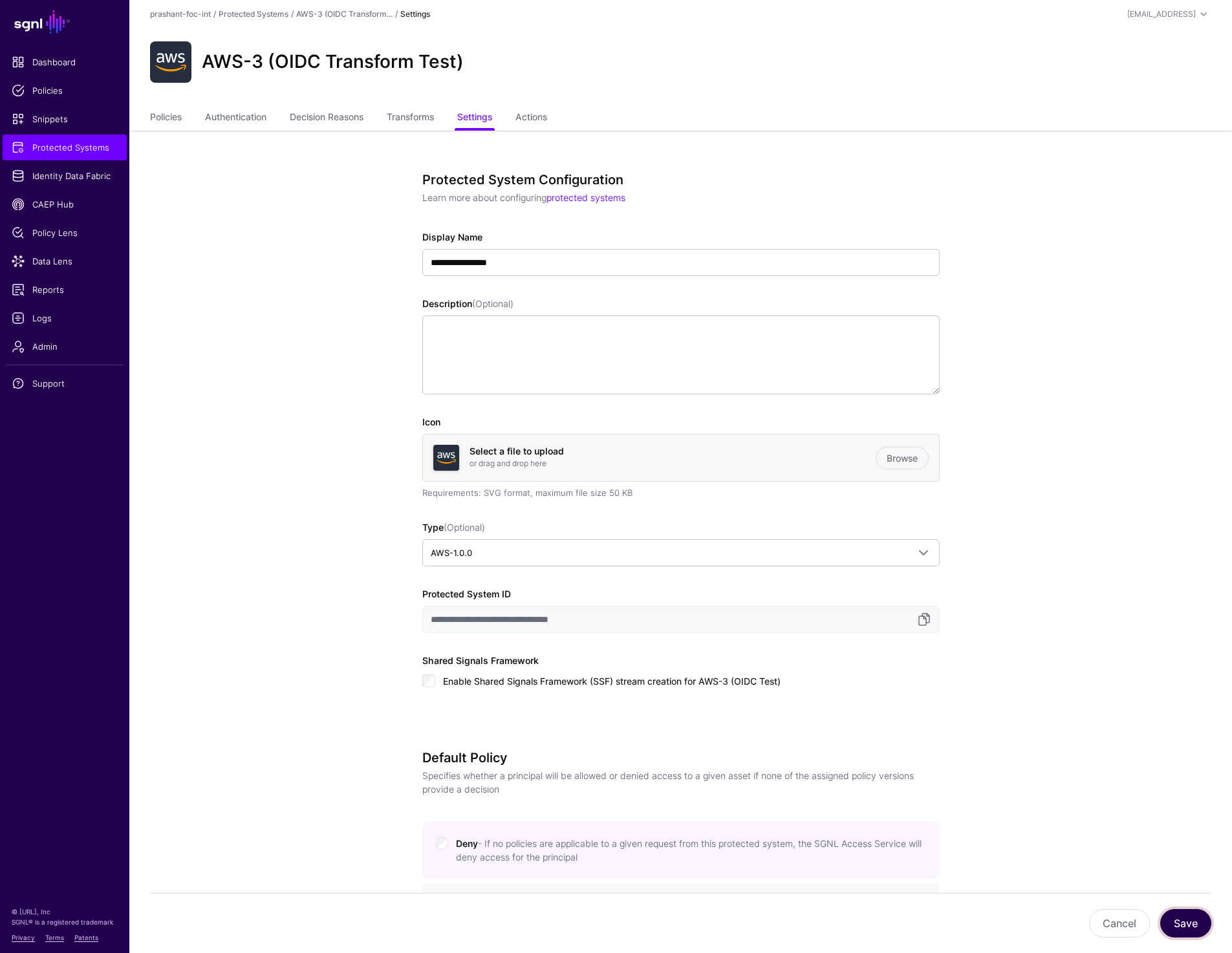
click at [1186, 927] on button "Save" at bounding box center [1186, 923] width 51 height 28
click at [430, 120] on link "Transforms" at bounding box center [411, 119] width 47 height 25
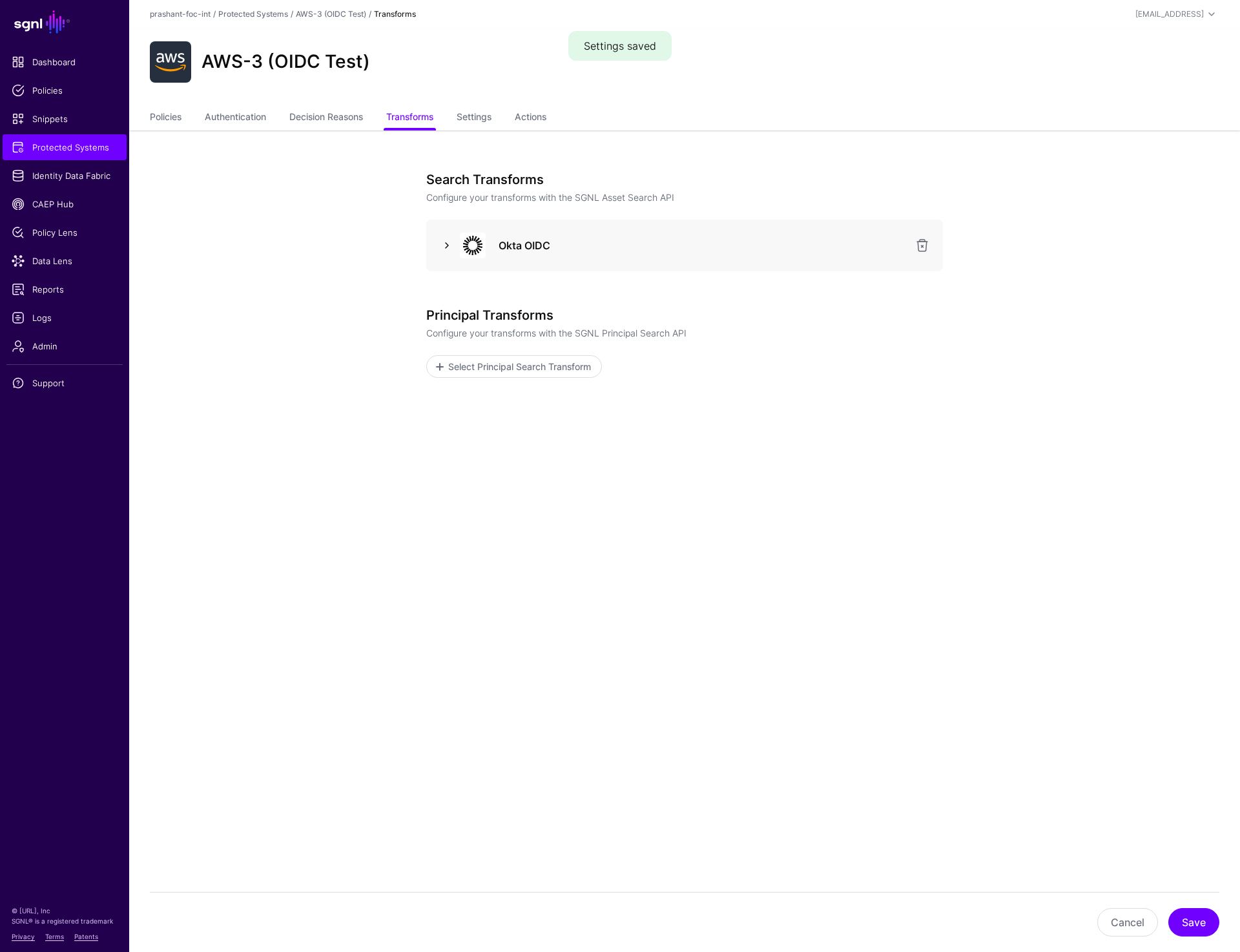
click at [441, 244] on link at bounding box center [447, 245] width 15 height 15
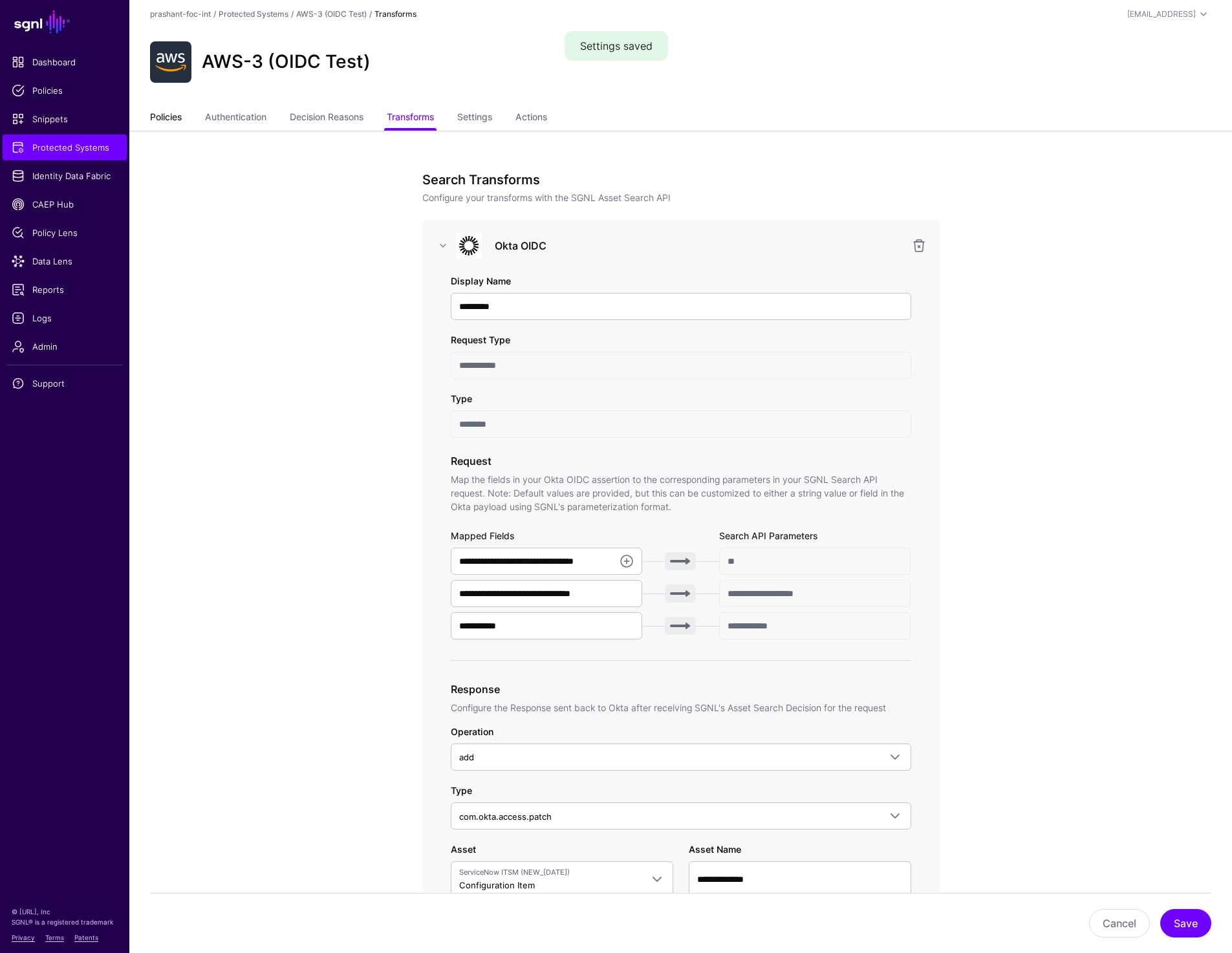
click at [175, 121] on link "Policies" at bounding box center [165, 119] width 31 height 25
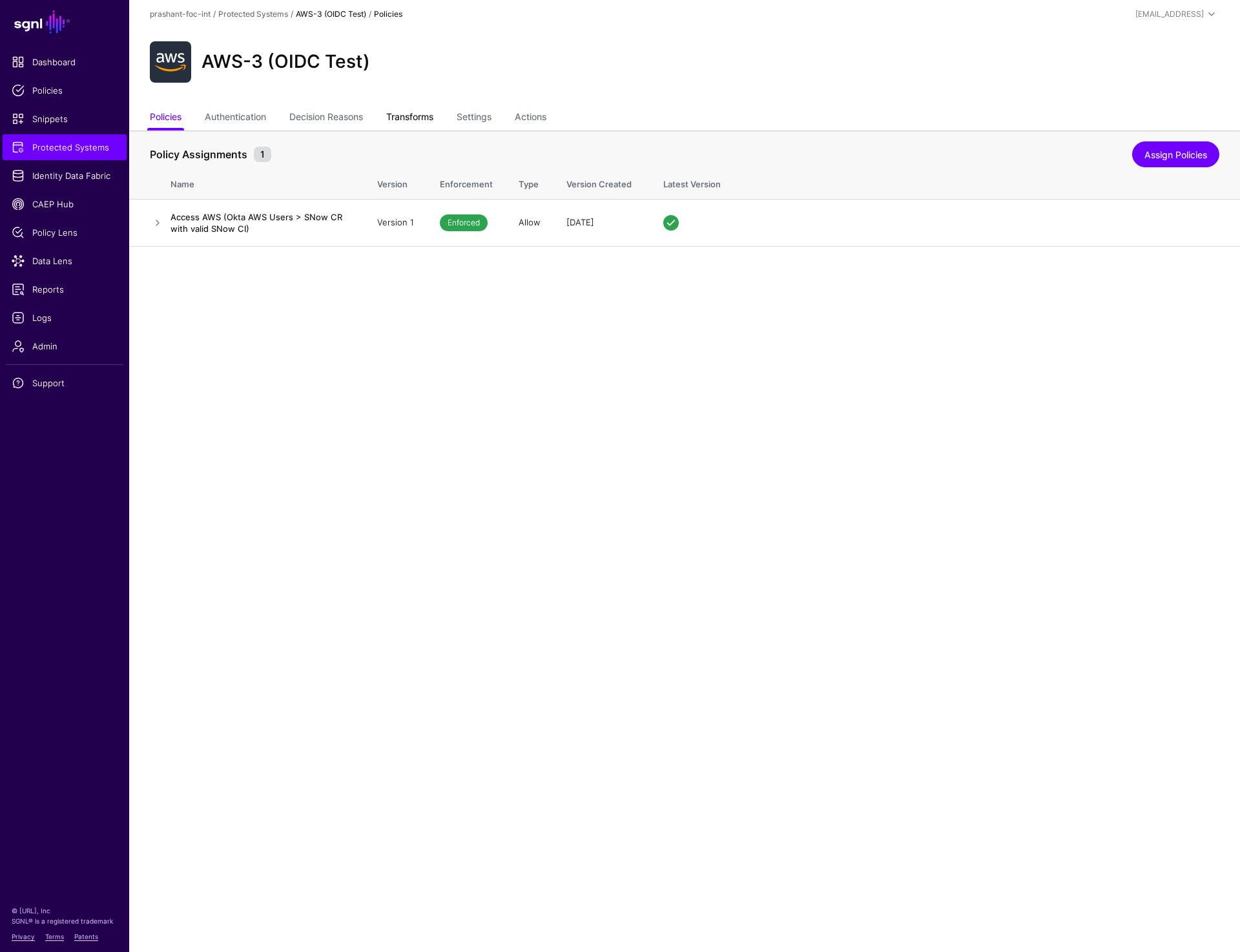
click at [407, 115] on link "Transforms" at bounding box center [410, 118] width 47 height 25
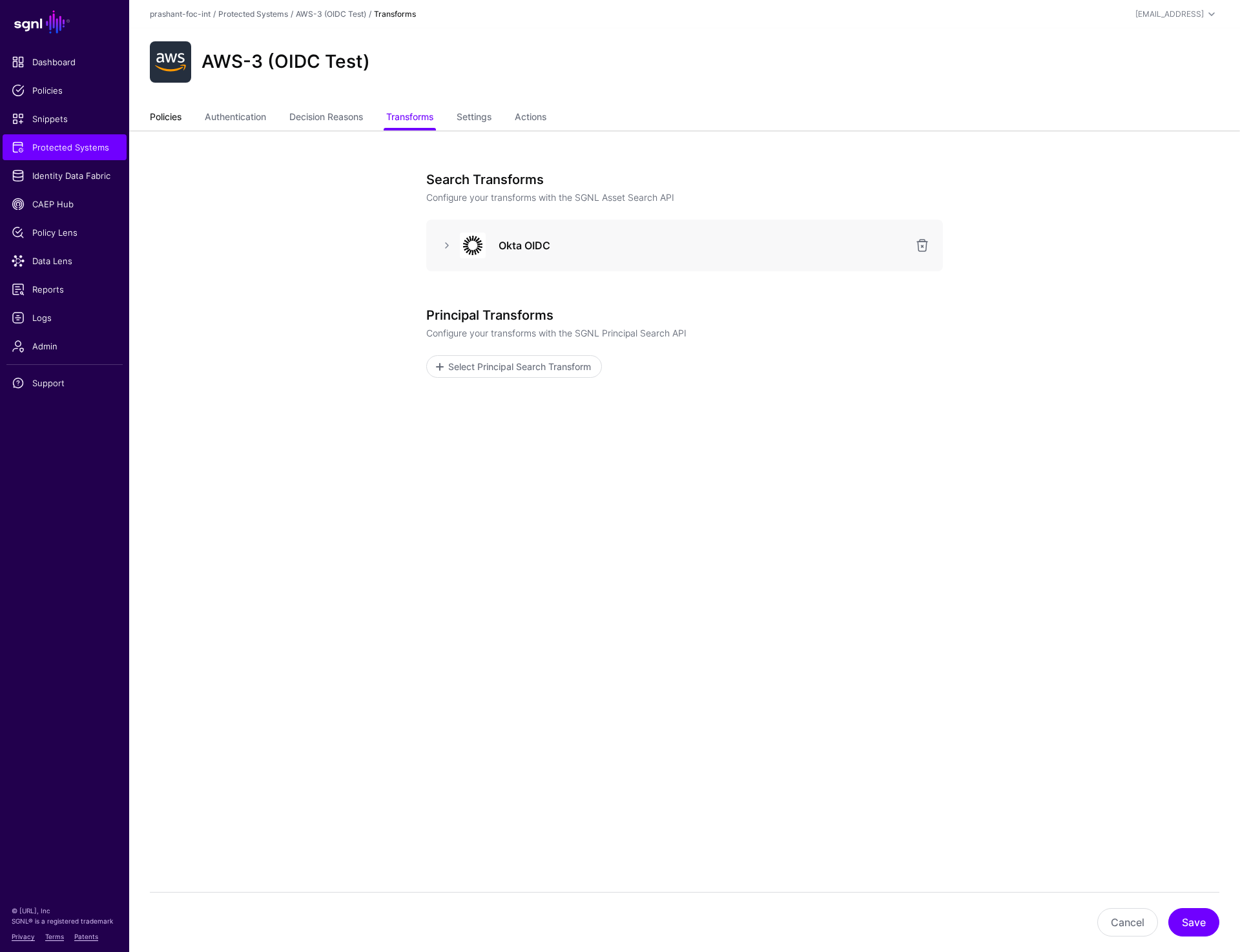
click at [177, 115] on link "Policies" at bounding box center [165, 118] width 31 height 25
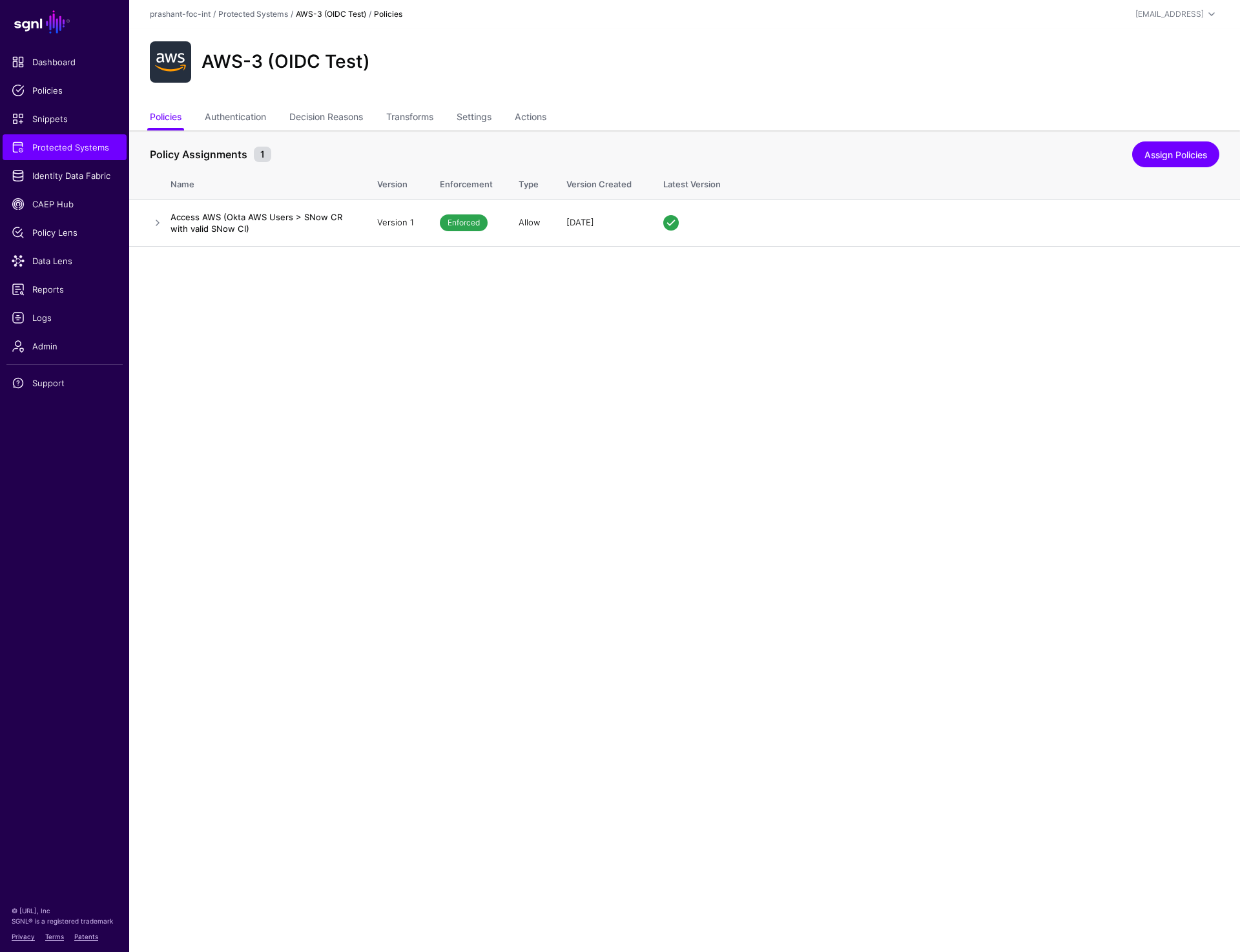
click at [292, 492] on main "SGNL Dashboard Policies Snippets Protected Systems Identity Data Fabric CAEP Hu…" at bounding box center [620, 476] width 1240 height 952
click at [400, 110] on link "Transforms" at bounding box center [410, 118] width 47 height 25
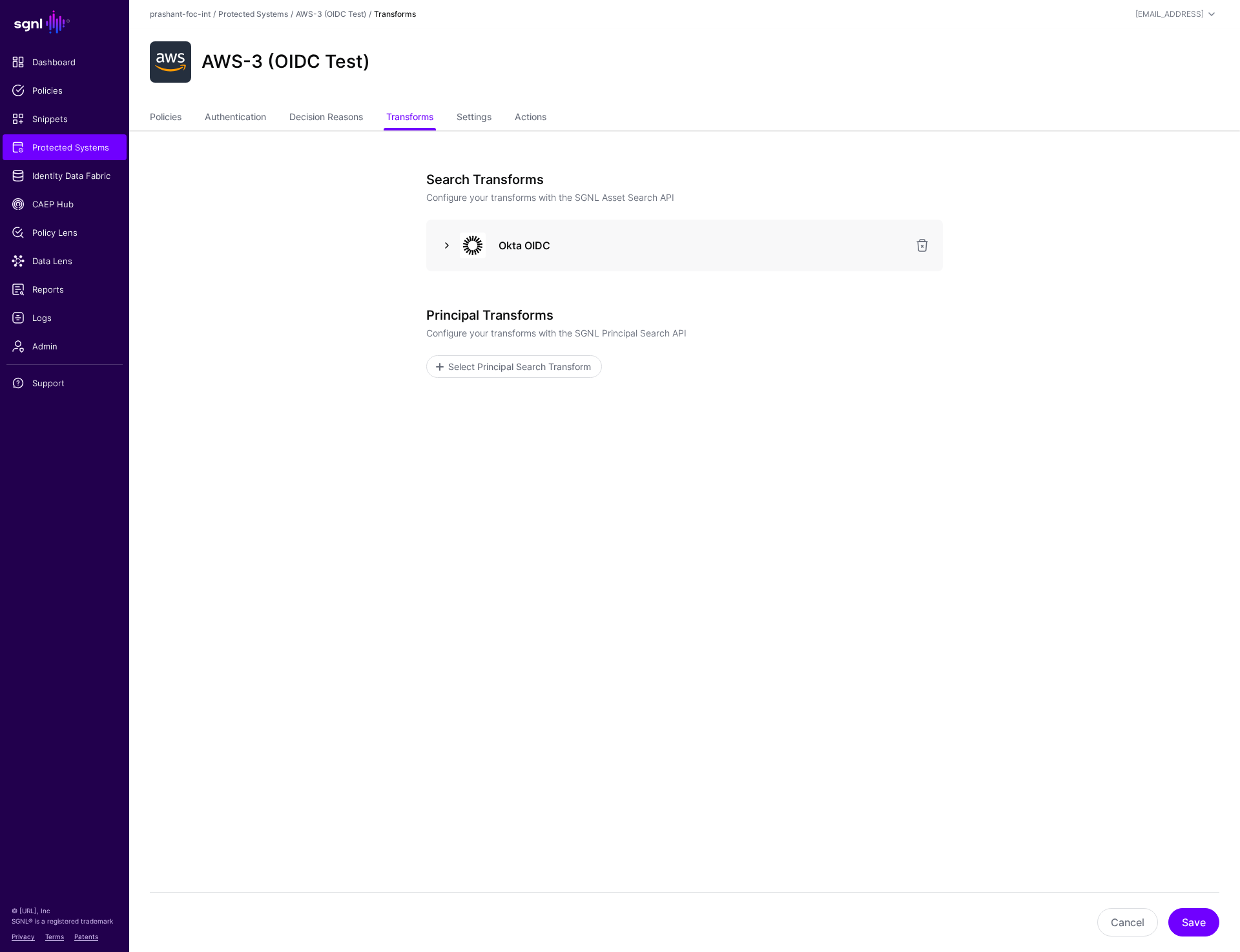
click at [444, 246] on link at bounding box center [447, 245] width 15 height 15
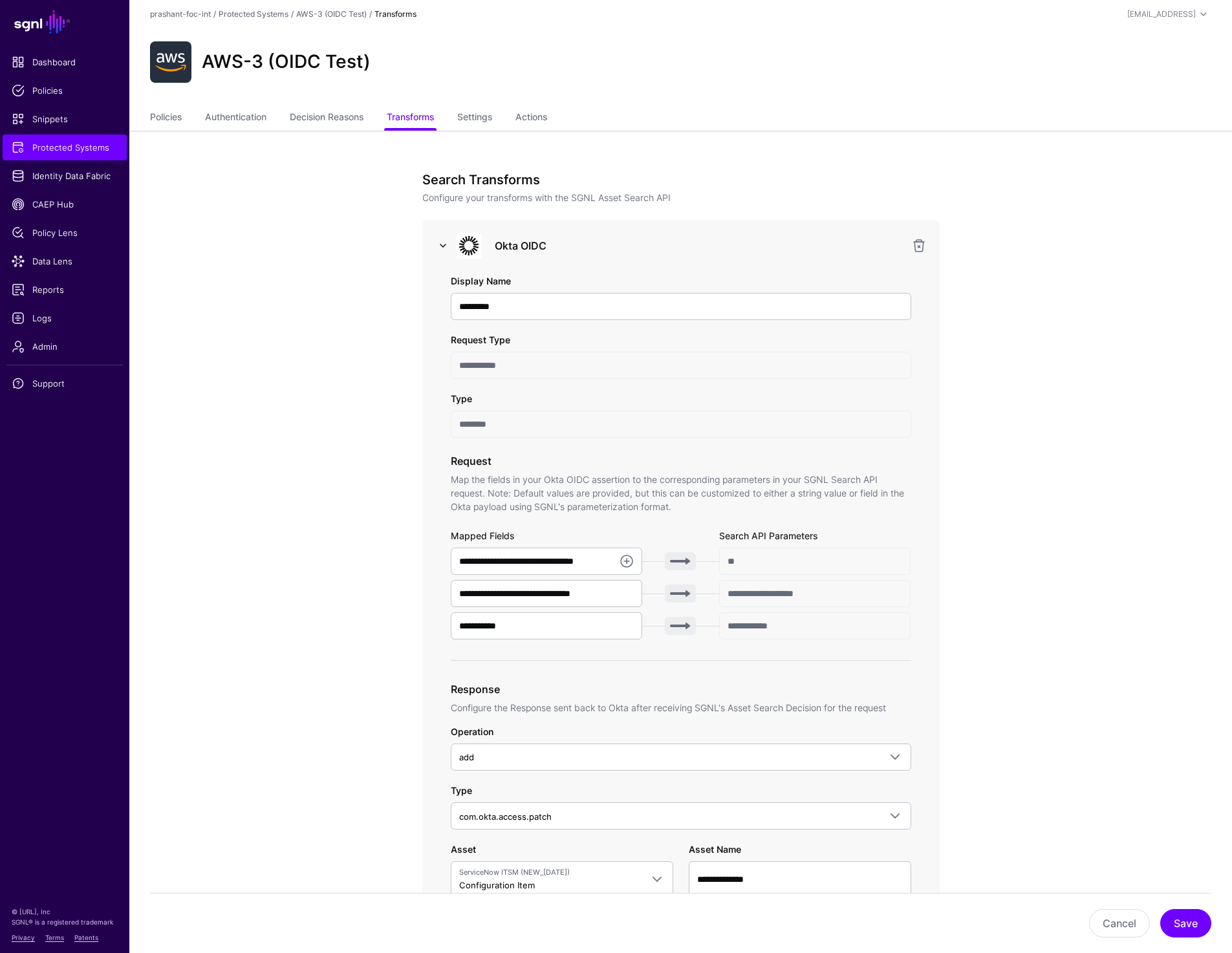
click at [445, 247] on link at bounding box center [443, 246] width 15 height 15
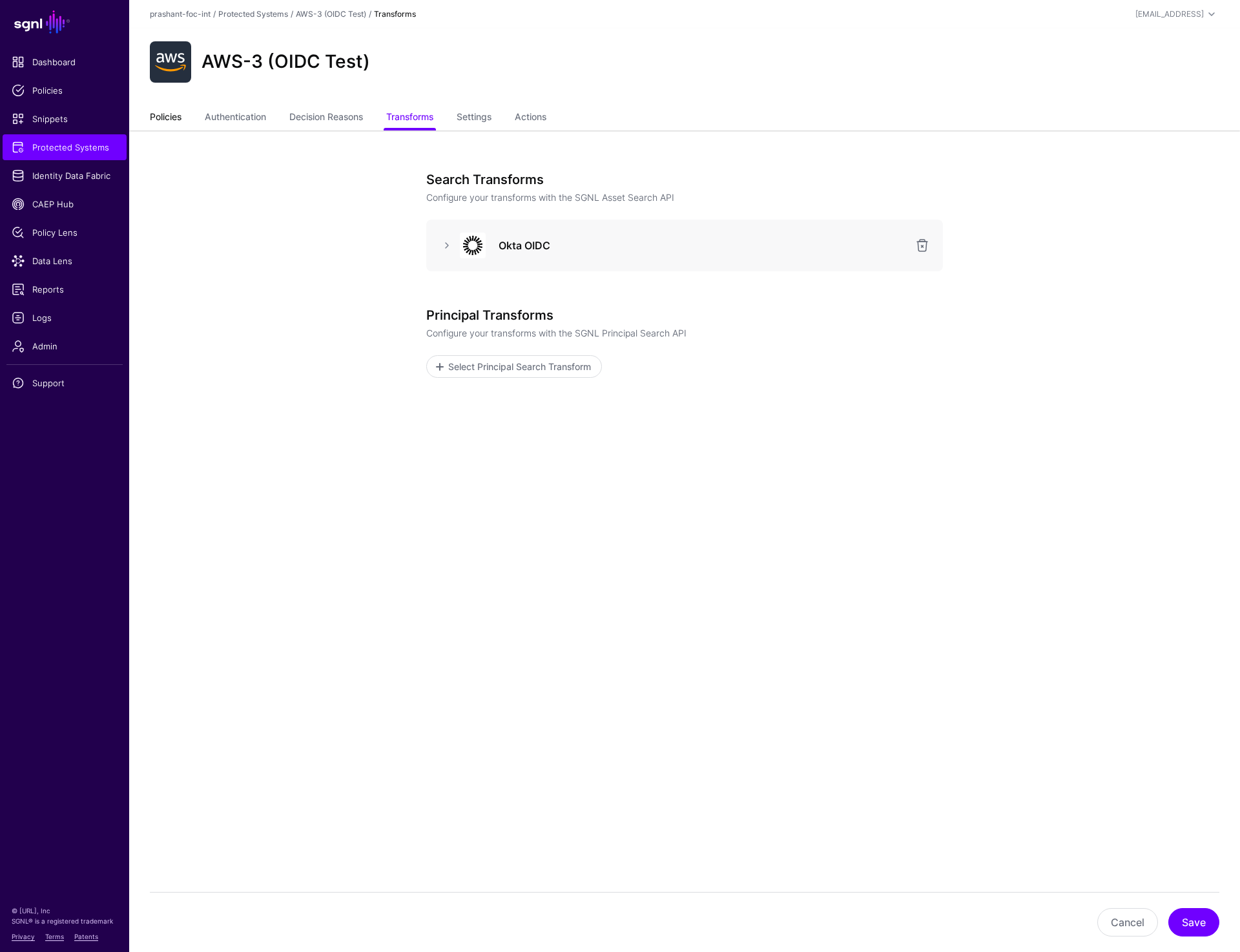
click at [180, 116] on link "Policies" at bounding box center [165, 118] width 31 height 25
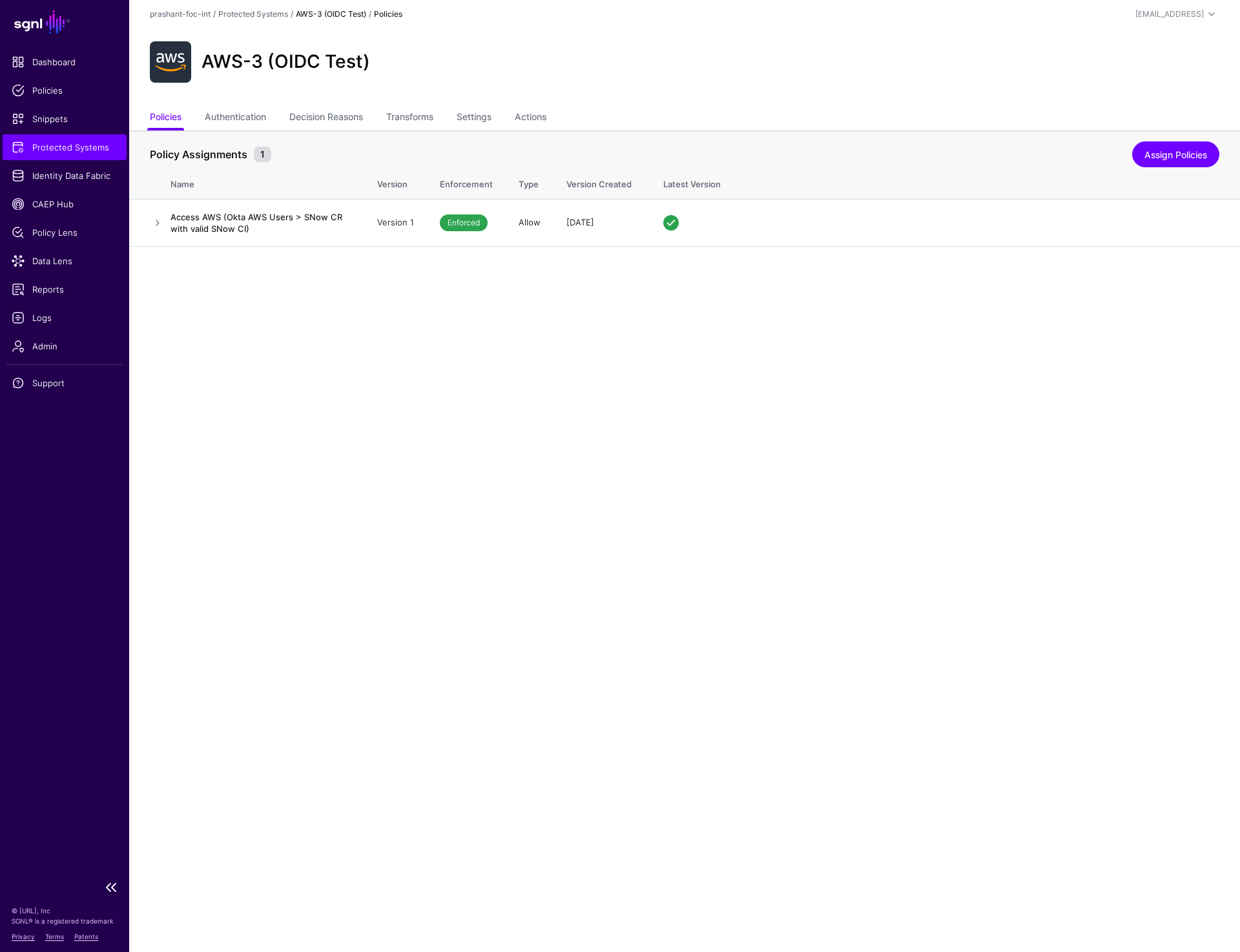
click at [81, 155] on link "Protected Systems" at bounding box center [64, 147] width 124 height 26
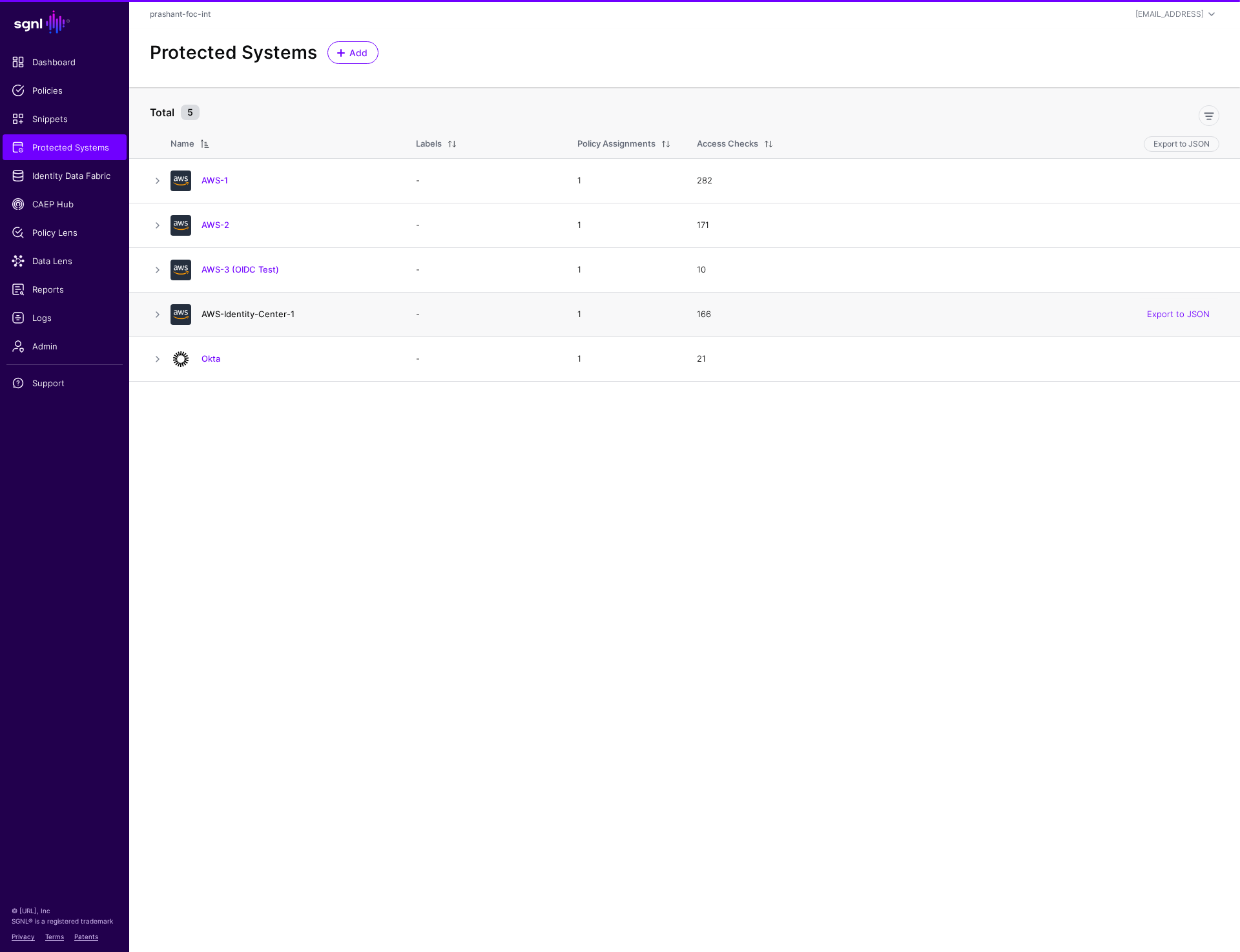
click at [225, 309] on link "AWS-Identity-Center-1" at bounding box center [248, 314] width 93 height 10
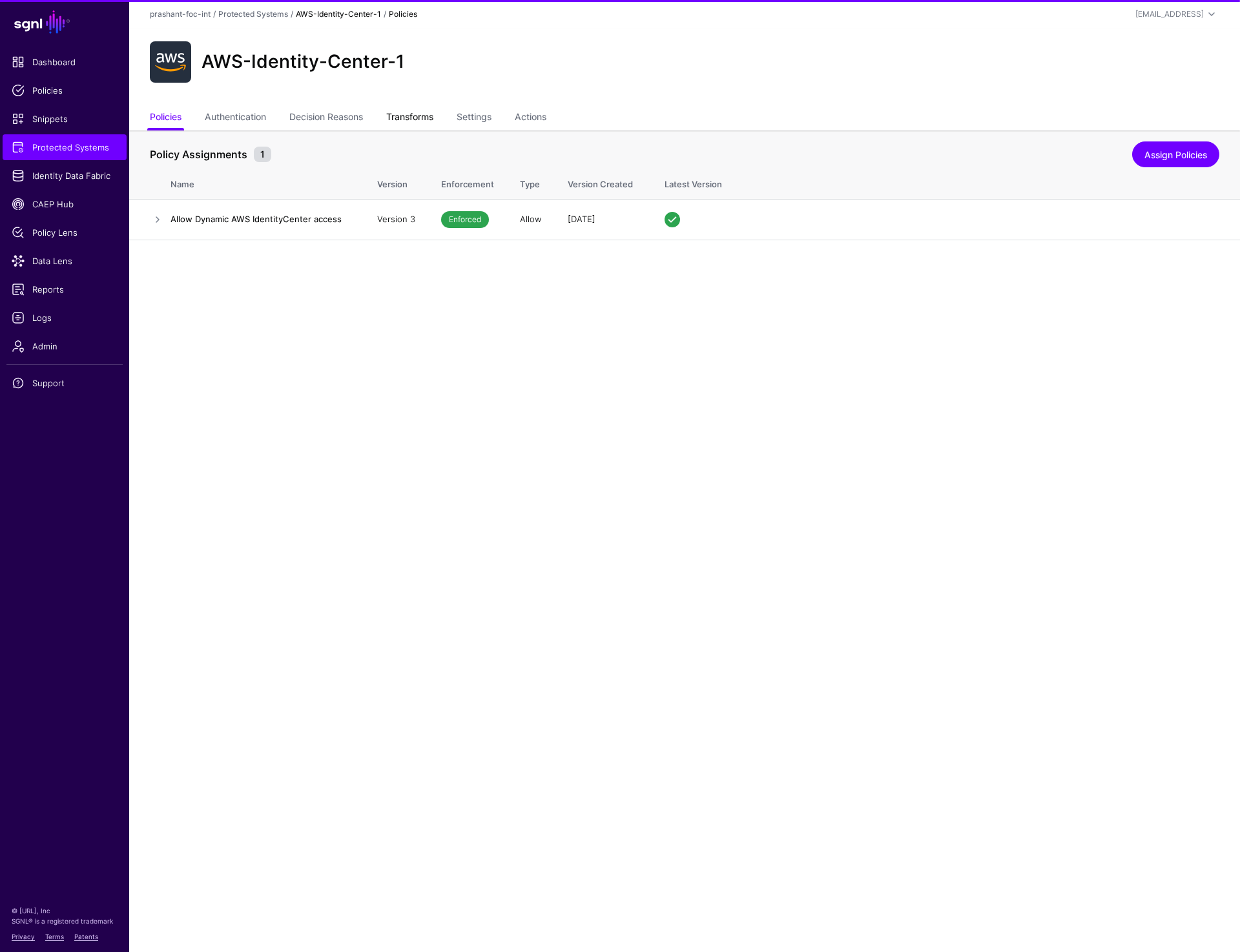
click at [404, 115] on link "Transforms" at bounding box center [410, 118] width 47 height 25
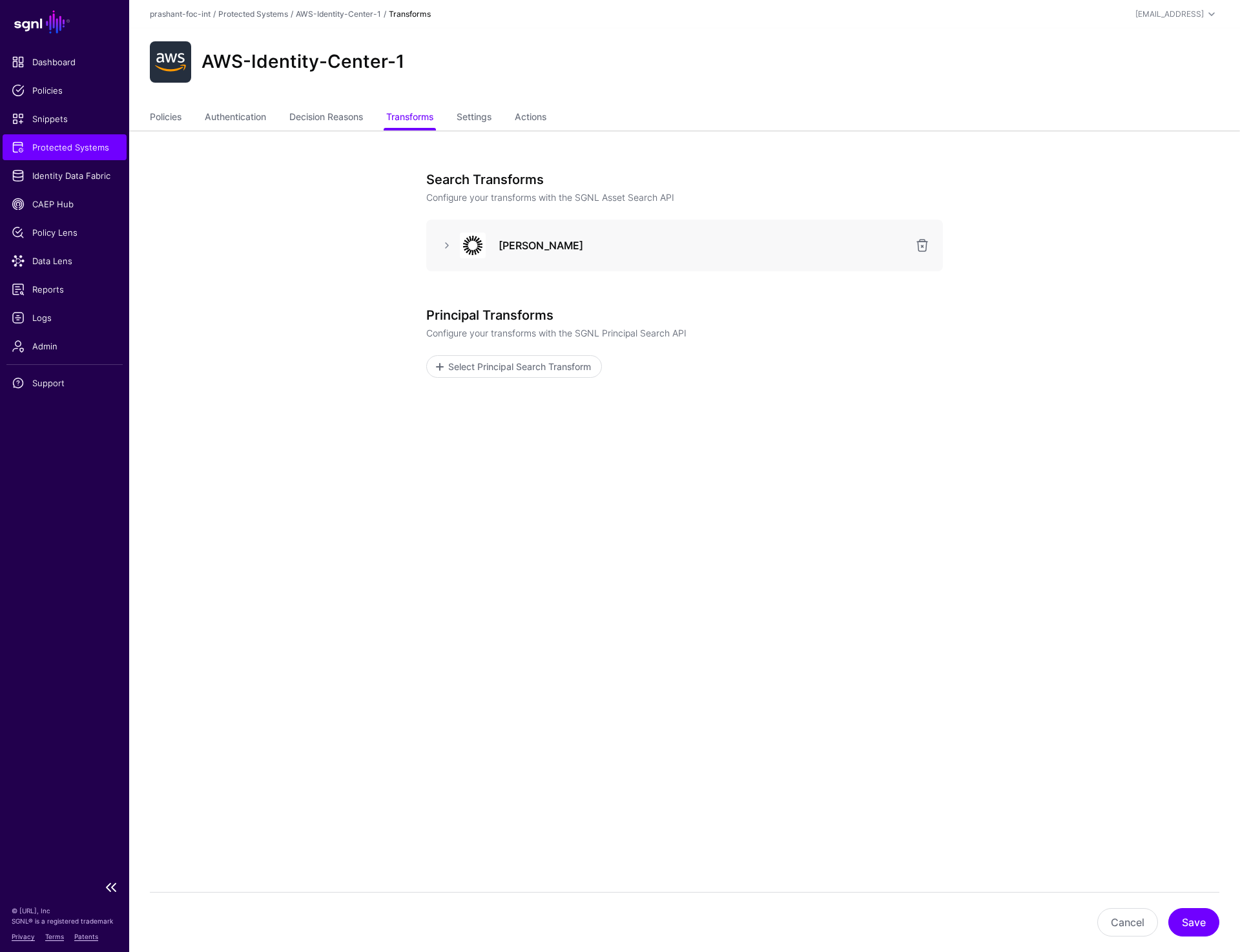
click at [82, 150] on span "Protected Systems" at bounding box center [64, 148] width 106 height 13
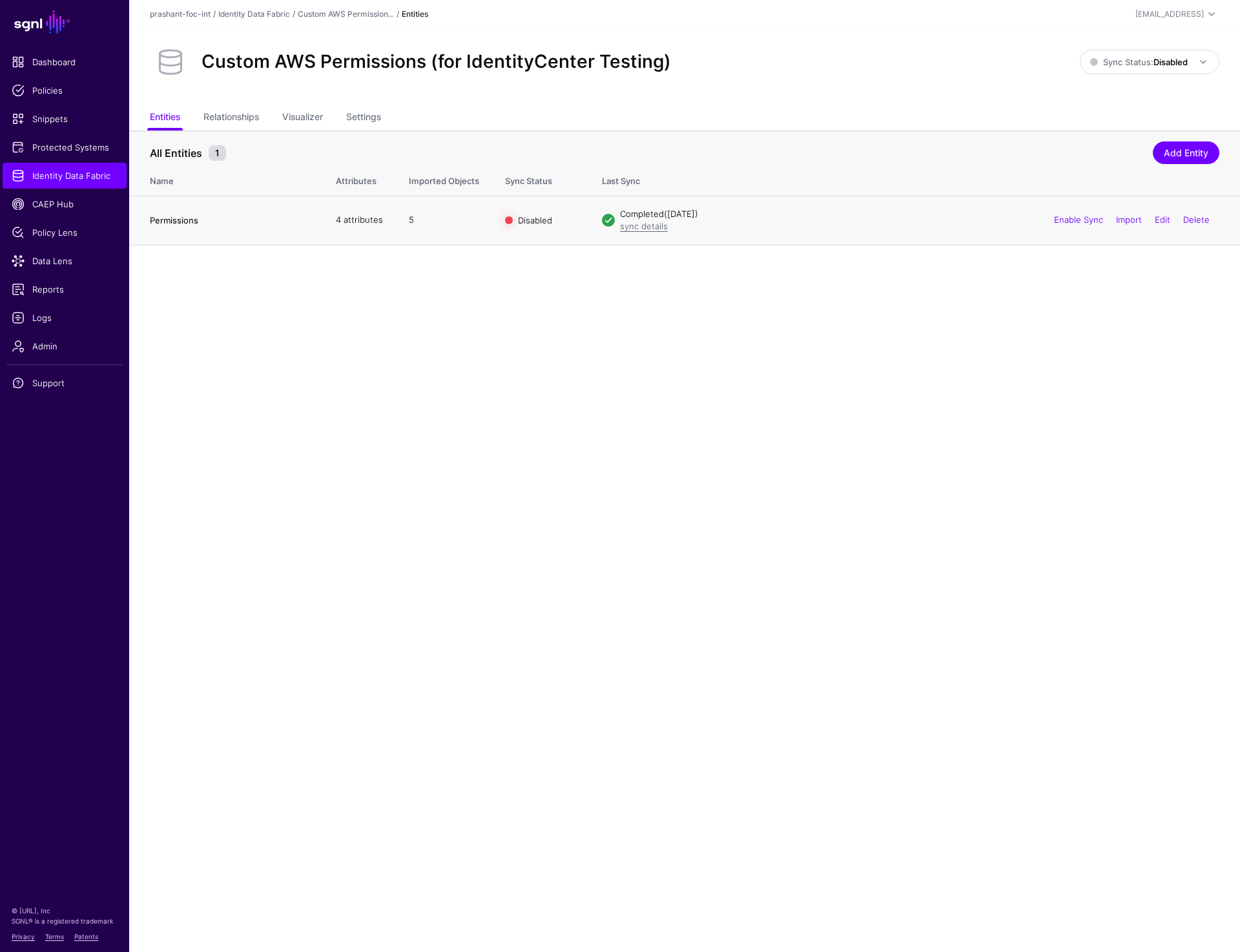
click at [186, 218] on link "Permissions" at bounding box center [173, 220] width 48 height 10
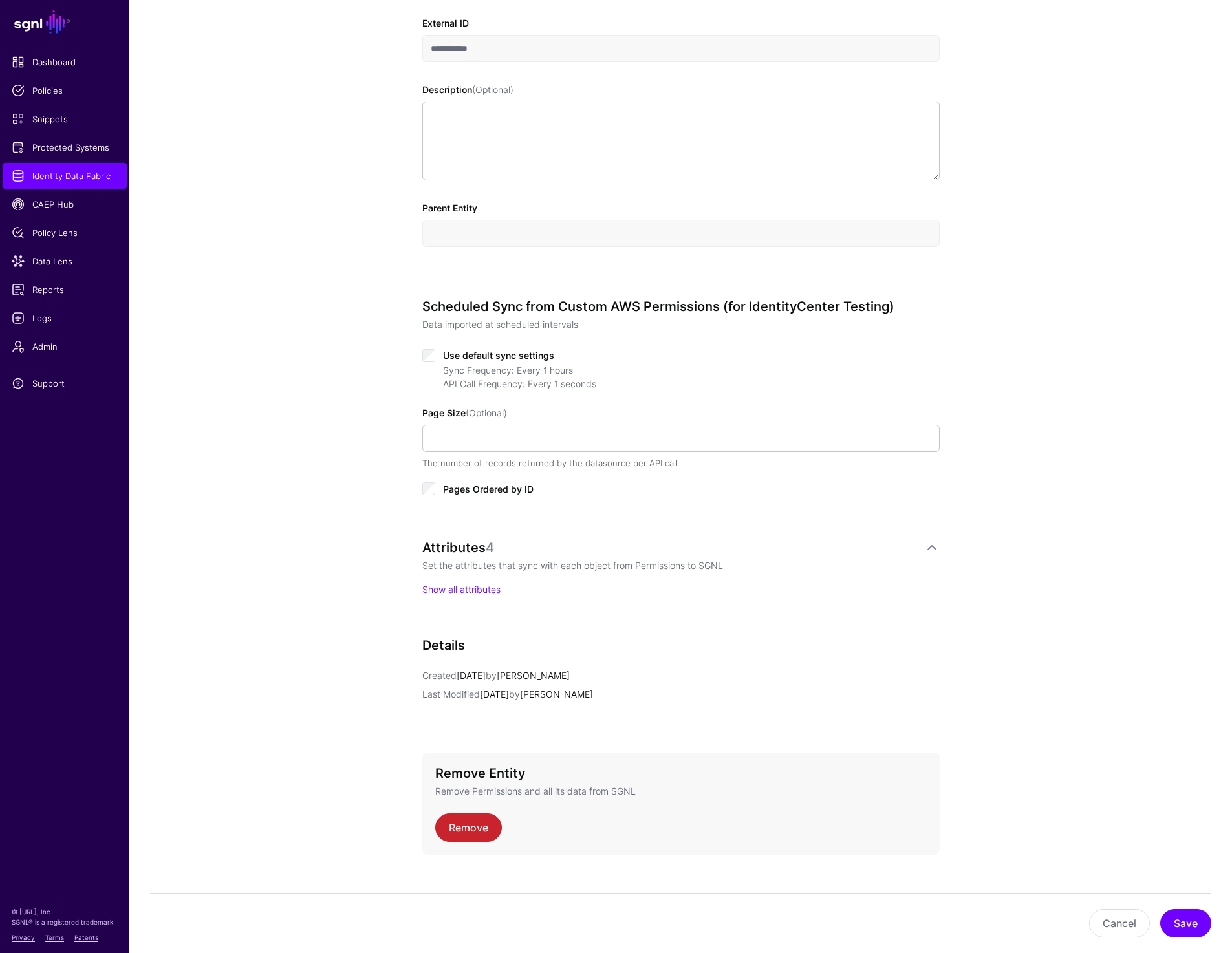
scroll to position [376, 0]
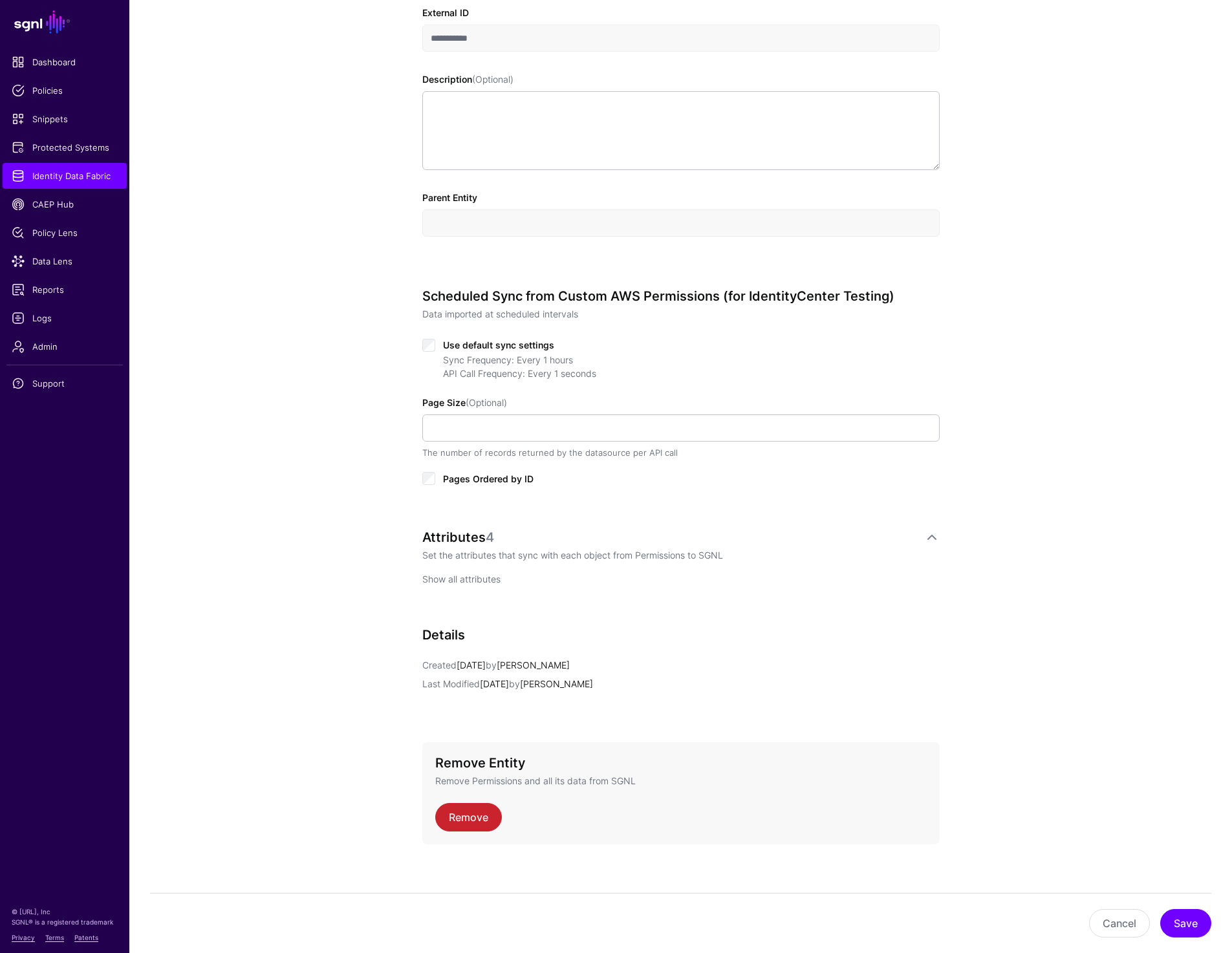
click at [488, 579] on link "Show all attributes" at bounding box center [461, 579] width 78 height 11
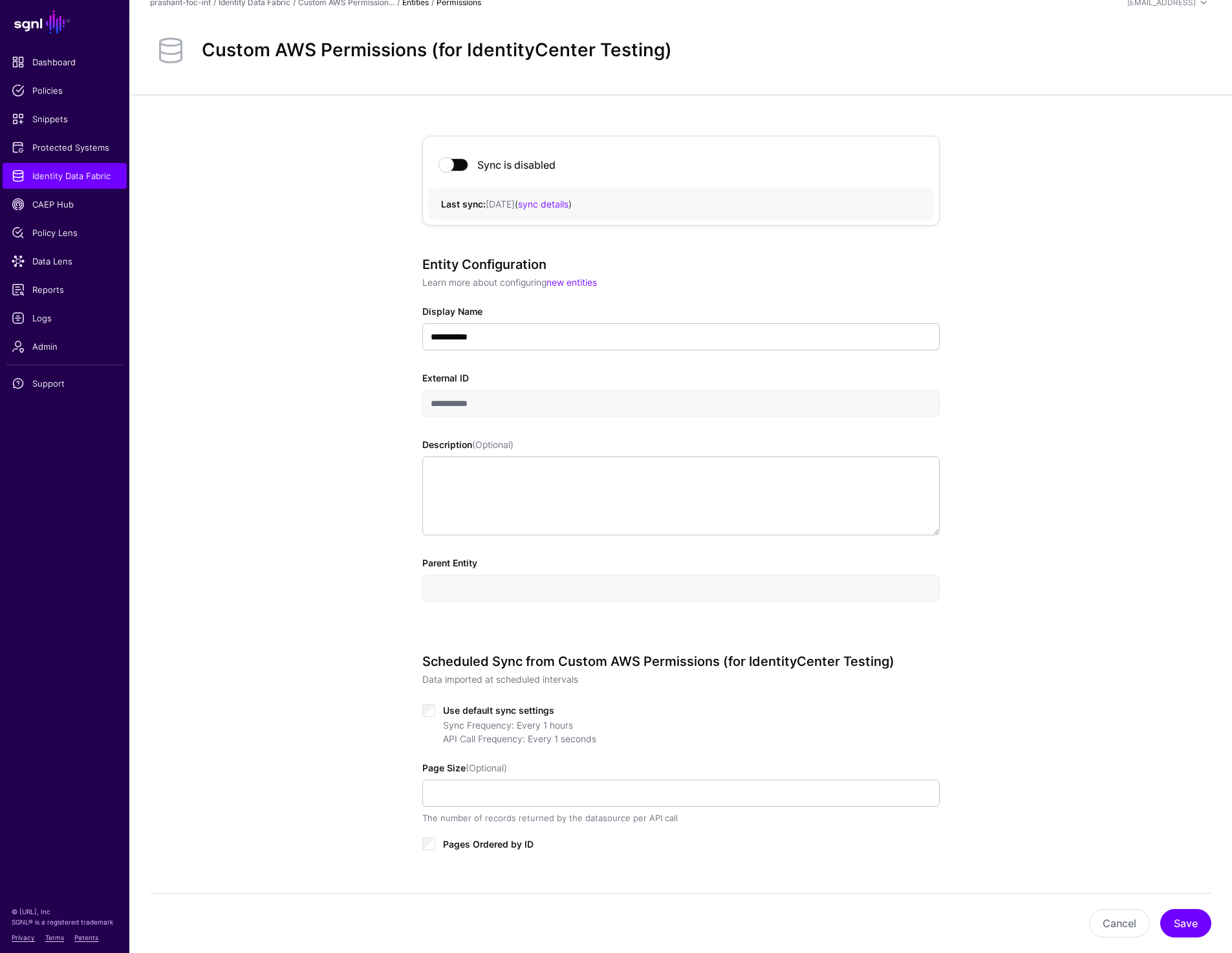
scroll to position [0, 0]
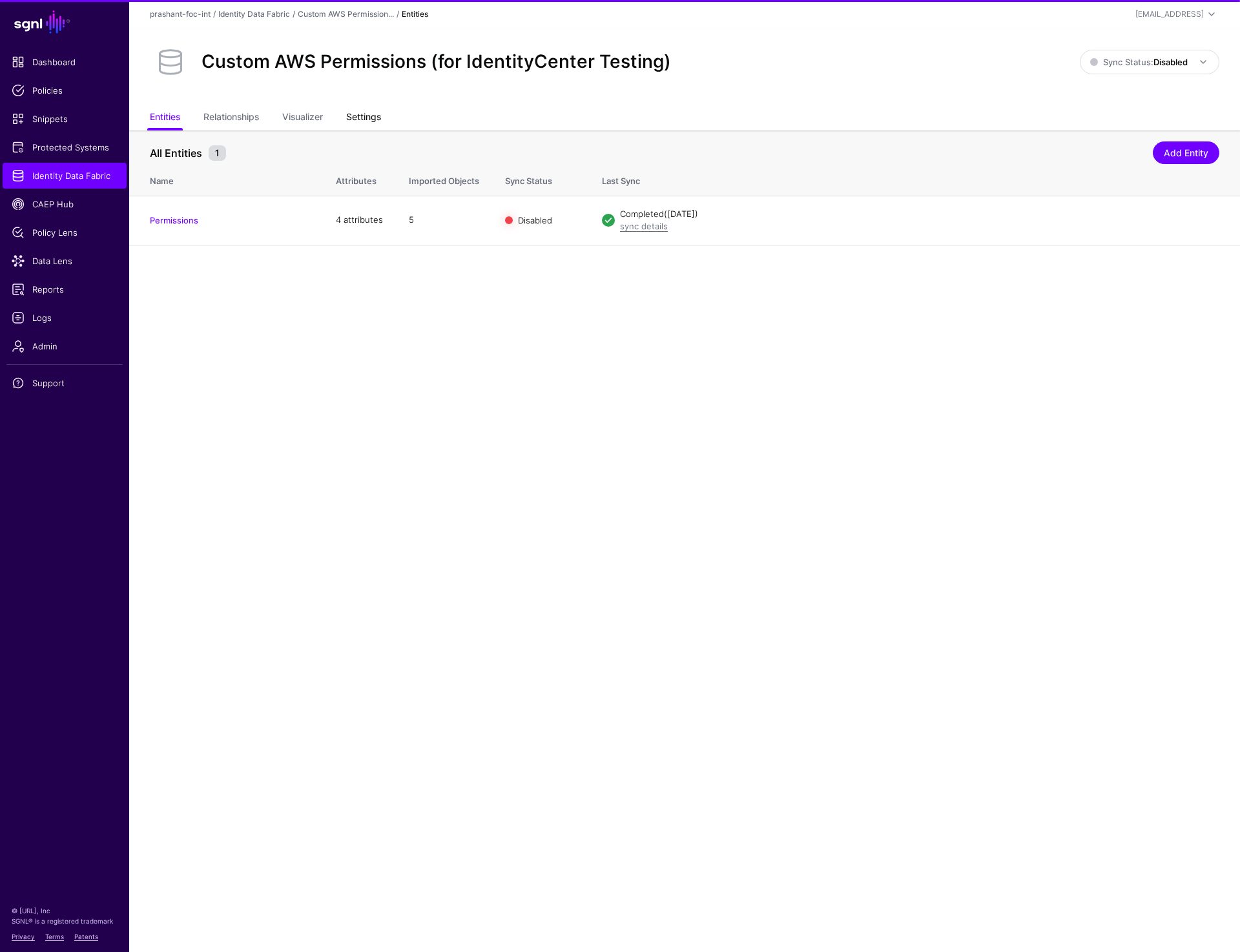
click at [368, 120] on link "Settings" at bounding box center [363, 118] width 35 height 25
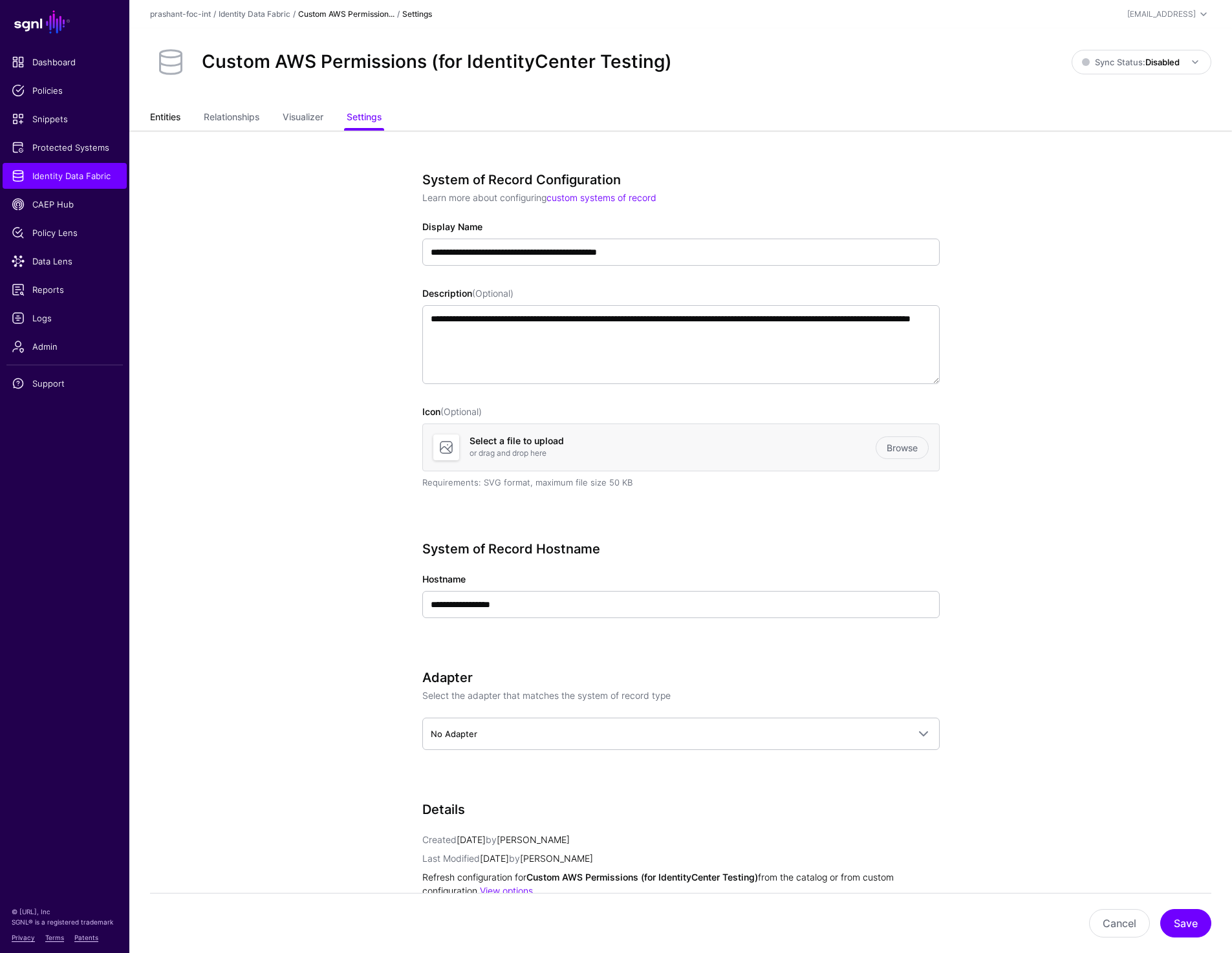
click at [171, 119] on link "Entities" at bounding box center [165, 119] width 30 height 25
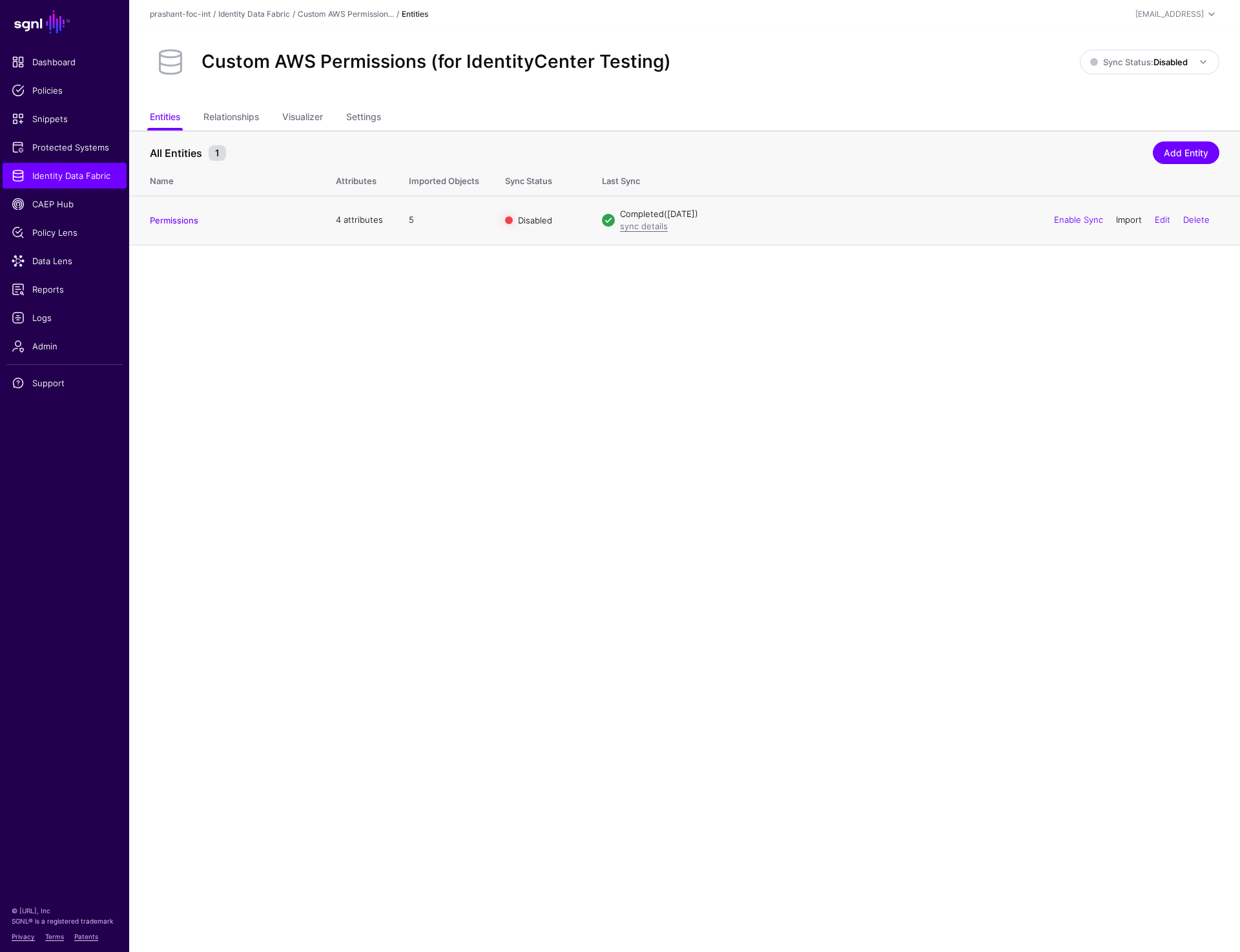
click at [1129, 222] on link "Import" at bounding box center [1128, 219] width 26 height 10
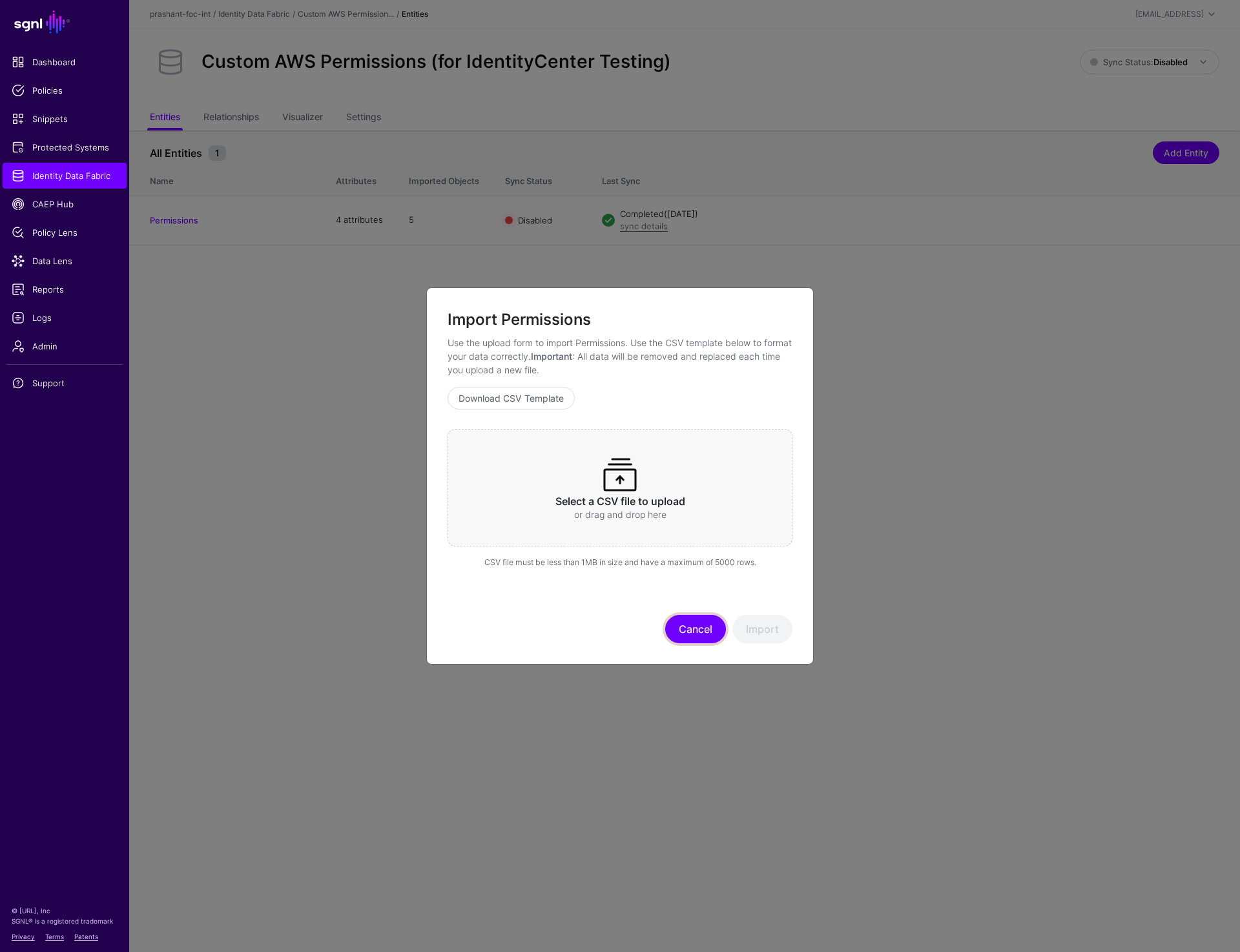
click at [697, 630] on button "Cancel" at bounding box center [695, 629] width 61 height 28
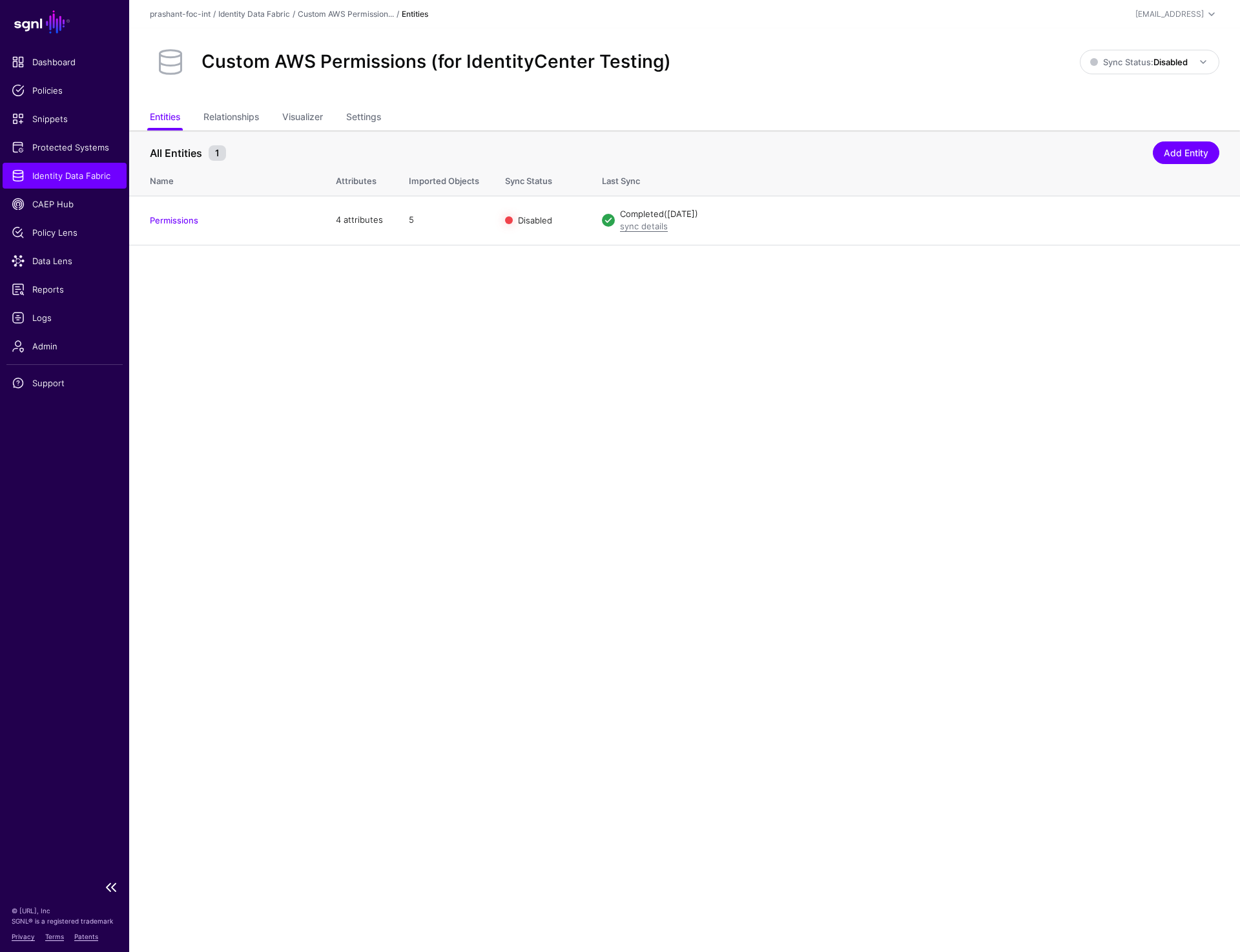
click at [73, 175] on span "Identity Data Fabric" at bounding box center [64, 176] width 106 height 13
